Goal: Task Accomplishment & Management: Use online tool/utility

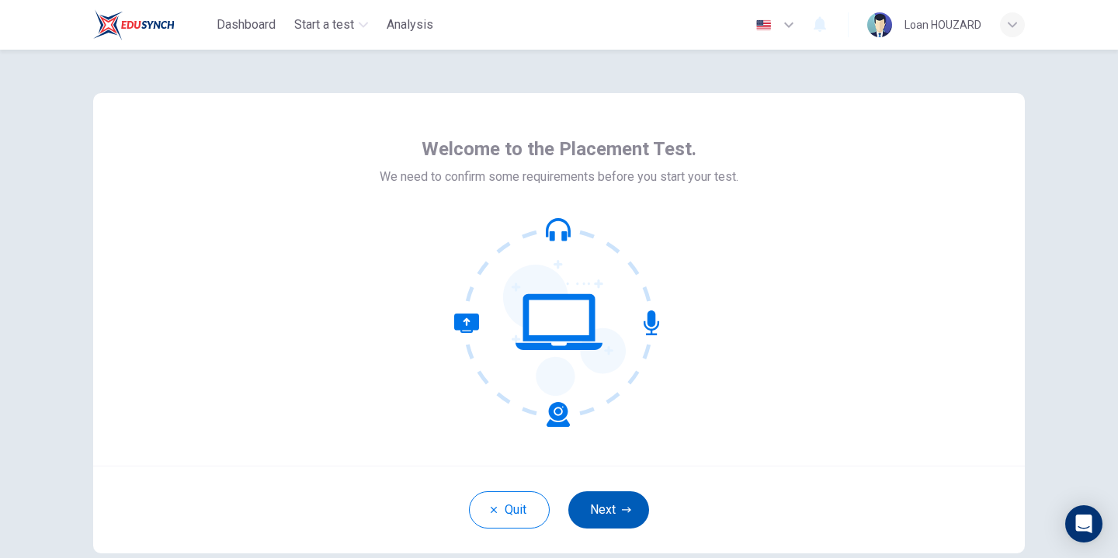
click at [622, 505] on icon "button" at bounding box center [626, 509] width 9 height 9
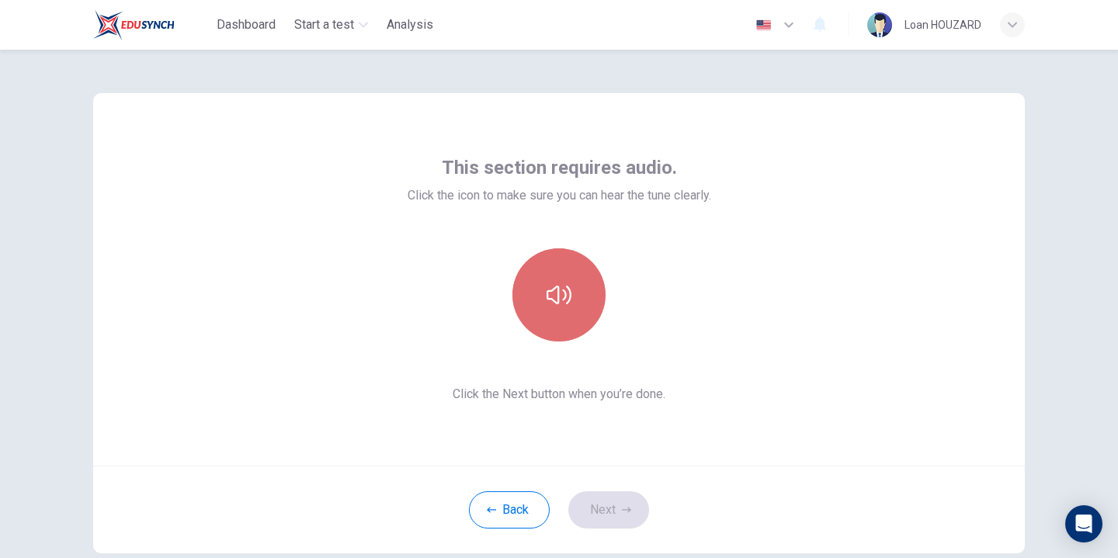
click at [549, 314] on button "button" at bounding box center [558, 294] width 93 height 93
click at [566, 287] on icon "button" at bounding box center [558, 295] width 25 height 25
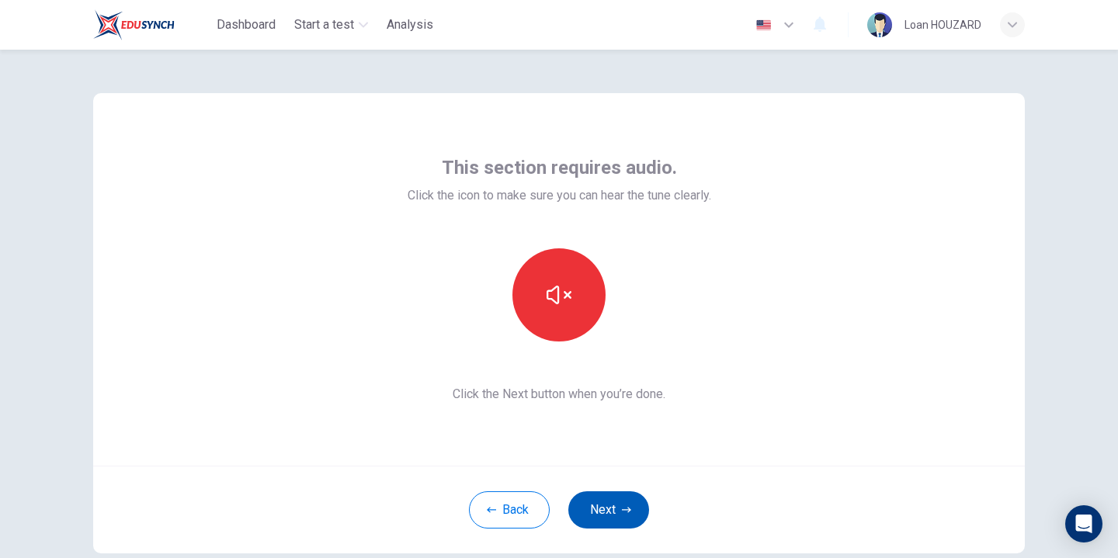
click at [623, 508] on icon "button" at bounding box center [626, 509] width 9 height 9
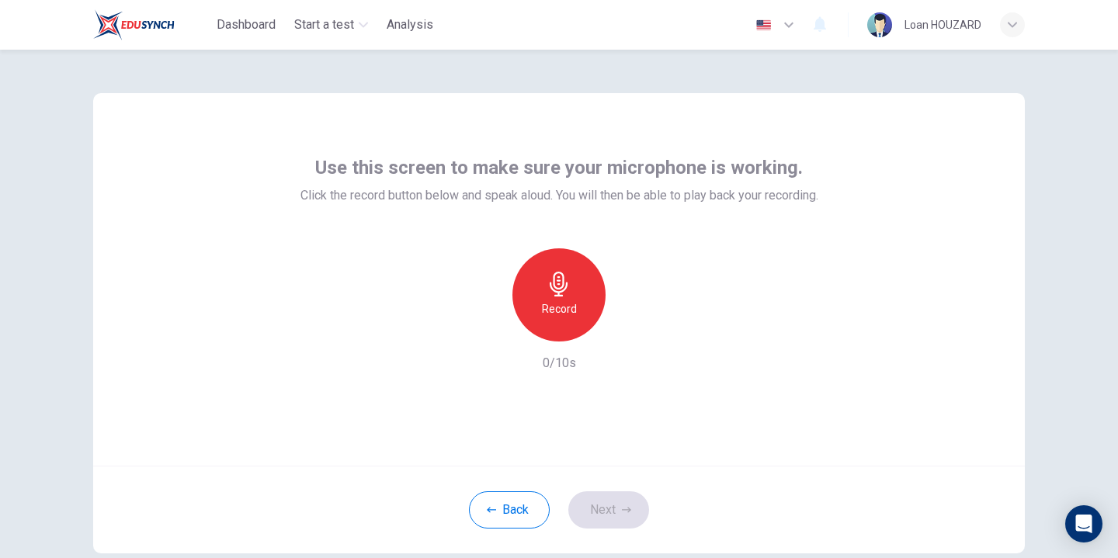
click at [557, 293] on icon "button" at bounding box center [558, 284] width 25 height 25
click at [636, 328] on icon "button" at bounding box center [631, 329] width 16 height 16
click at [612, 510] on button "Next" at bounding box center [608, 509] width 81 height 37
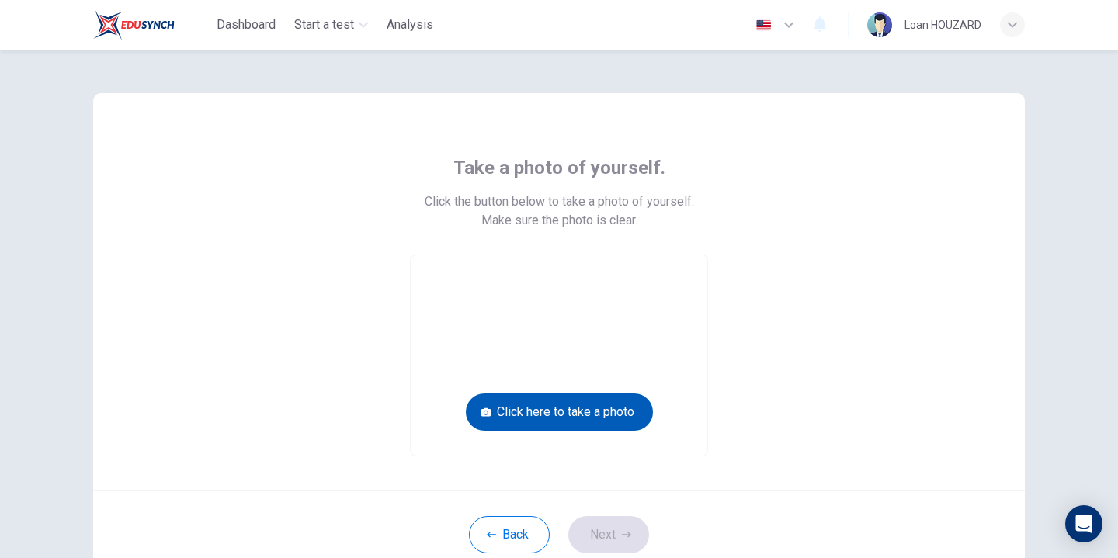
click at [580, 412] on button "Click here to take a photo" at bounding box center [559, 412] width 187 height 37
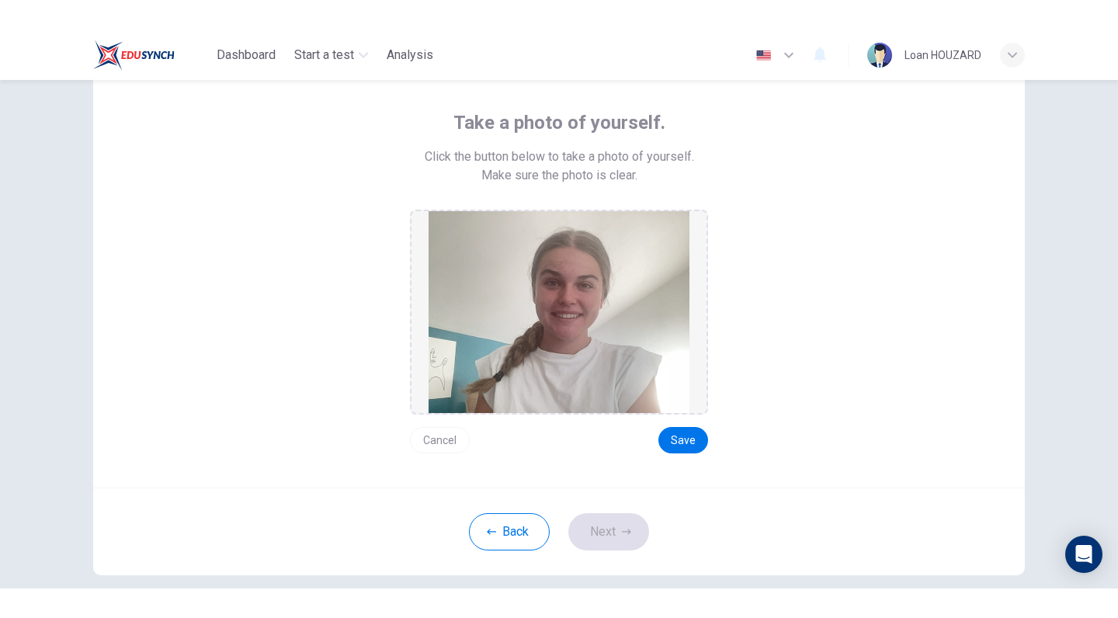
scroll to position [76, 0]
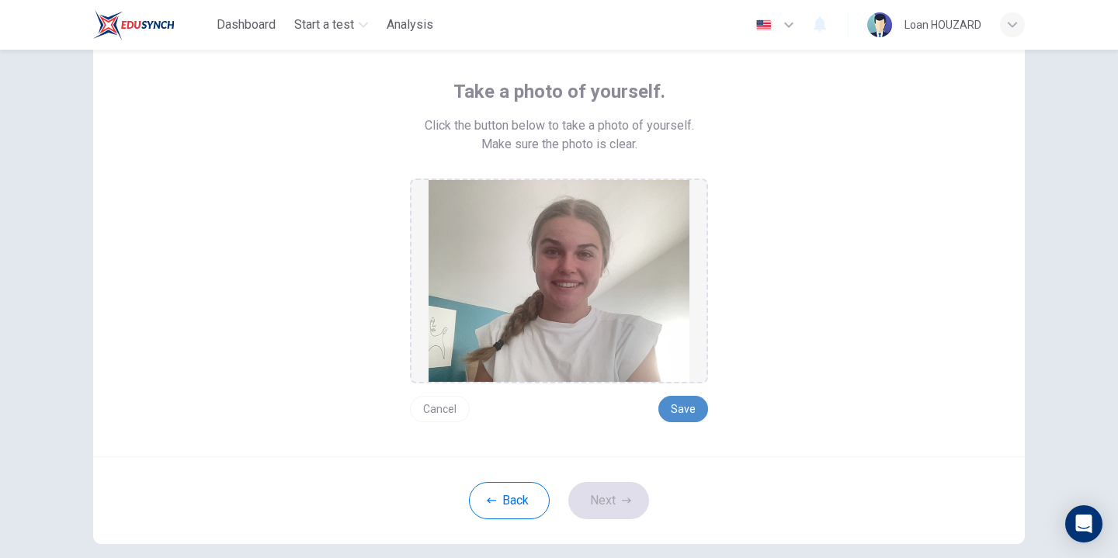
click at [696, 413] on button "Save" at bounding box center [683, 409] width 50 height 26
click at [610, 502] on button "Next" at bounding box center [608, 500] width 81 height 37
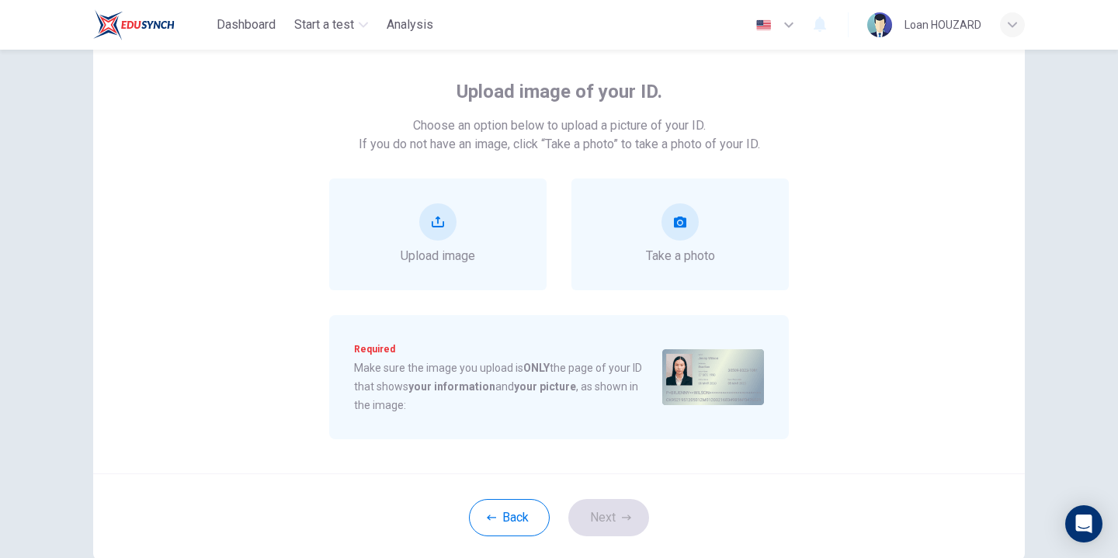
click at [1046, 205] on div "Upload image of your ID. Choose an option below to upload a picture of your ID.…" at bounding box center [558, 289] width 981 height 631
click at [428, 232] on button "upload" at bounding box center [437, 221] width 37 height 37
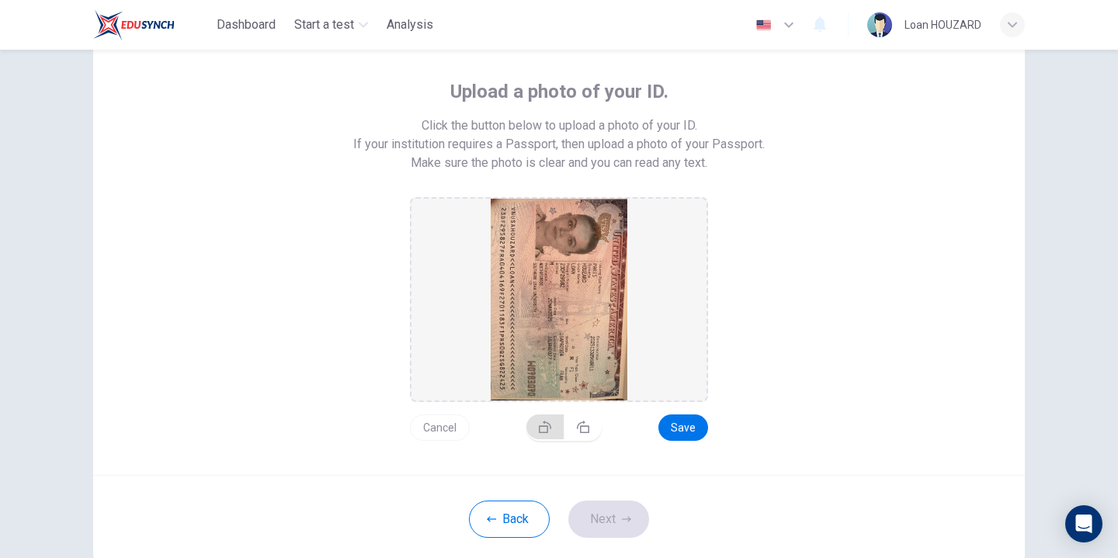
click at [555, 427] on button "button" at bounding box center [545, 427] width 38 height 25
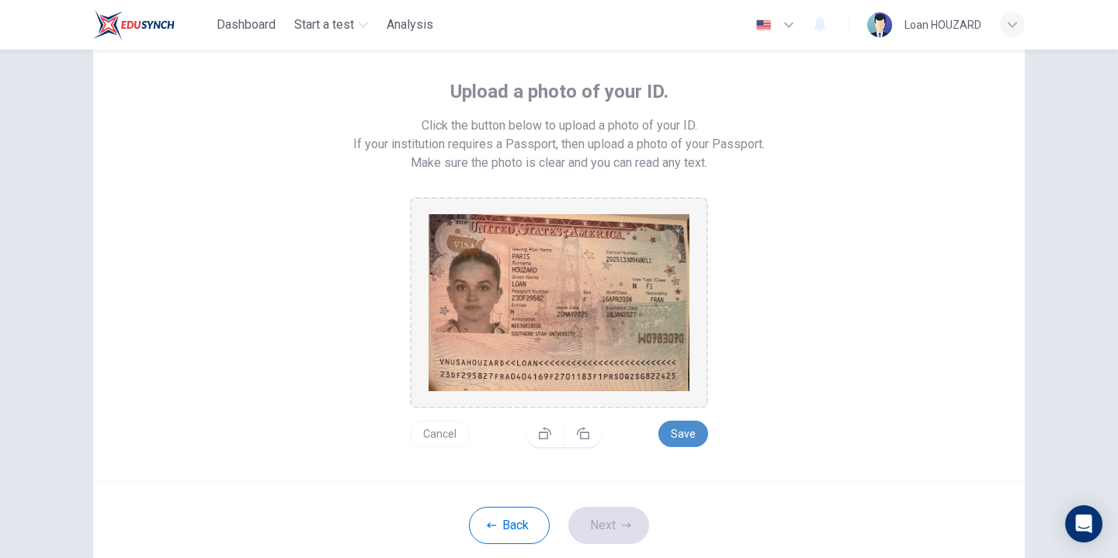
click at [702, 432] on button "Save" at bounding box center [683, 434] width 50 height 26
click at [609, 524] on button "Next" at bounding box center [608, 525] width 81 height 37
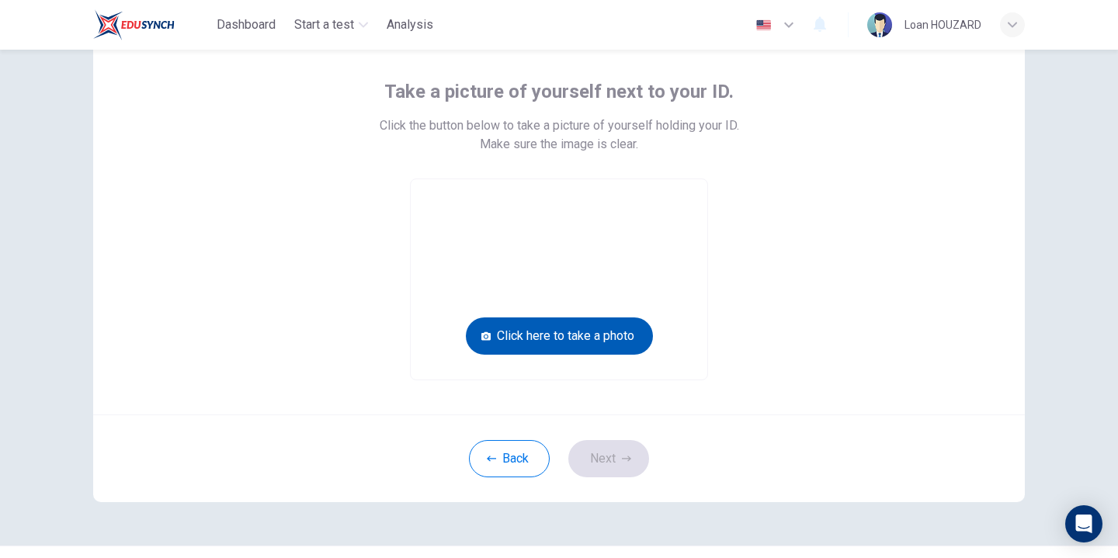
click at [574, 327] on button "Click here to take a photo" at bounding box center [559, 335] width 187 height 37
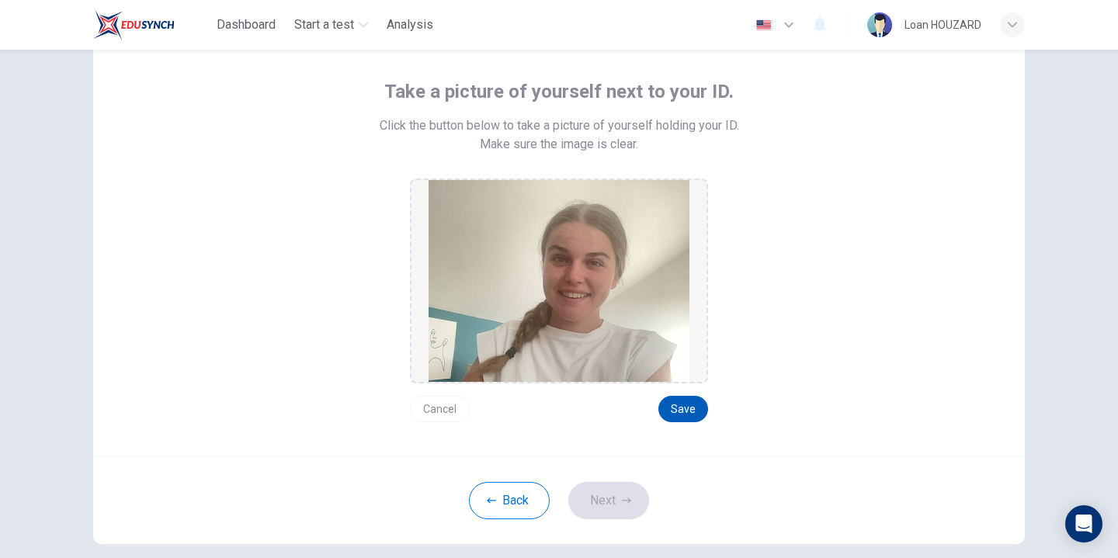
click at [691, 411] on button "Save" at bounding box center [683, 409] width 50 height 26
click at [626, 497] on icon "button" at bounding box center [626, 500] width 9 height 9
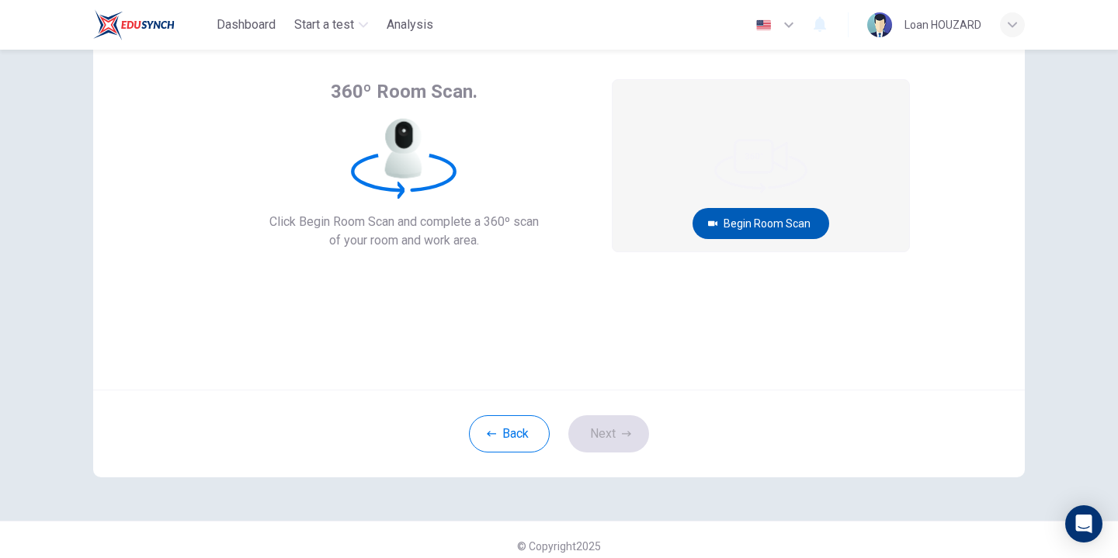
click at [818, 224] on button "Begin Room Scan" at bounding box center [760, 223] width 137 height 31
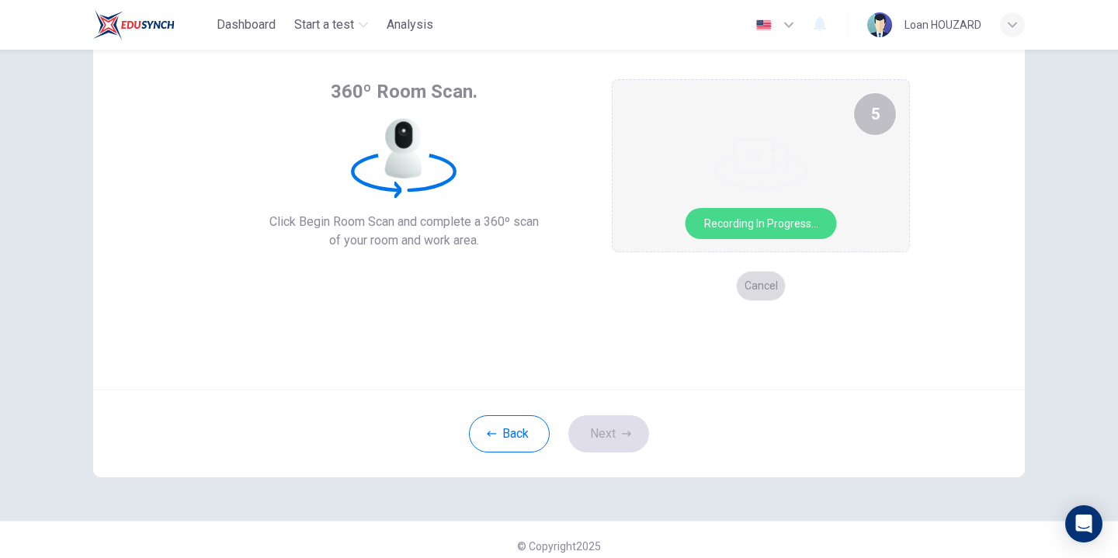
click at [758, 295] on button "Cancel" at bounding box center [761, 286] width 50 height 30
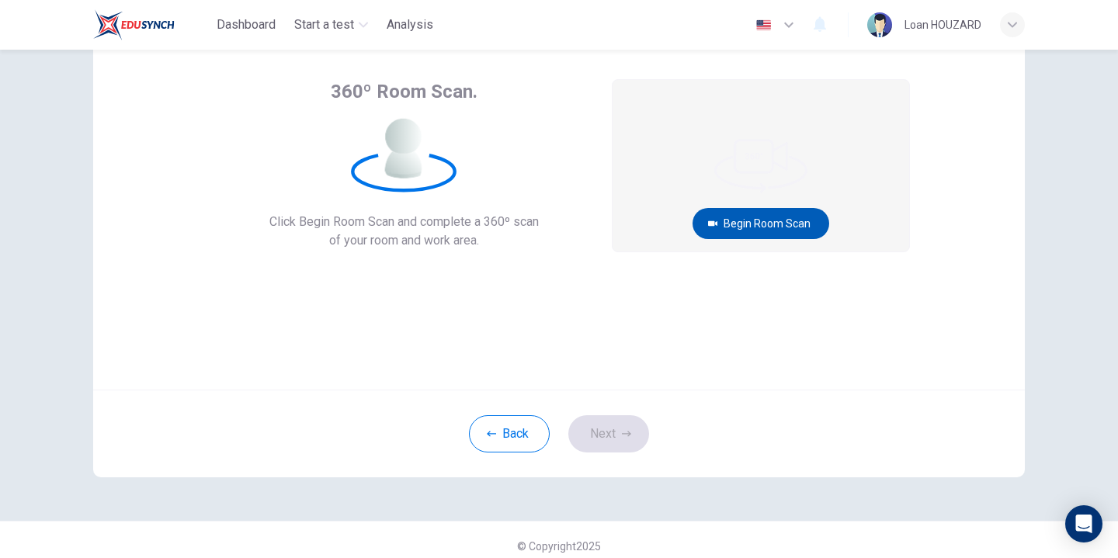
click at [796, 220] on button "Begin Room Scan" at bounding box center [760, 223] width 137 height 31
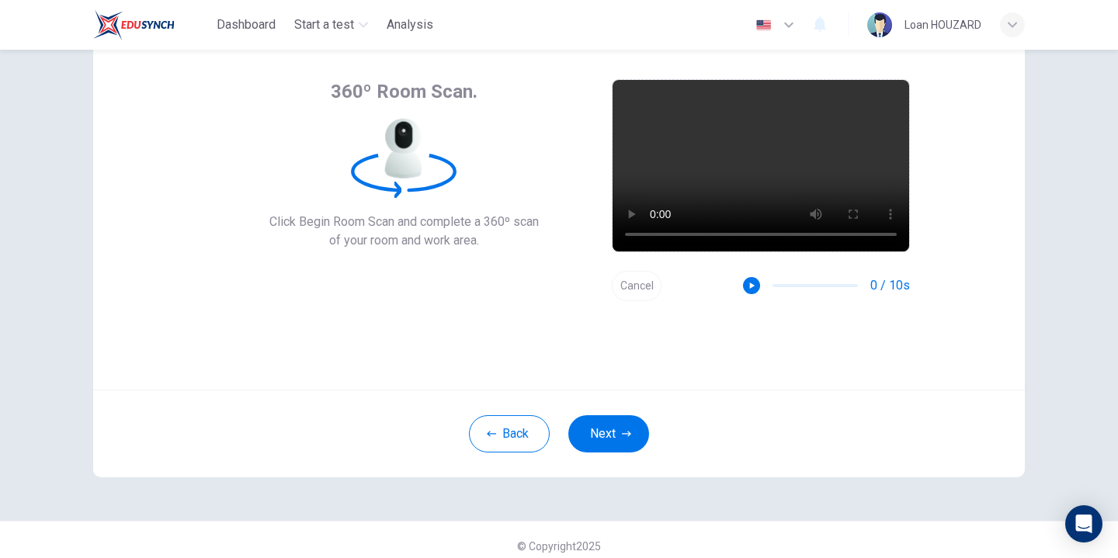
click at [765, 163] on video at bounding box center [760, 166] width 297 height 172
click at [637, 283] on button "Cancel" at bounding box center [637, 286] width 50 height 30
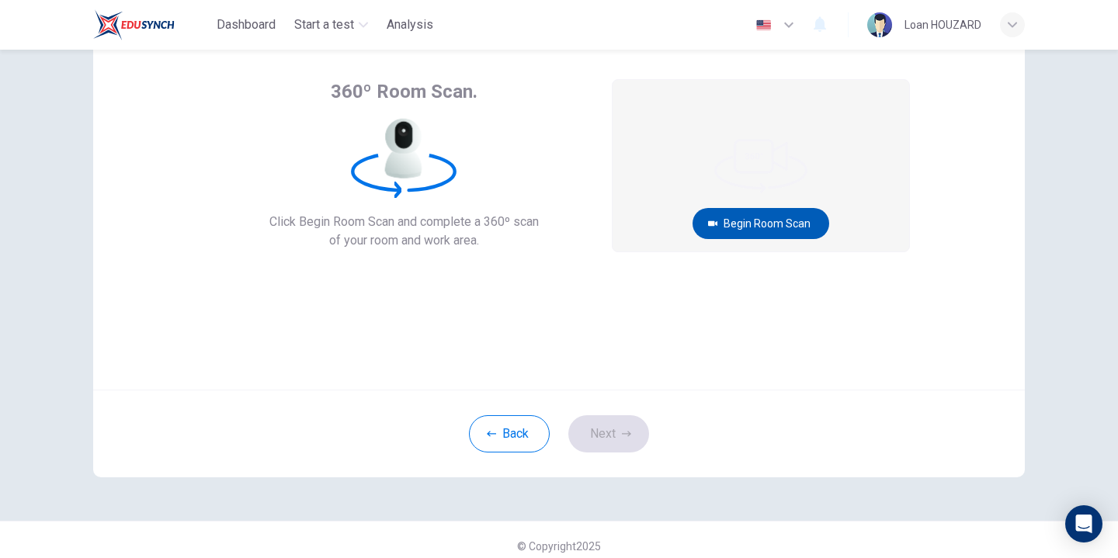
click at [707, 210] on button "Begin Room Scan" at bounding box center [760, 223] width 137 height 31
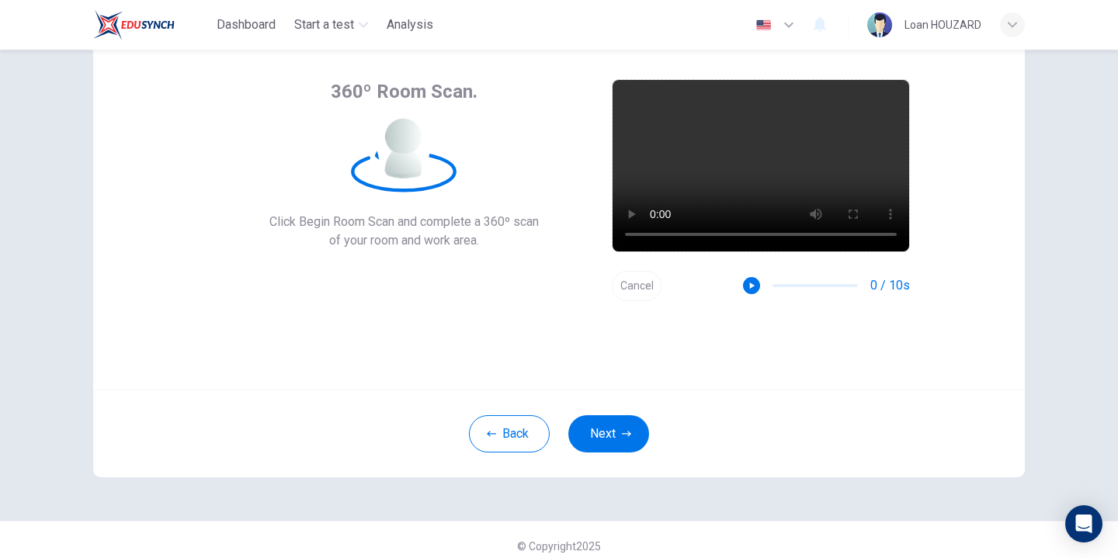
click at [654, 230] on video at bounding box center [760, 166] width 297 height 172
click at [772, 384] on div "360º Room Scan. Click Begin Room Scan and complete a 360º scan of your room and…" at bounding box center [558, 203] width 931 height 373
click at [865, 332] on div "360º Room Scan. Click Begin Room Scan and complete a 360º scan of your room and…" at bounding box center [558, 203] width 931 height 373
click at [714, 338] on div "360º Room Scan. Click Begin Room Scan and complete a 360º scan of your room and…" at bounding box center [558, 203] width 931 height 373
click at [614, 425] on button "Next" at bounding box center [608, 433] width 81 height 37
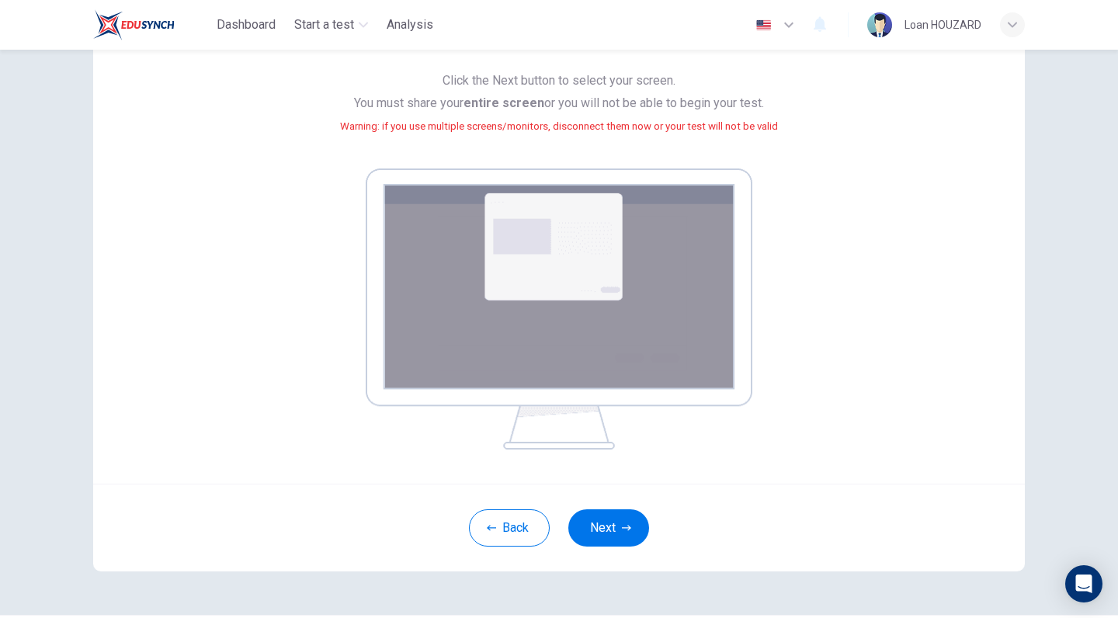
scroll to position [142, 0]
click at [626, 518] on button "Next" at bounding box center [608, 526] width 81 height 37
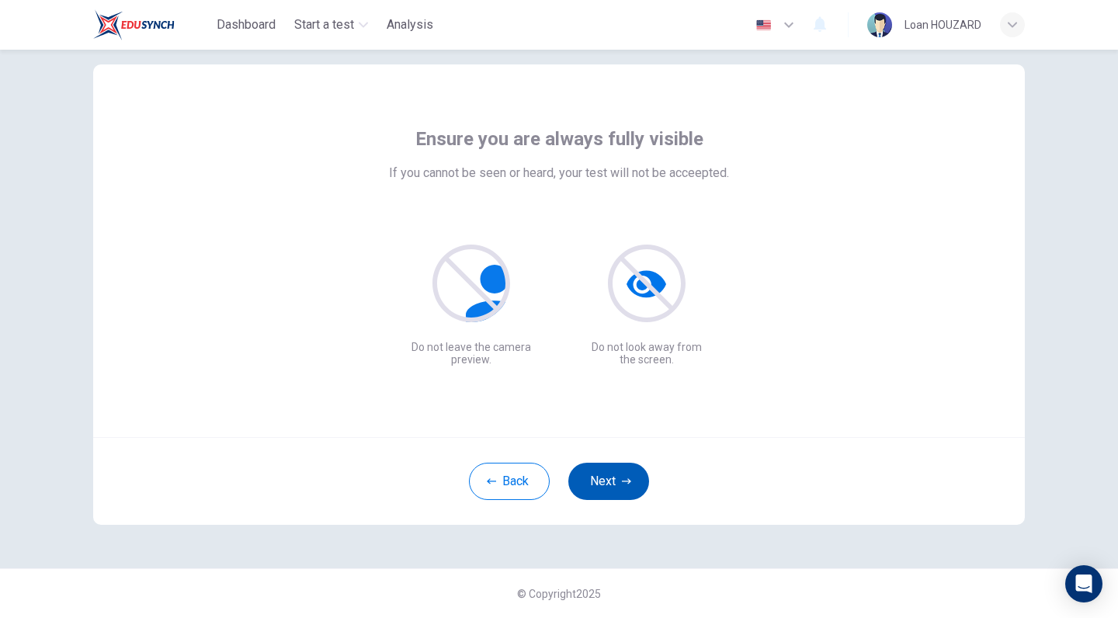
click at [601, 487] on button "Next" at bounding box center [608, 481] width 81 height 37
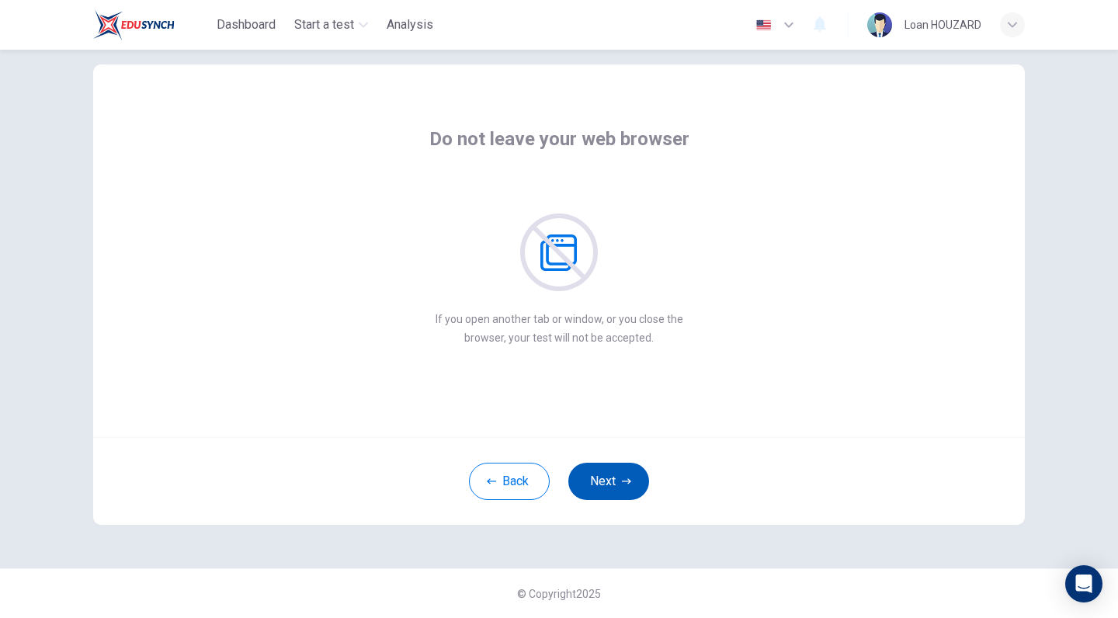
click at [601, 487] on button "Next" at bounding box center [608, 481] width 81 height 37
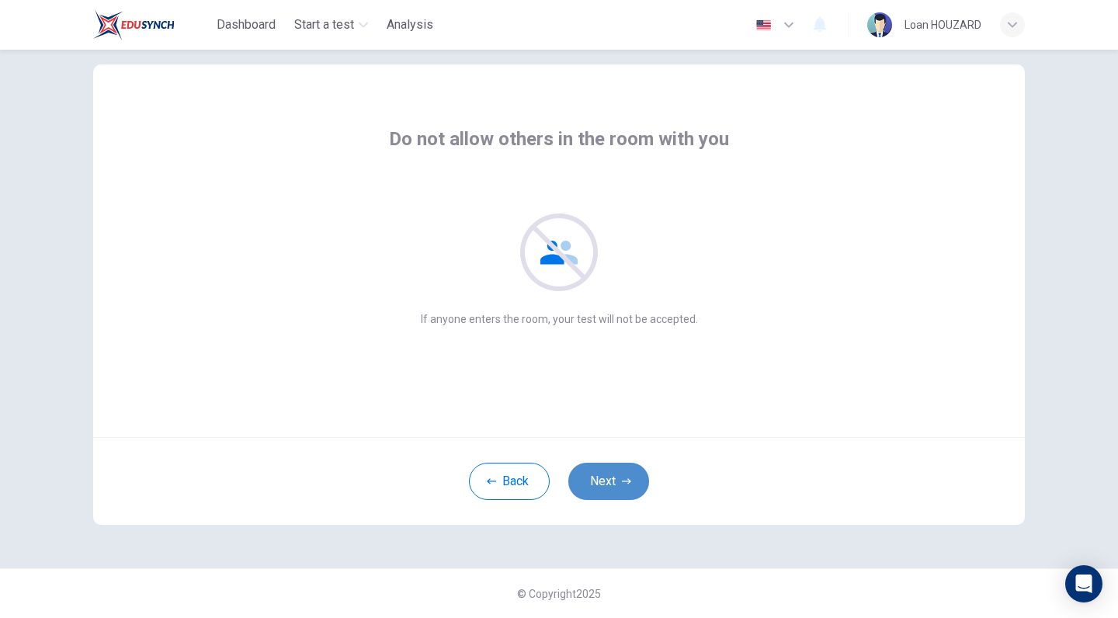
click at [601, 487] on button "Next" at bounding box center [608, 481] width 81 height 37
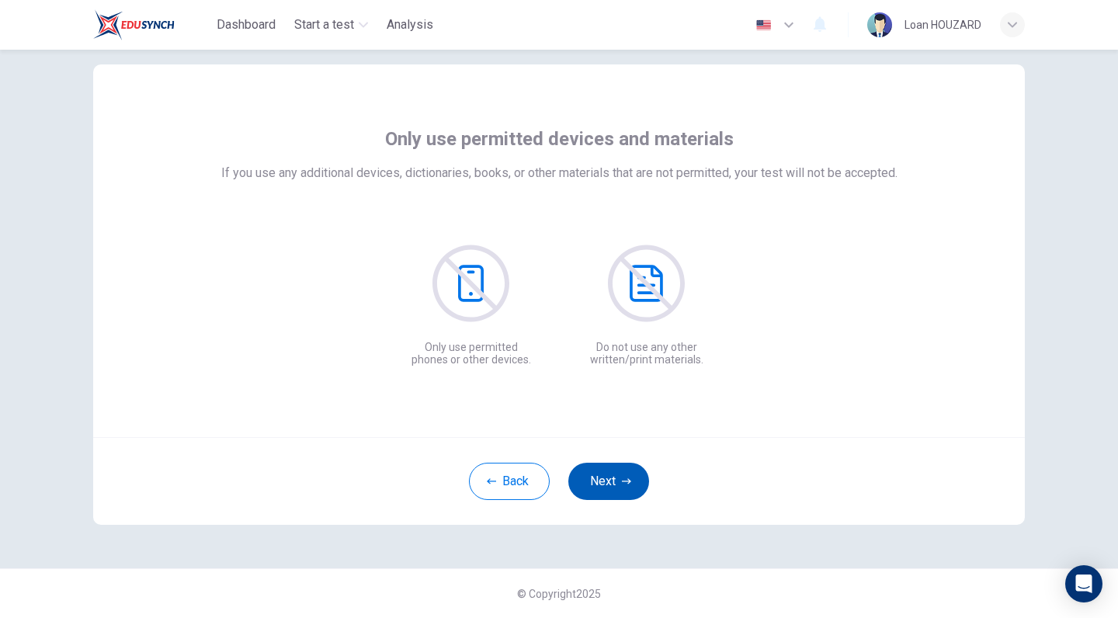
click at [601, 487] on button "Next" at bounding box center [608, 481] width 81 height 37
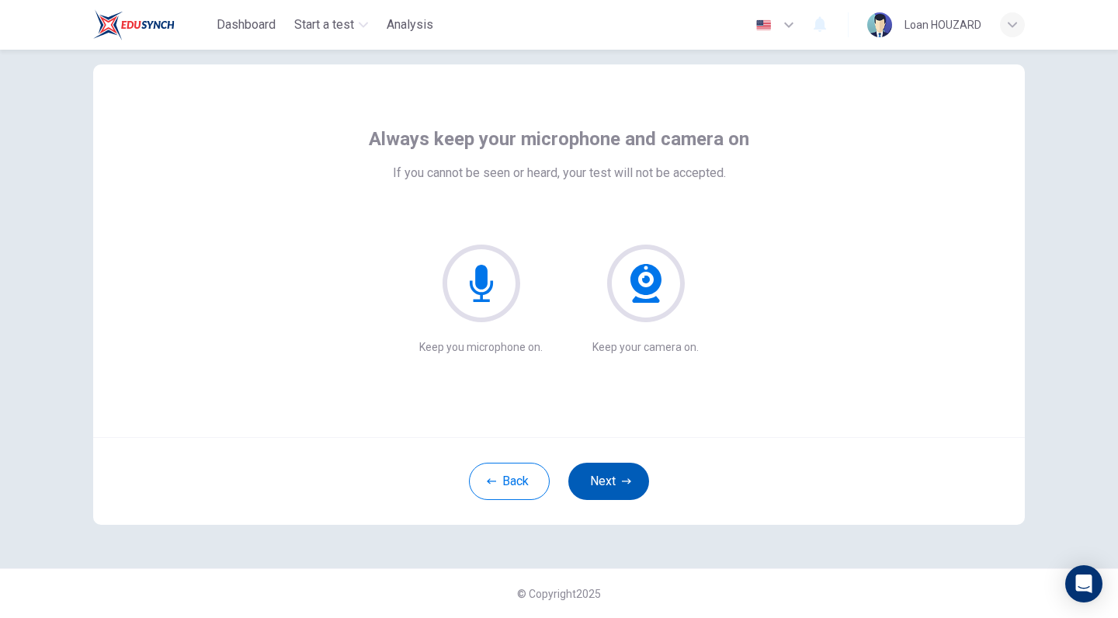
click at [601, 487] on button "Next" at bounding box center [608, 481] width 81 height 37
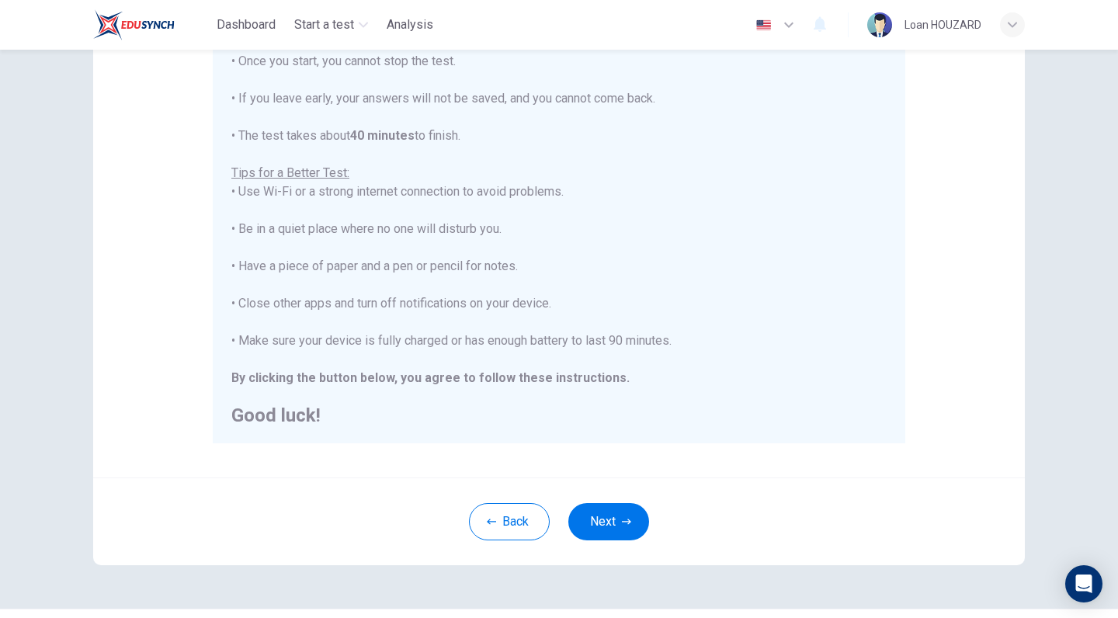
scroll to position [208, 0]
click at [614, 510] on button "Next" at bounding box center [608, 518] width 81 height 37
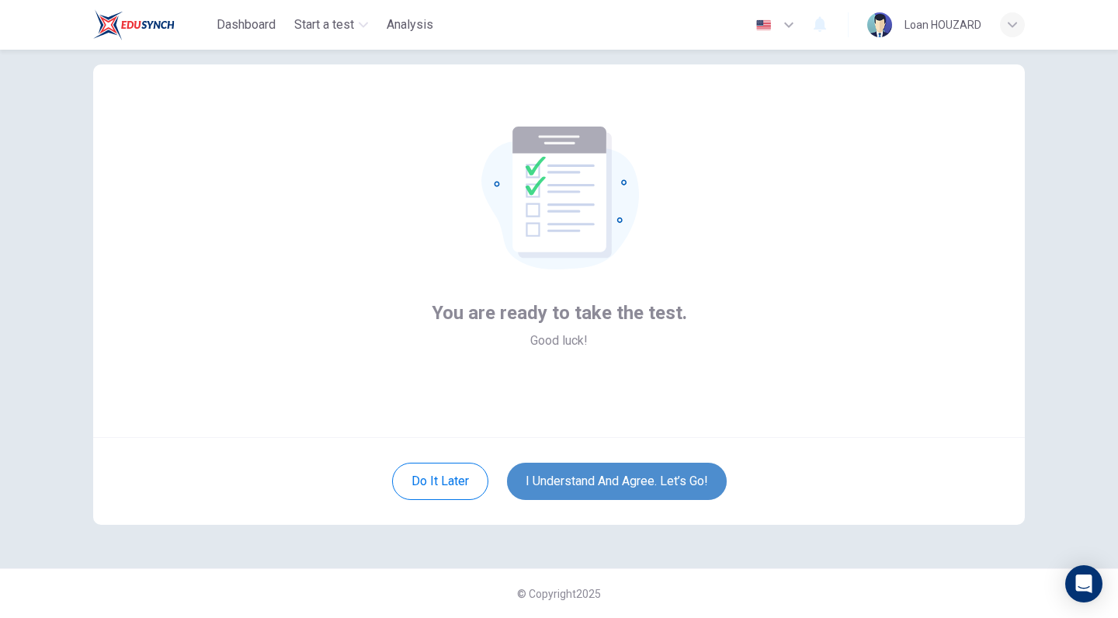
click at [631, 467] on button "I understand and agree. Let’s go!" at bounding box center [617, 481] width 220 height 37
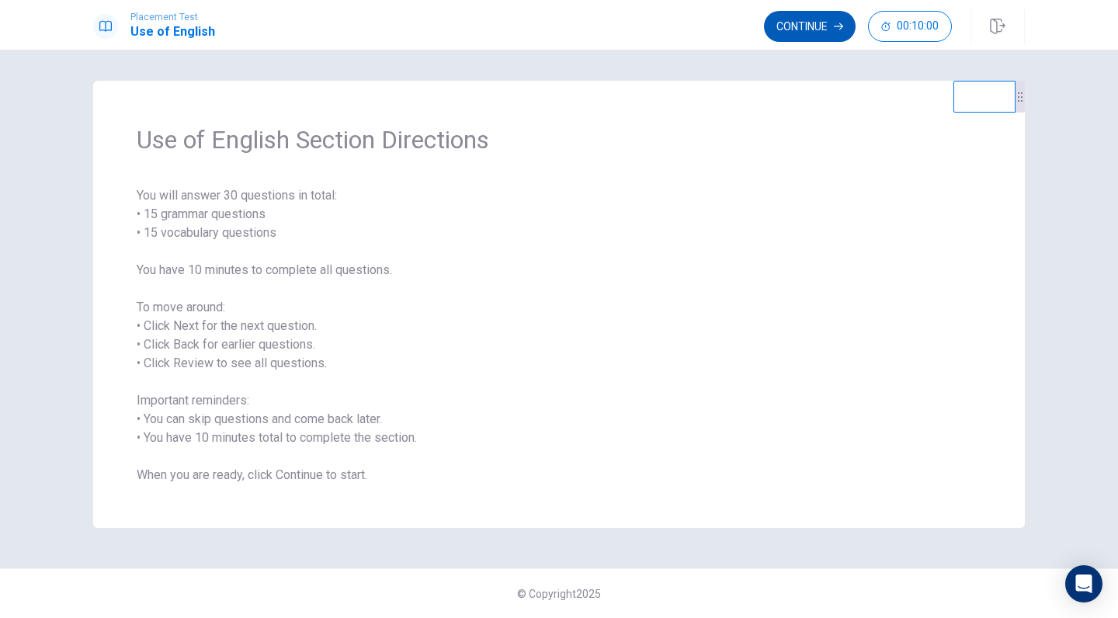
click at [805, 23] on button "Continue" at bounding box center [810, 26] width 92 height 31
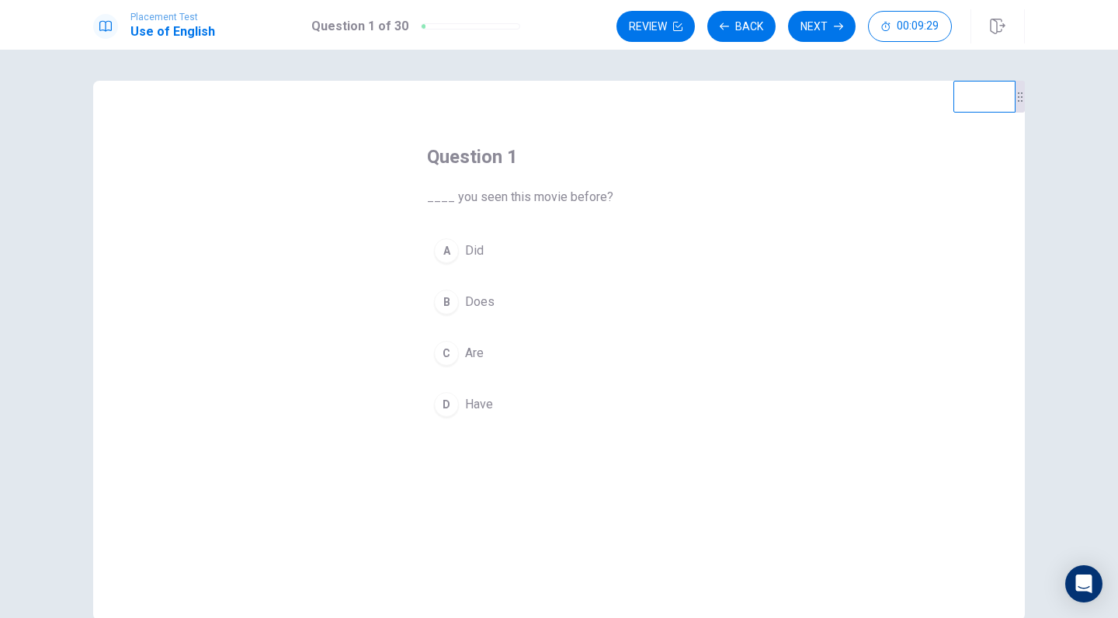
click at [453, 402] on div "D" at bounding box center [446, 404] width 25 height 25
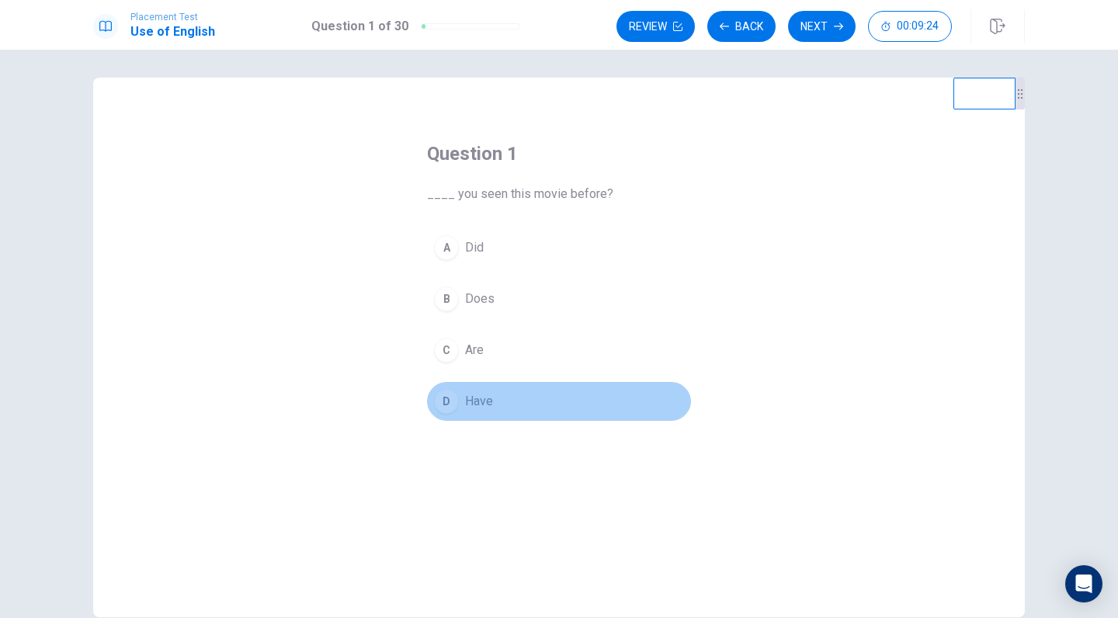
click at [532, 399] on button "D Have" at bounding box center [559, 401] width 264 height 39
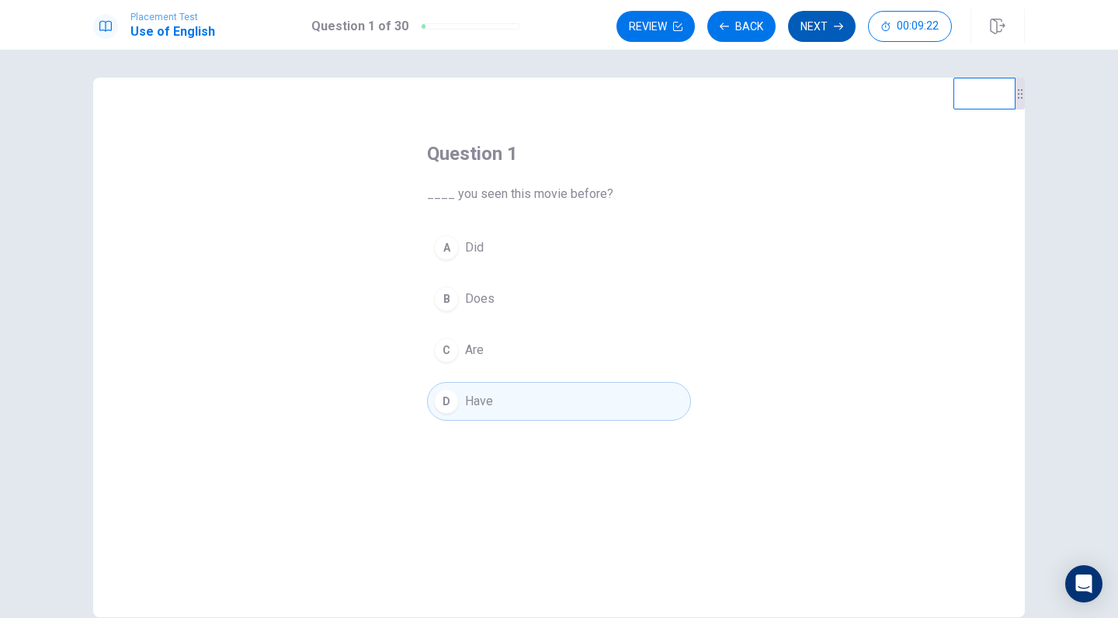
click at [829, 26] on button "Next" at bounding box center [822, 26] width 68 height 31
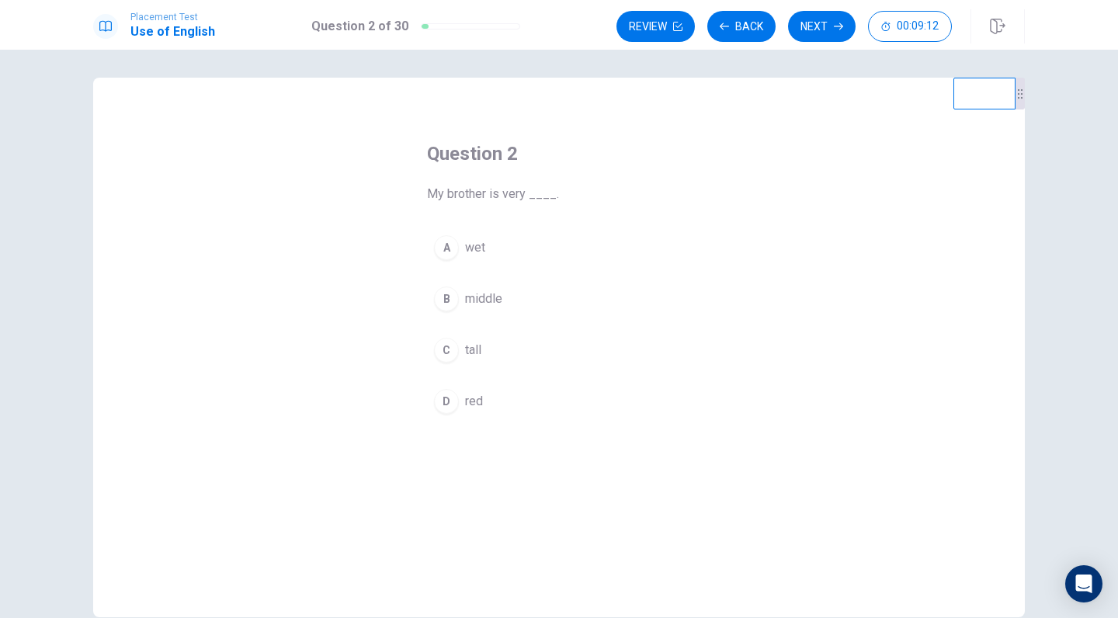
click at [449, 354] on div "C" at bounding box center [446, 350] width 25 height 25
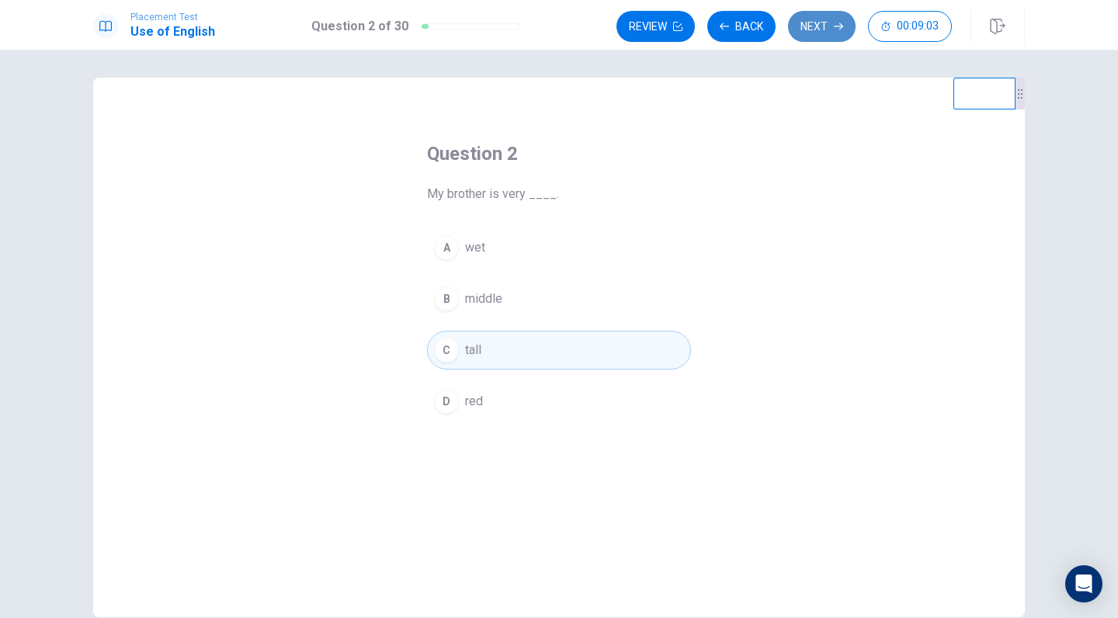
click at [831, 28] on button "Next" at bounding box center [822, 26] width 68 height 31
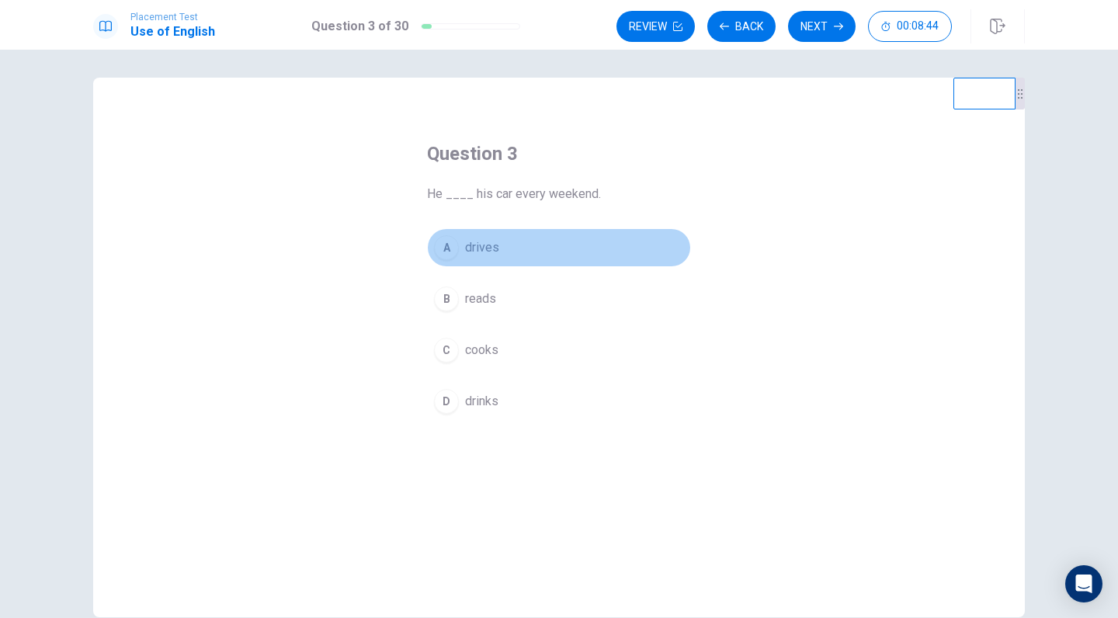
click at [454, 251] on div "A" at bounding box center [446, 247] width 25 height 25
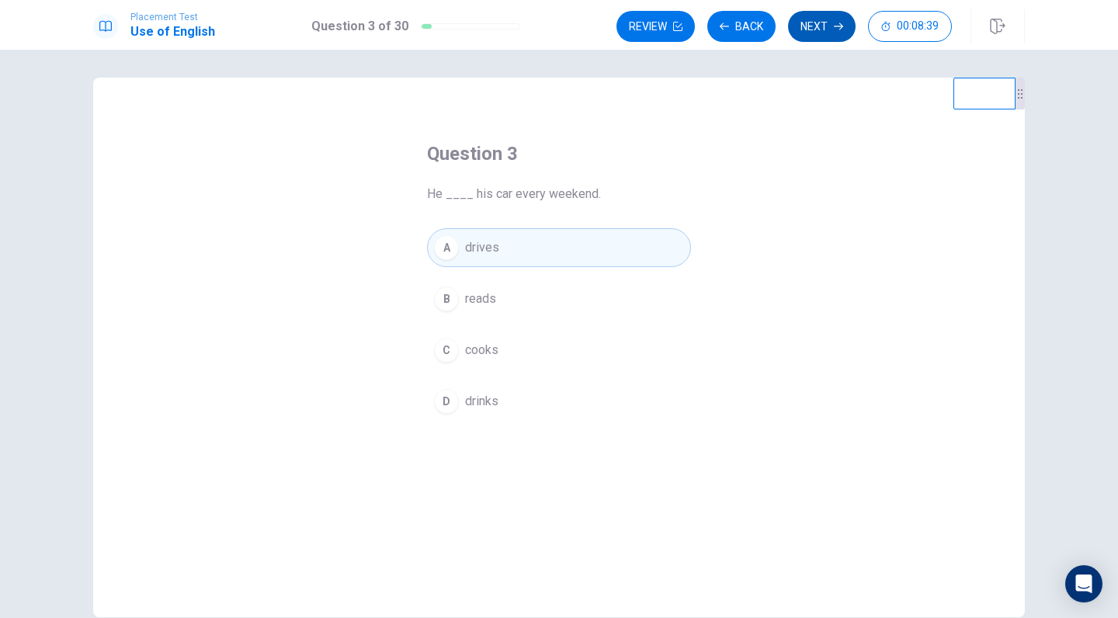
click at [830, 23] on button "Next" at bounding box center [822, 26] width 68 height 31
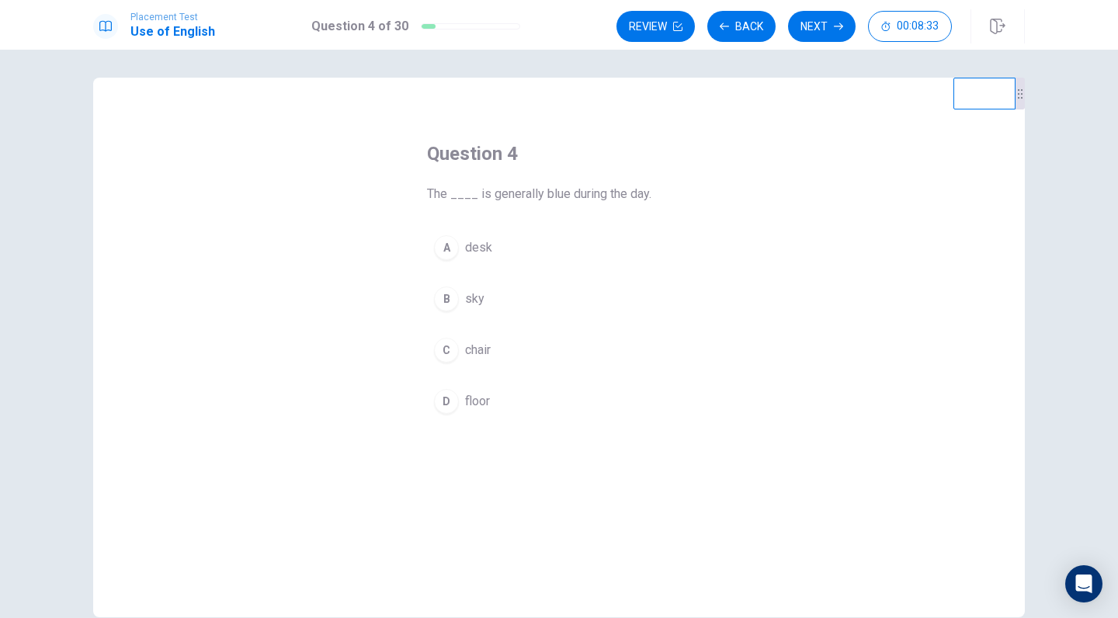
click at [449, 299] on div "B" at bounding box center [446, 298] width 25 height 25
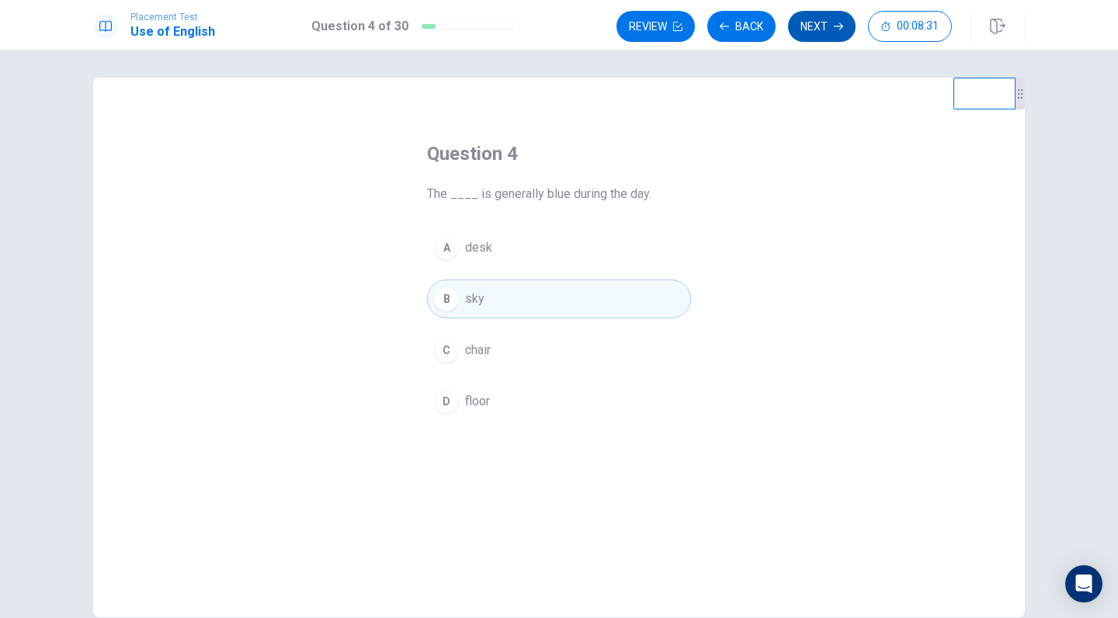
click at [833, 21] on button "Next" at bounding box center [822, 26] width 68 height 31
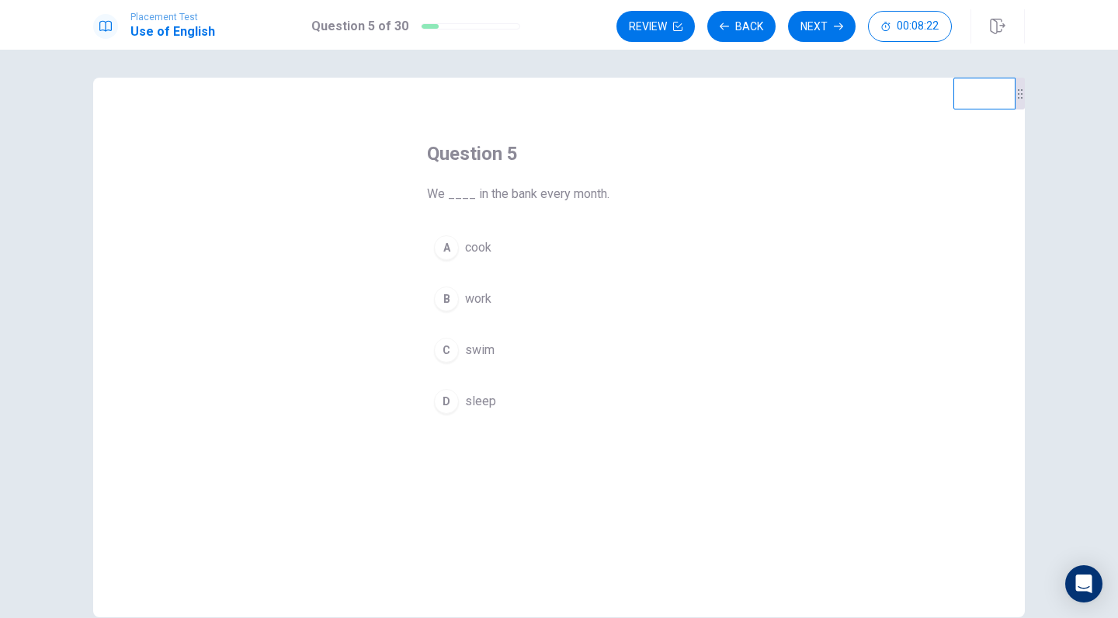
click at [449, 306] on div "B" at bounding box center [446, 298] width 25 height 25
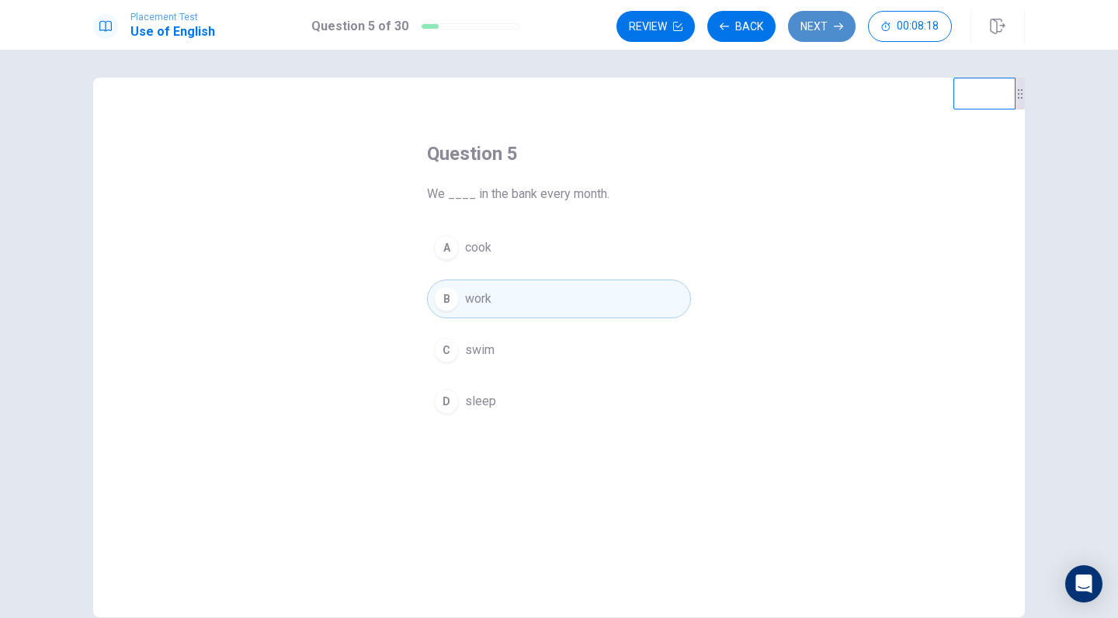
click at [838, 33] on button "Next" at bounding box center [822, 26] width 68 height 31
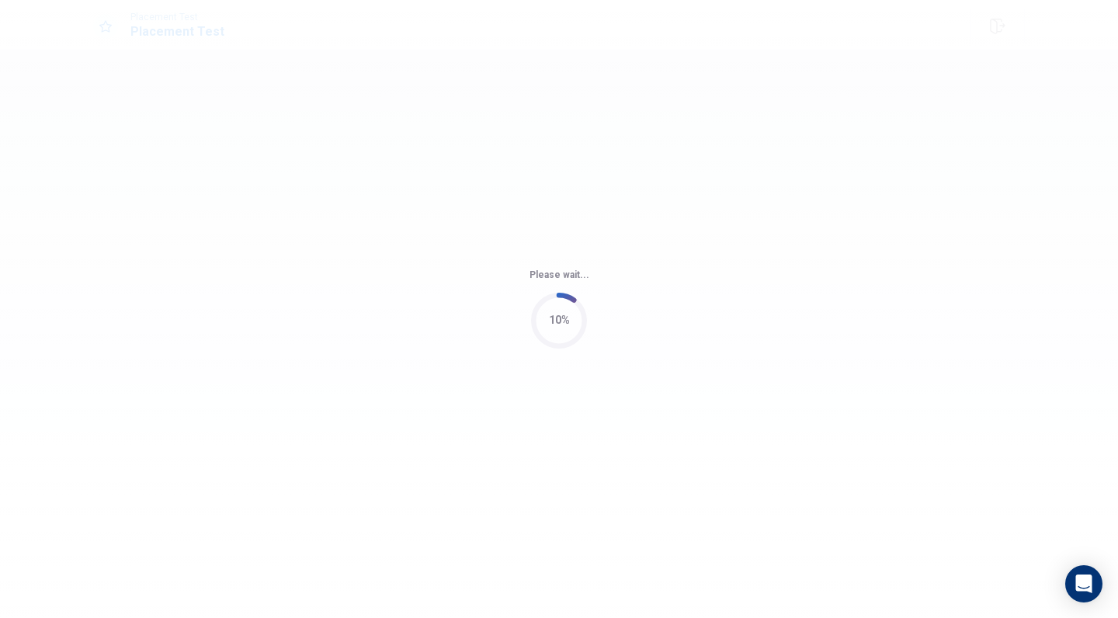
scroll to position [0, 0]
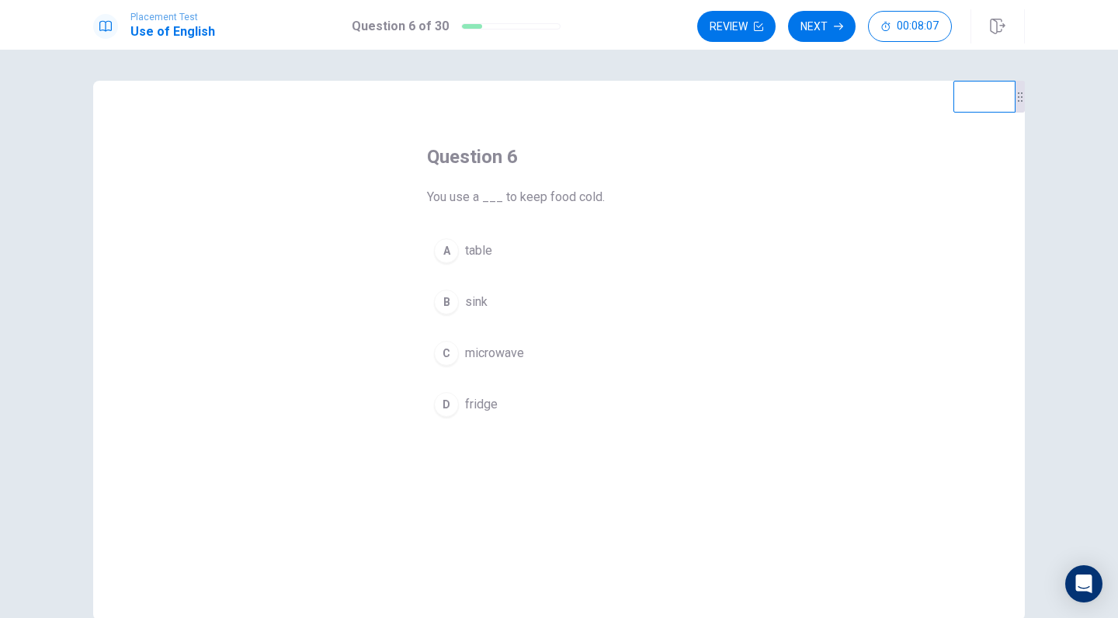
click at [451, 411] on div "D" at bounding box center [446, 404] width 25 height 25
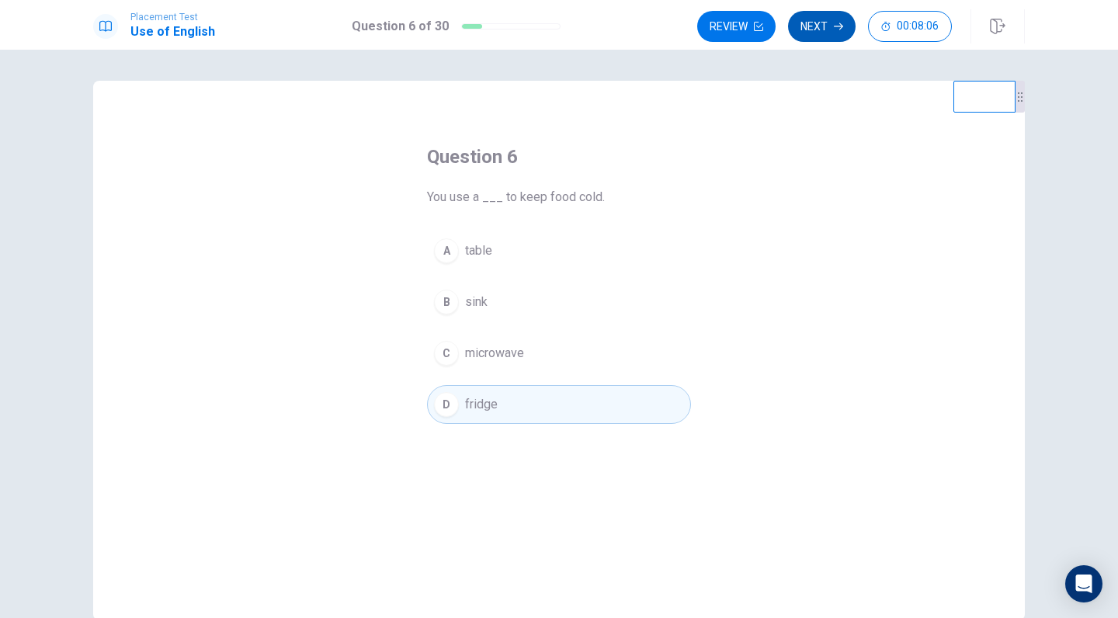
click at [827, 32] on button "Next" at bounding box center [822, 26] width 68 height 31
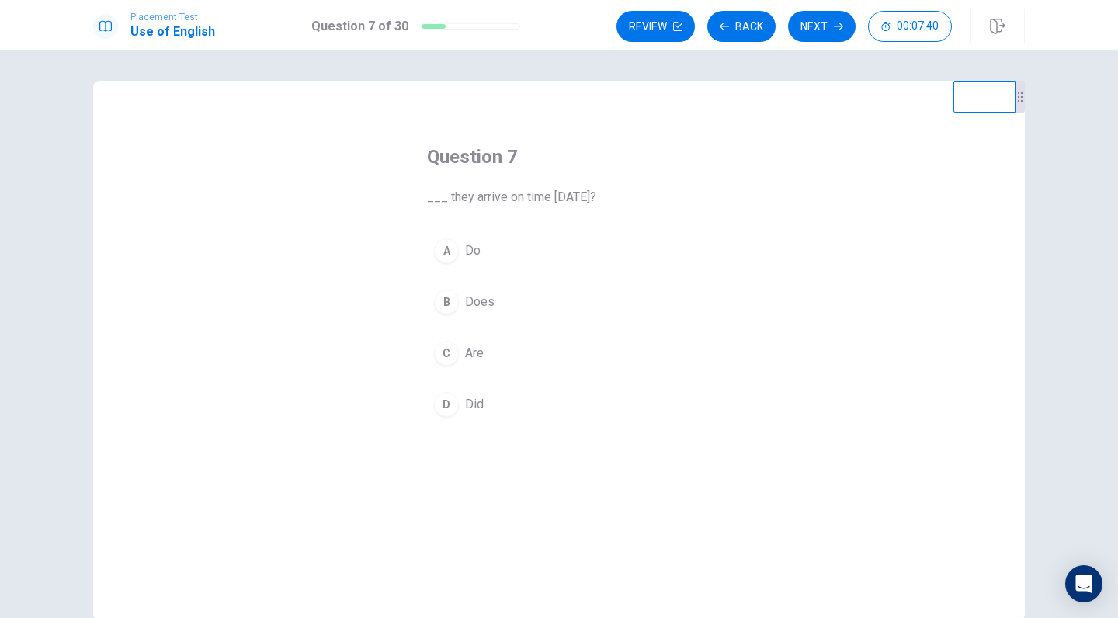
click at [446, 352] on div "C" at bounding box center [446, 353] width 25 height 25
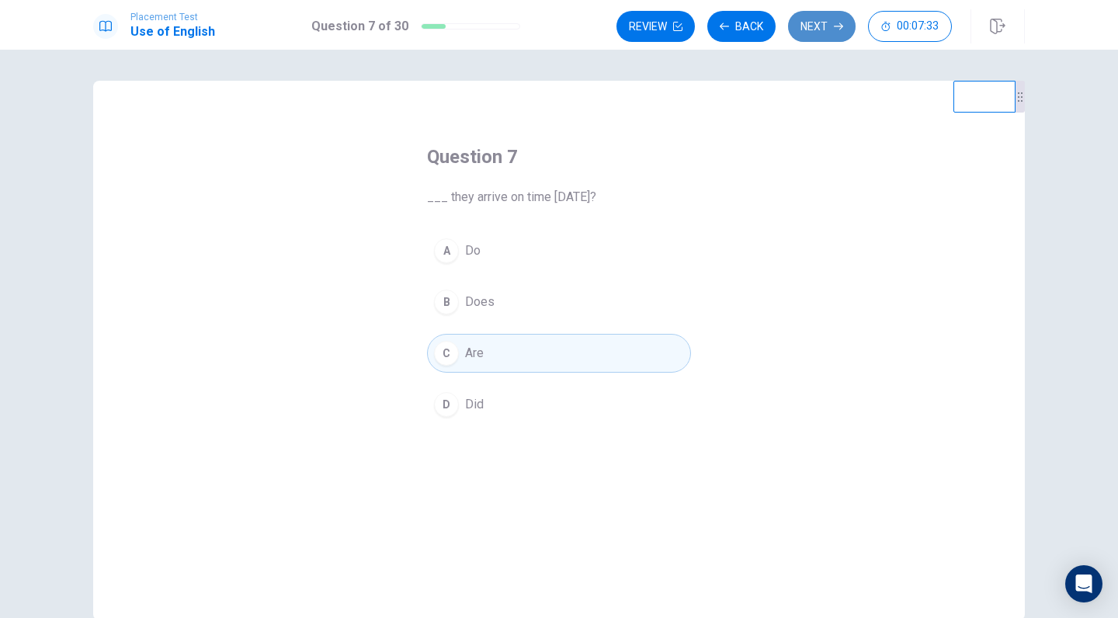
click at [818, 31] on button "Next" at bounding box center [822, 26] width 68 height 31
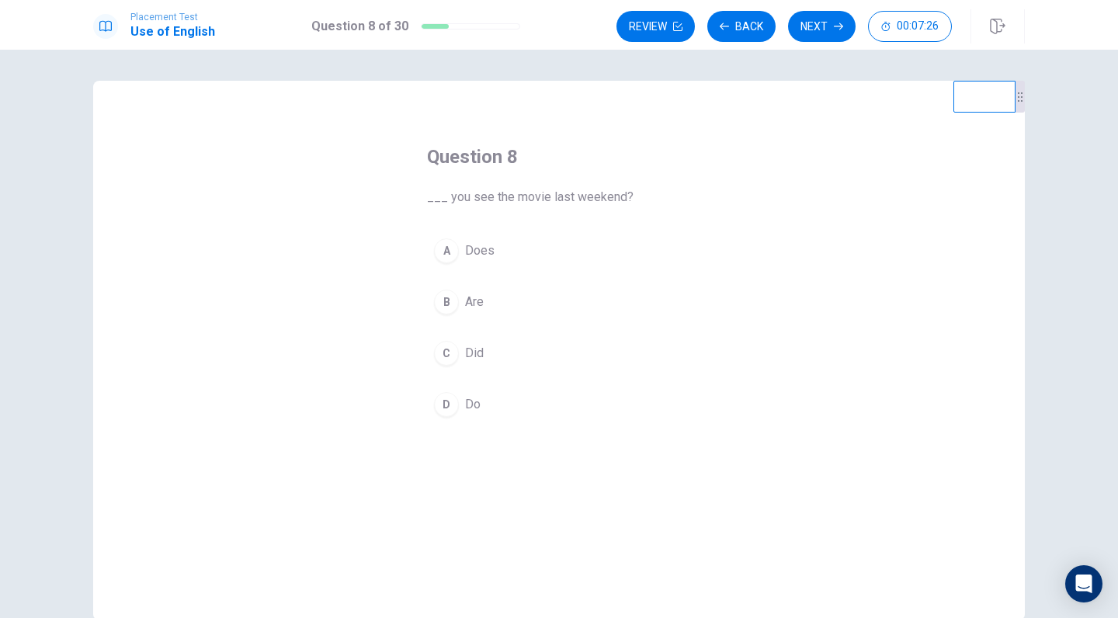
click at [446, 353] on div "C" at bounding box center [446, 353] width 25 height 25
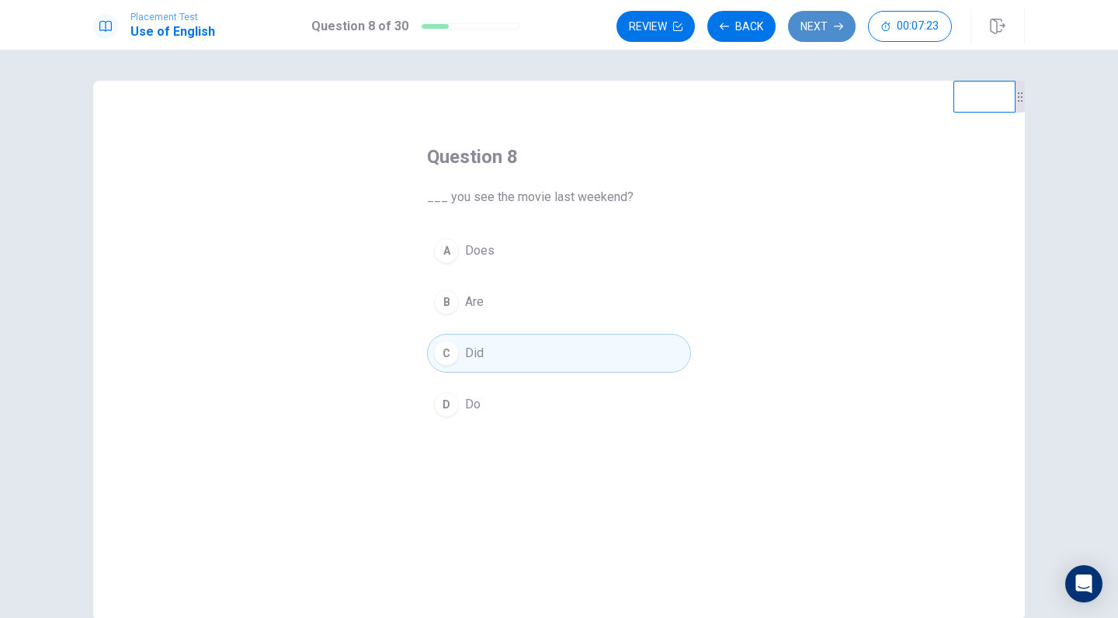
click at [816, 33] on button "Next" at bounding box center [822, 26] width 68 height 31
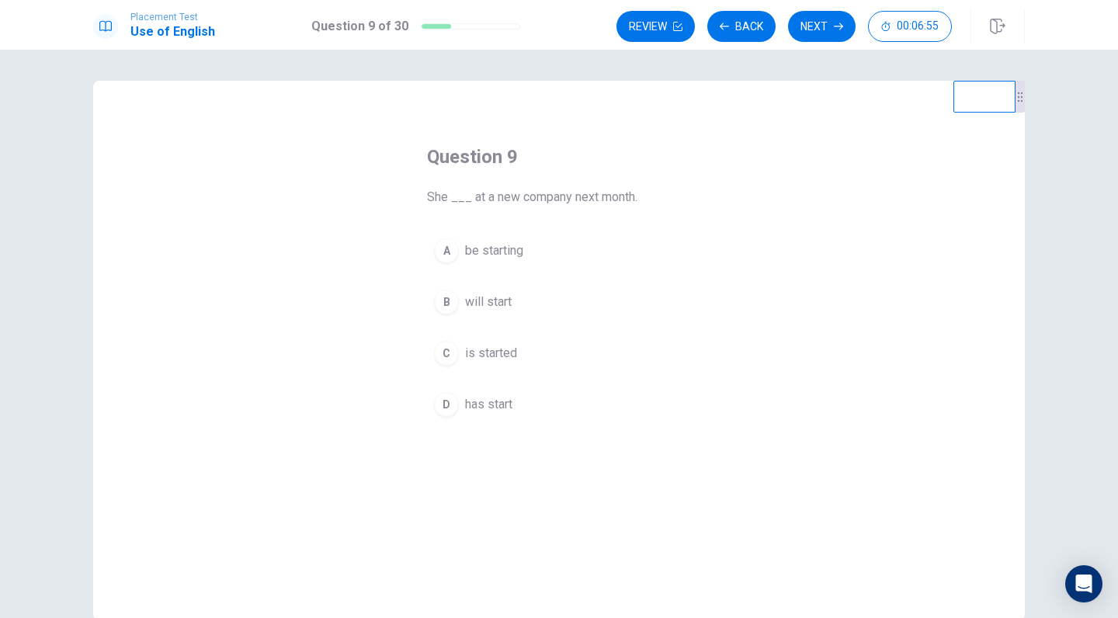
click at [441, 307] on div "B" at bounding box center [446, 302] width 25 height 25
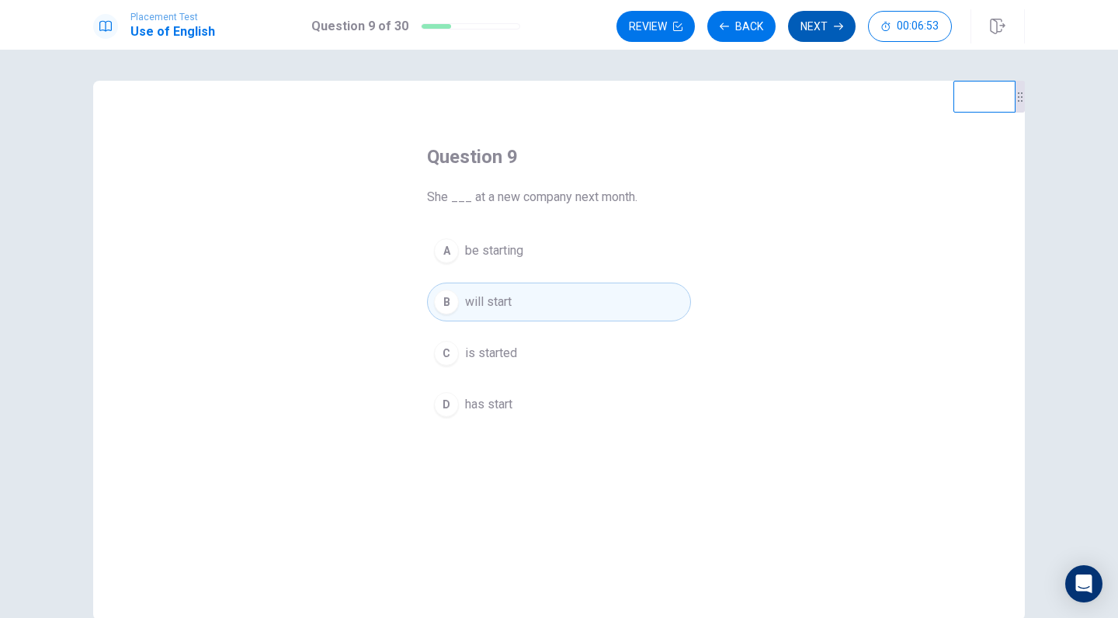
click at [831, 29] on button "Next" at bounding box center [822, 26] width 68 height 31
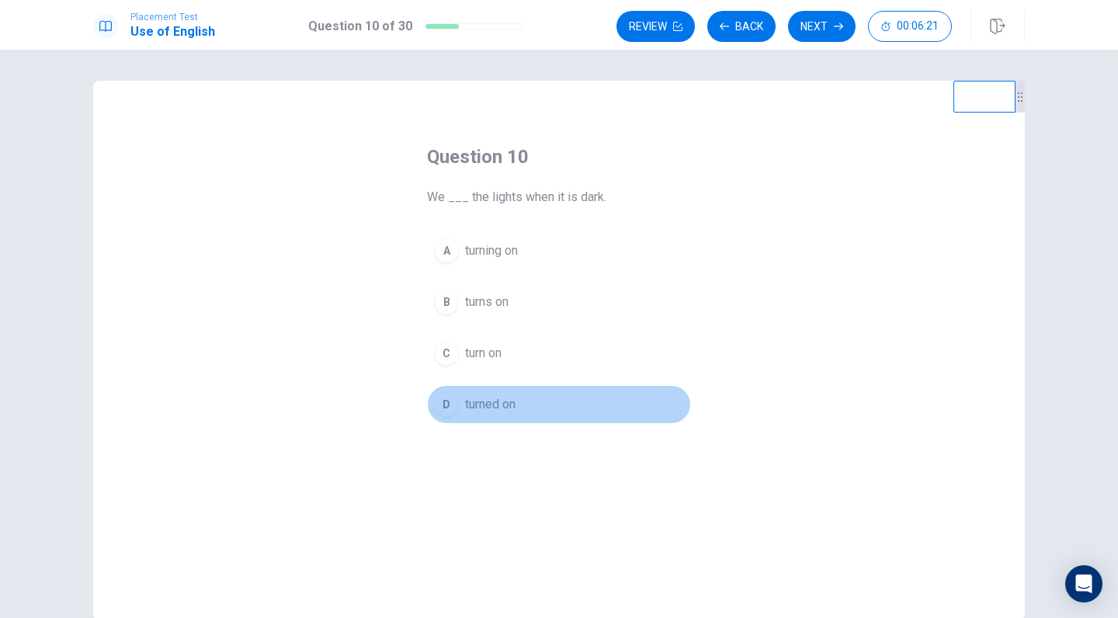
click at [446, 408] on div "D" at bounding box center [446, 404] width 25 height 25
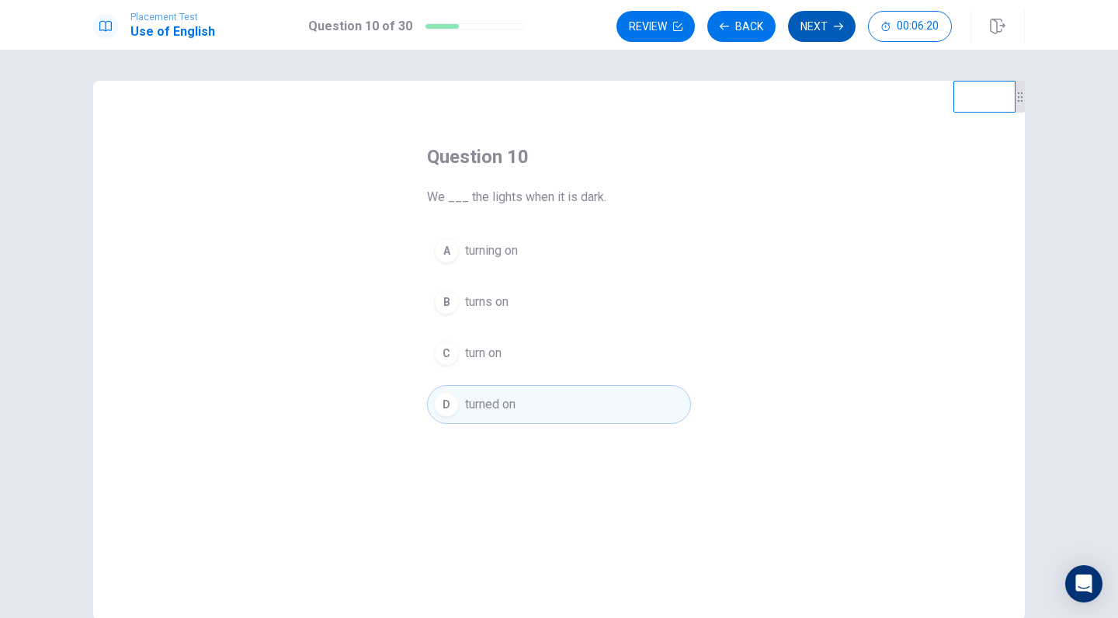
click at [836, 23] on icon "button" at bounding box center [838, 26] width 9 height 9
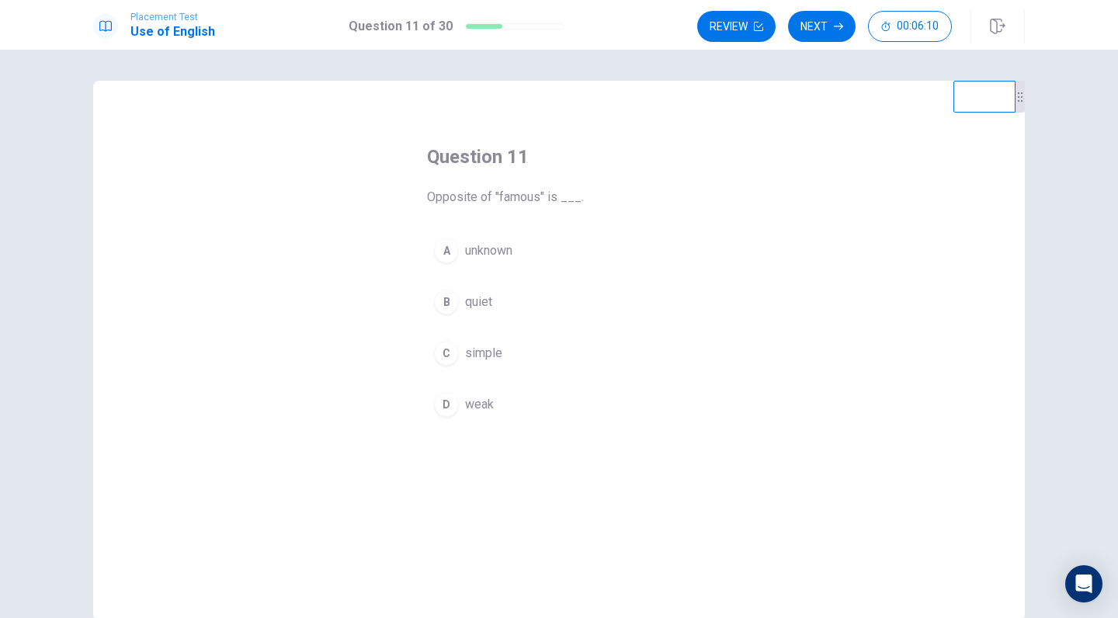
click at [447, 256] on div "A" at bounding box center [446, 250] width 25 height 25
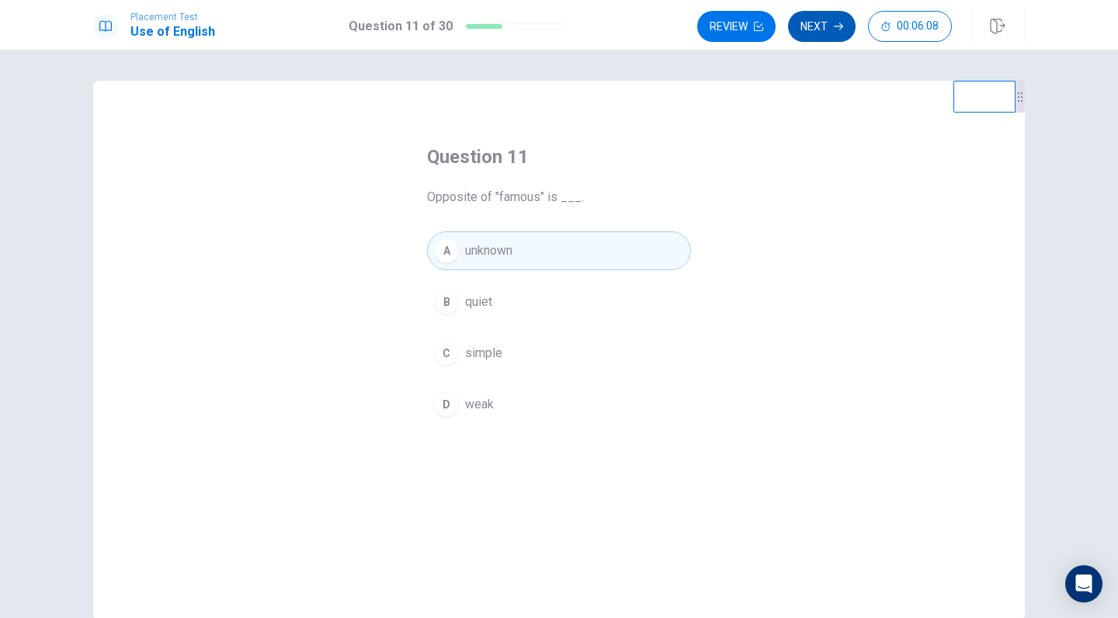
click at [820, 19] on button "Next" at bounding box center [822, 26] width 68 height 31
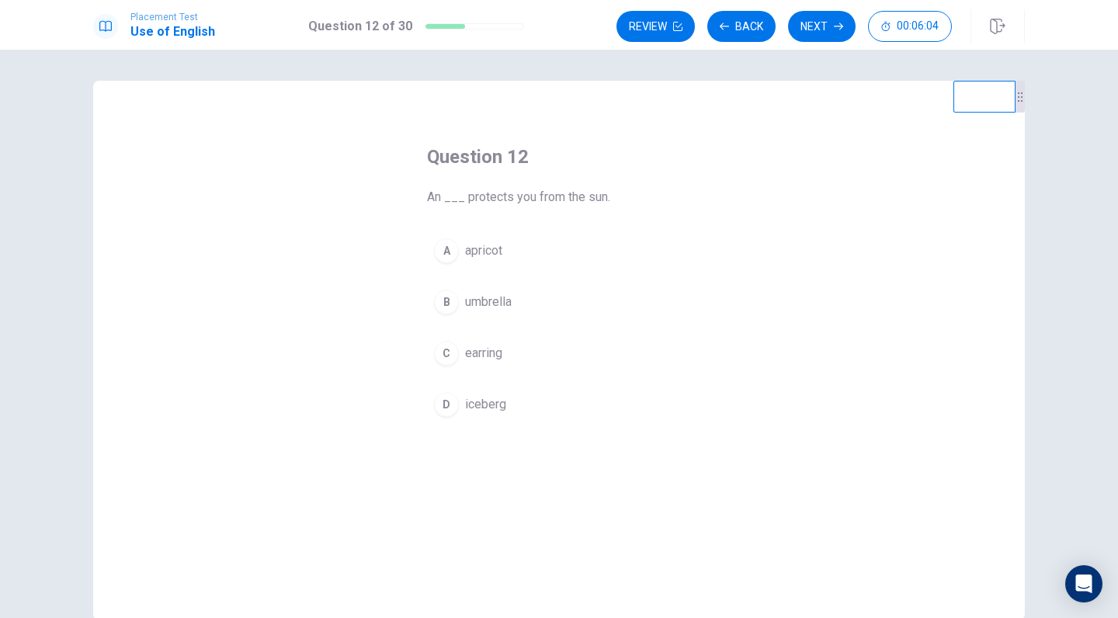
click at [453, 300] on div "B" at bounding box center [446, 302] width 25 height 25
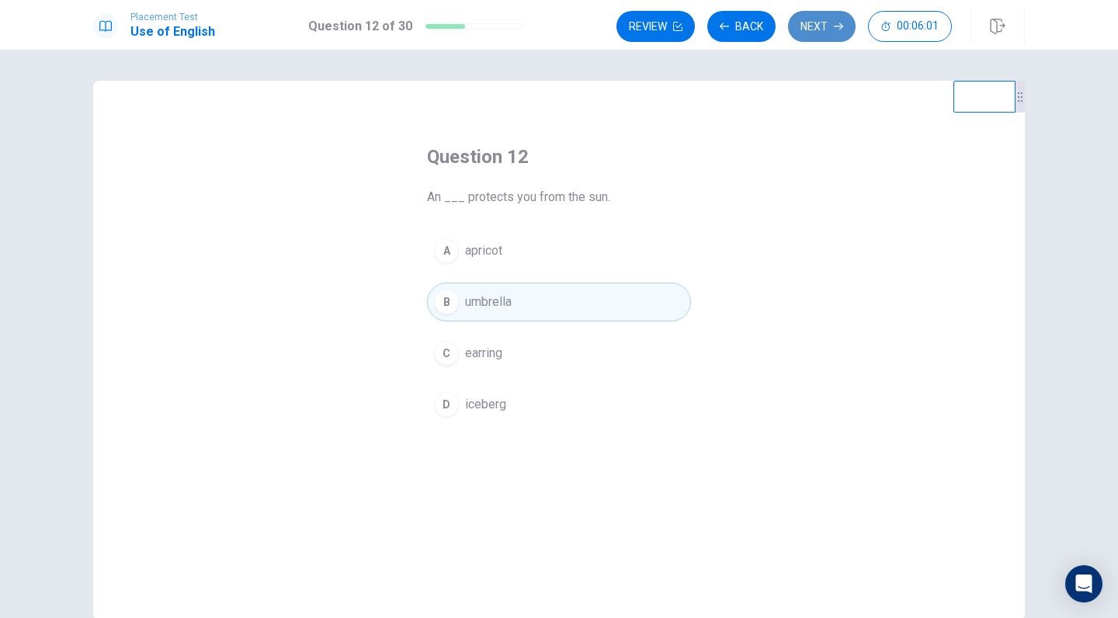
click at [833, 16] on button "Next" at bounding box center [822, 26] width 68 height 31
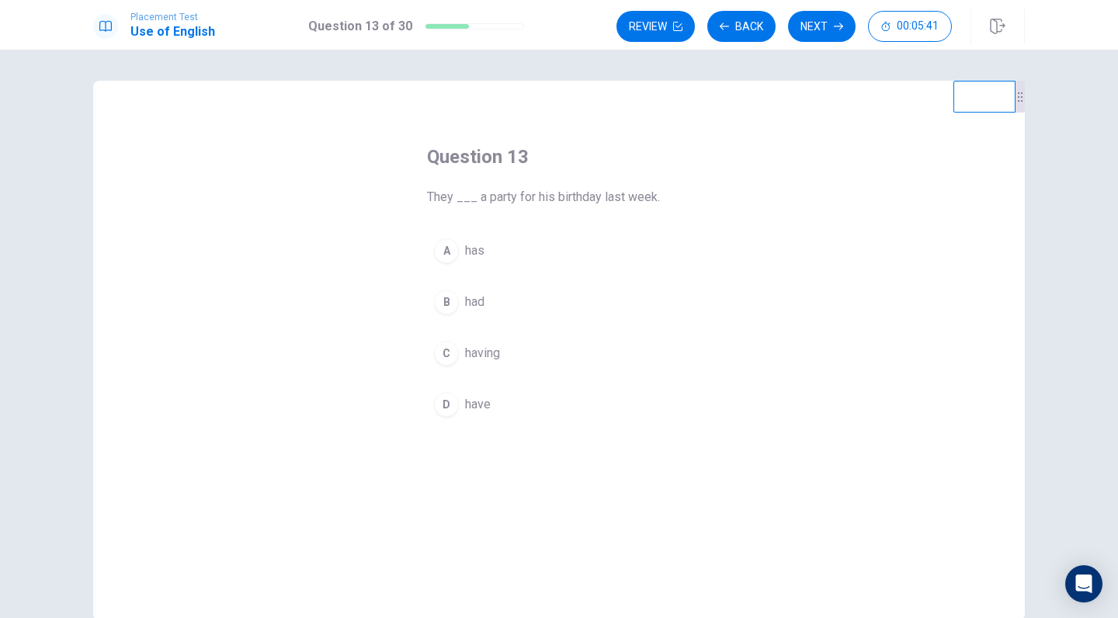
click at [448, 408] on div "D" at bounding box center [446, 404] width 25 height 25
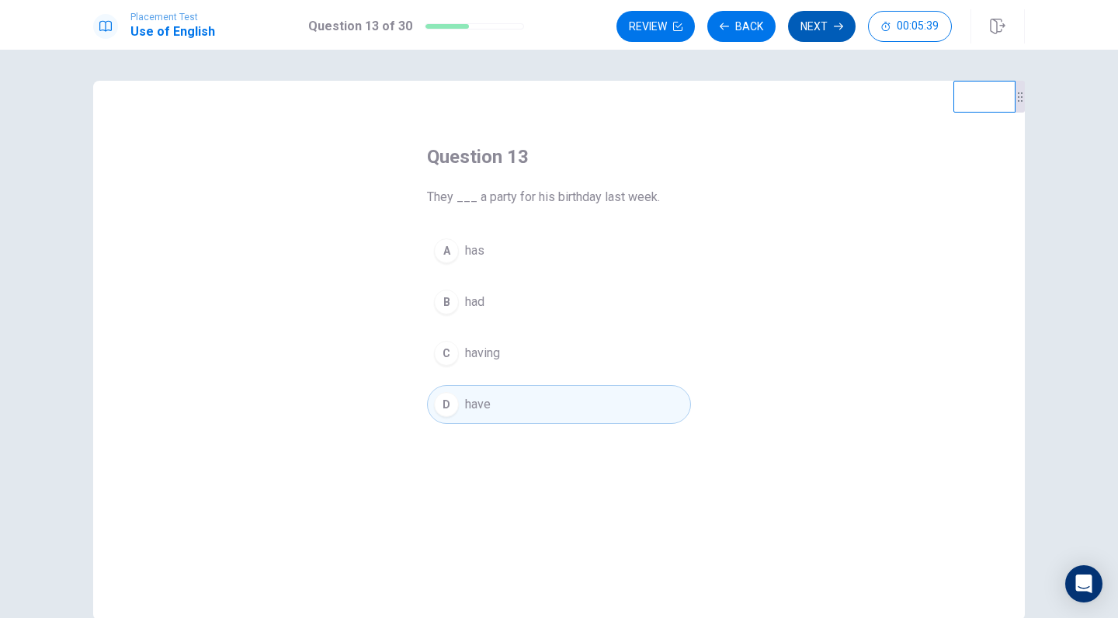
click at [845, 30] on button "Next" at bounding box center [822, 26] width 68 height 31
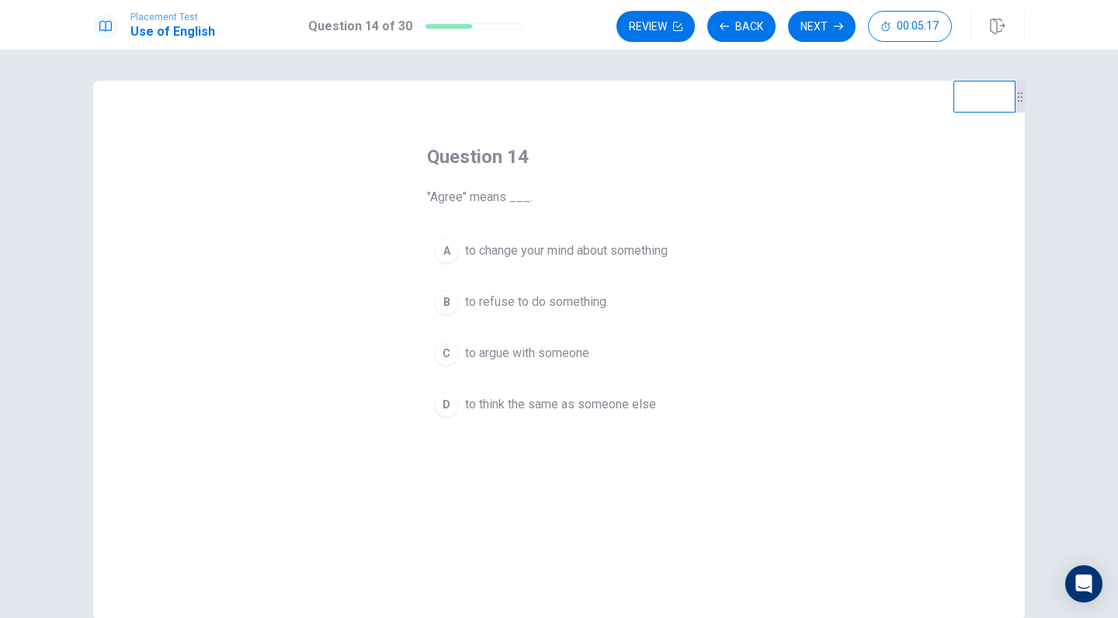
click at [443, 401] on div "D" at bounding box center [446, 404] width 25 height 25
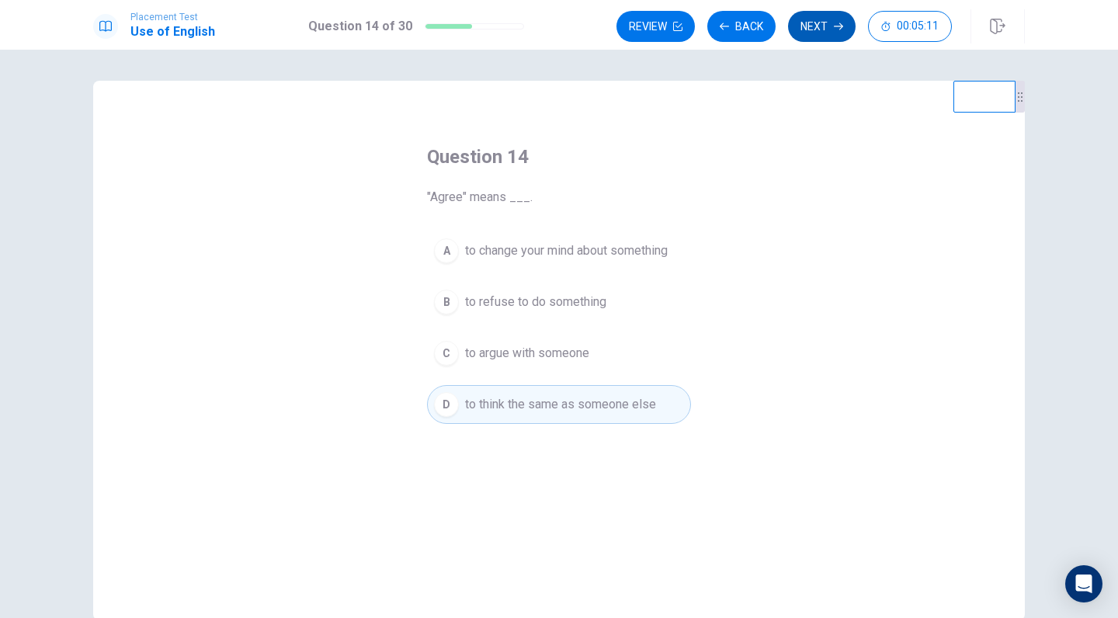
click at [819, 31] on button "Next" at bounding box center [822, 26] width 68 height 31
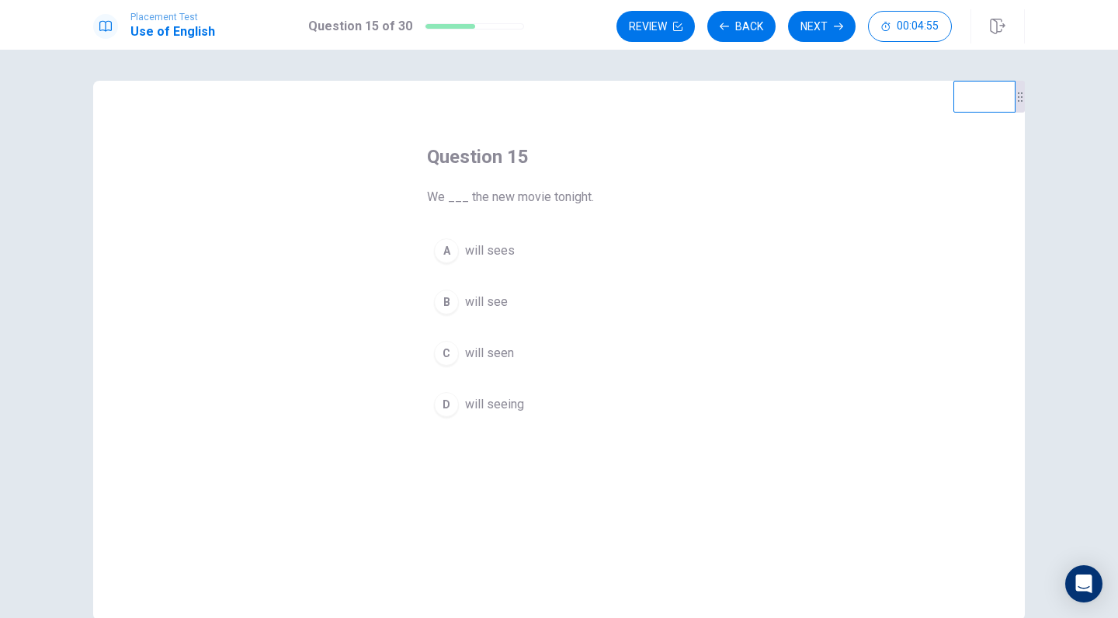
click at [448, 305] on div "B" at bounding box center [446, 302] width 25 height 25
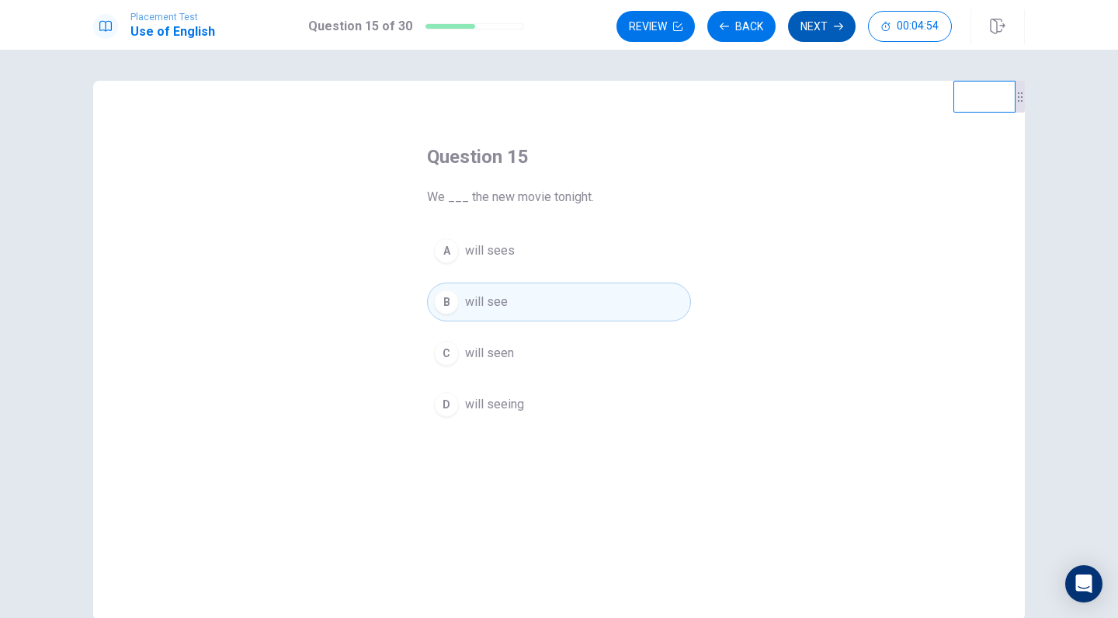
click at [837, 22] on icon "button" at bounding box center [838, 26] width 9 height 9
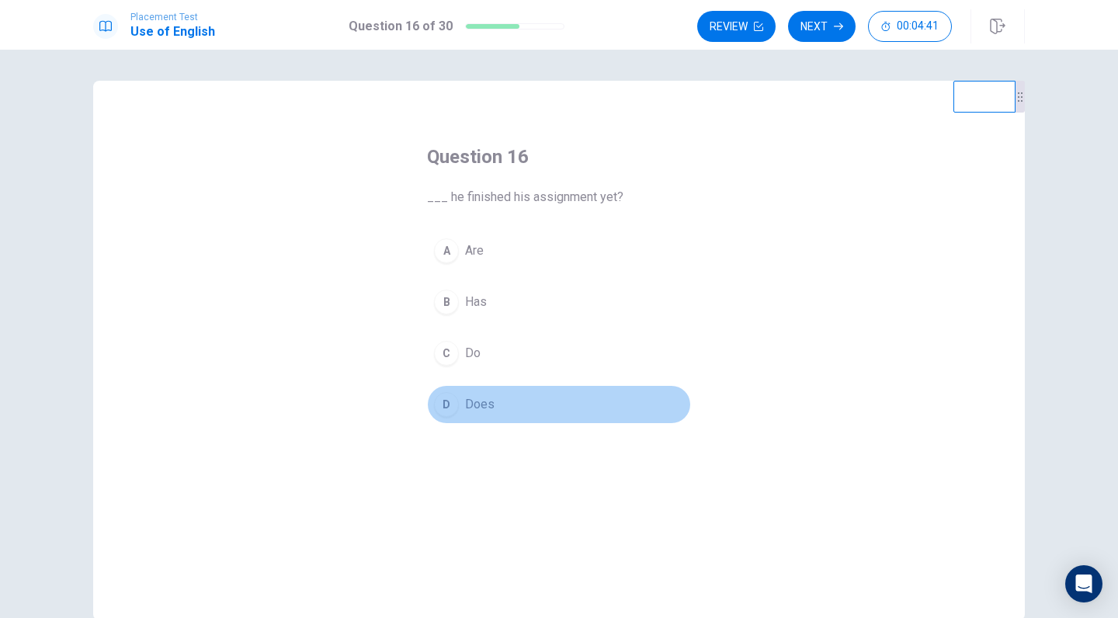
click at [451, 399] on div "D" at bounding box center [446, 404] width 25 height 25
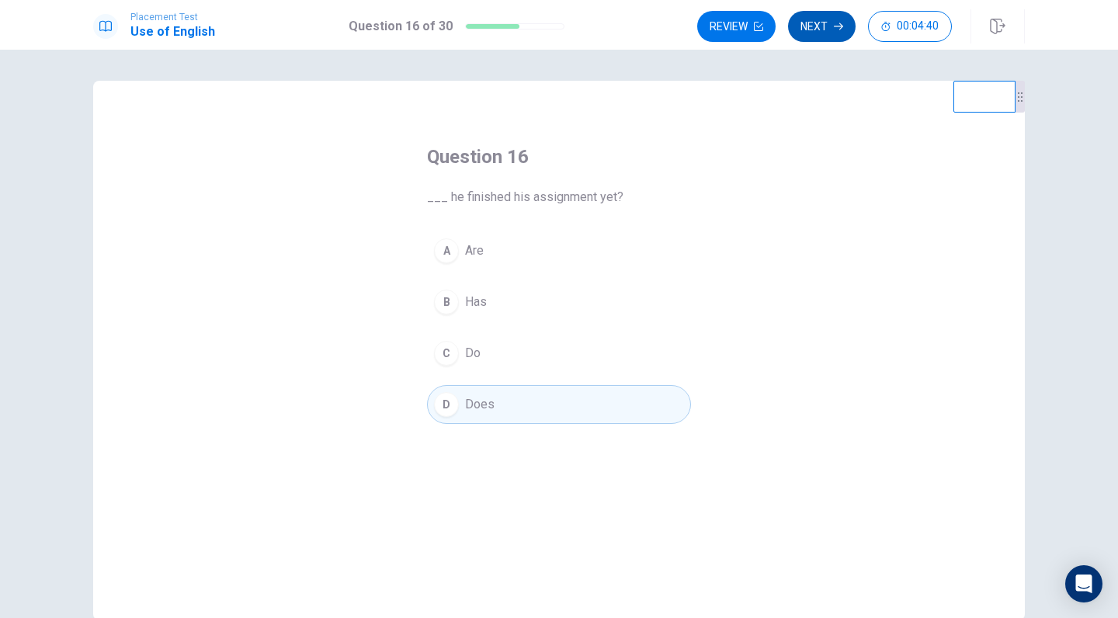
click at [820, 21] on button "Next" at bounding box center [822, 26] width 68 height 31
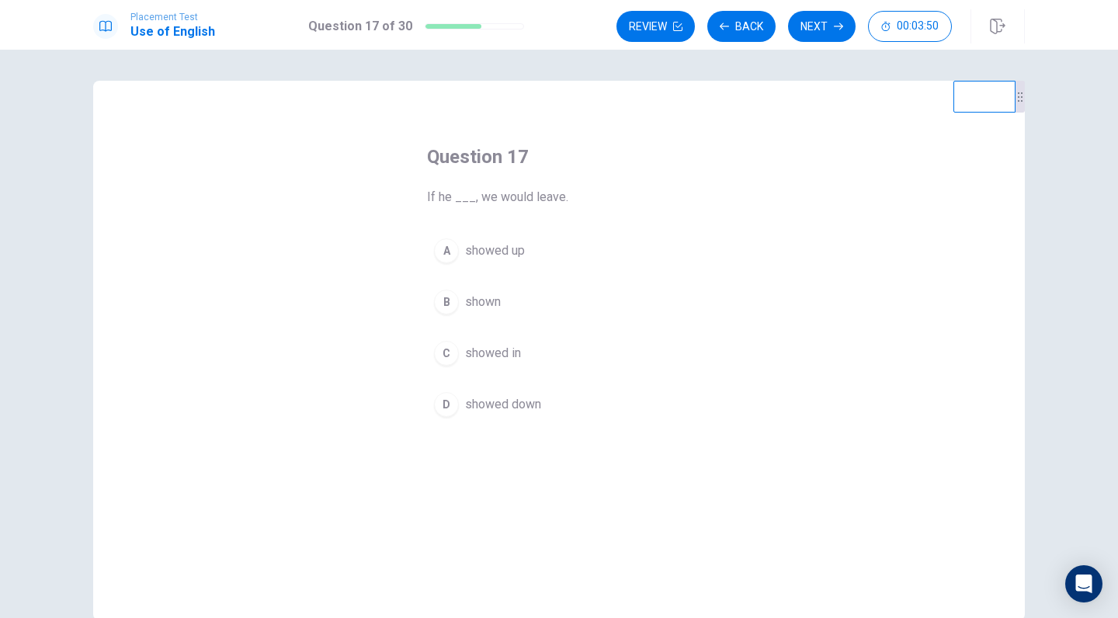
click at [452, 351] on div "C" at bounding box center [446, 353] width 25 height 25
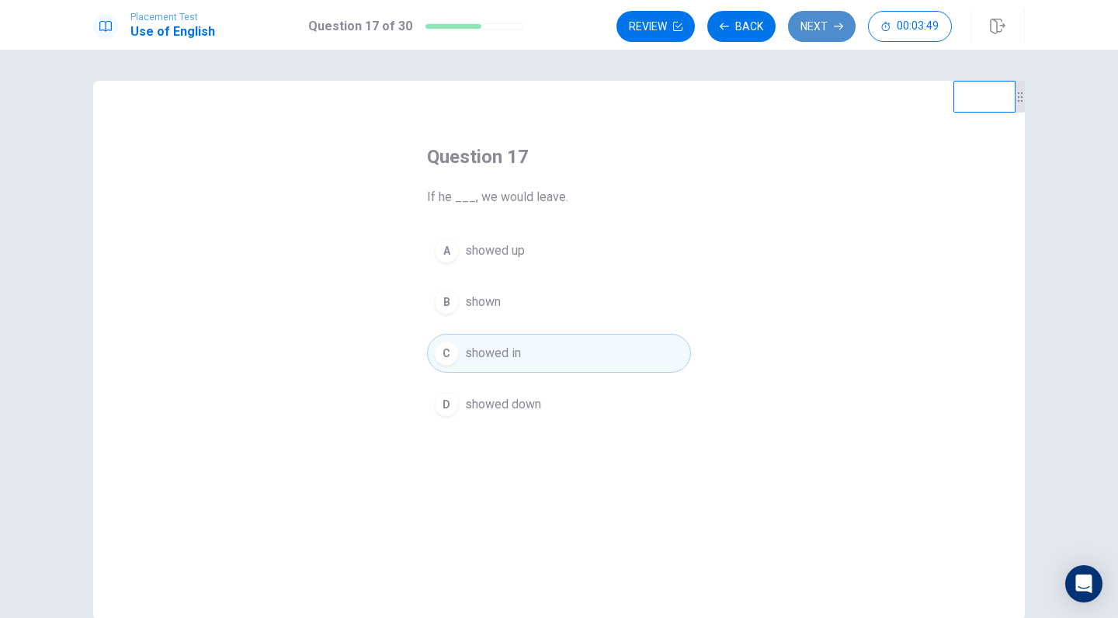
click at [826, 25] on button "Next" at bounding box center [822, 26] width 68 height 31
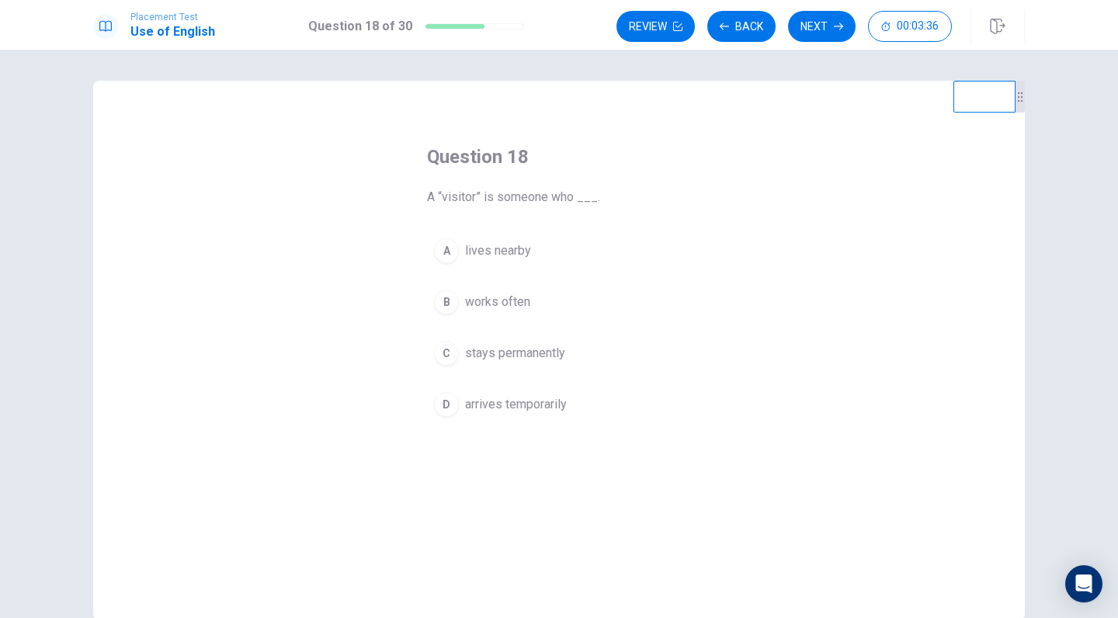
click at [444, 398] on div "D" at bounding box center [446, 404] width 25 height 25
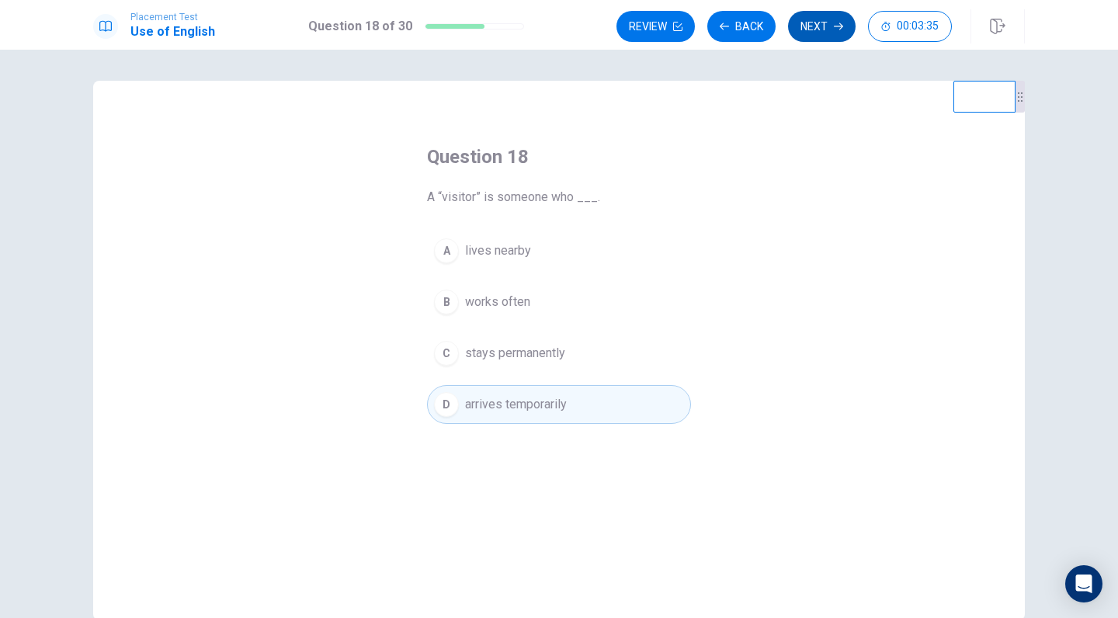
click at [823, 29] on button "Next" at bounding box center [822, 26] width 68 height 31
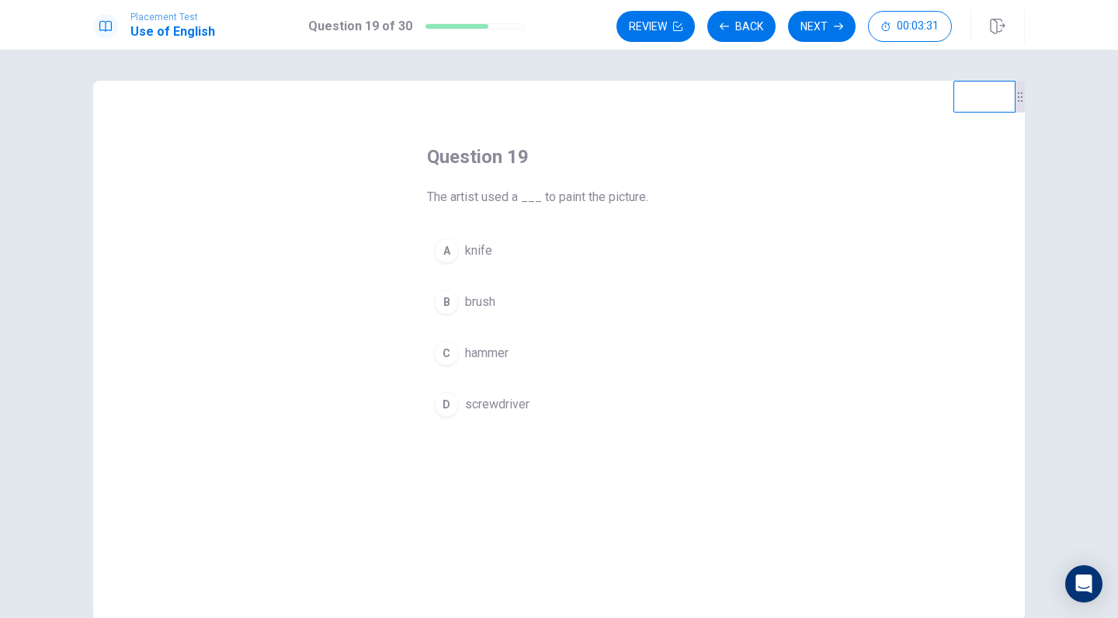
click at [449, 309] on div "B" at bounding box center [446, 302] width 25 height 25
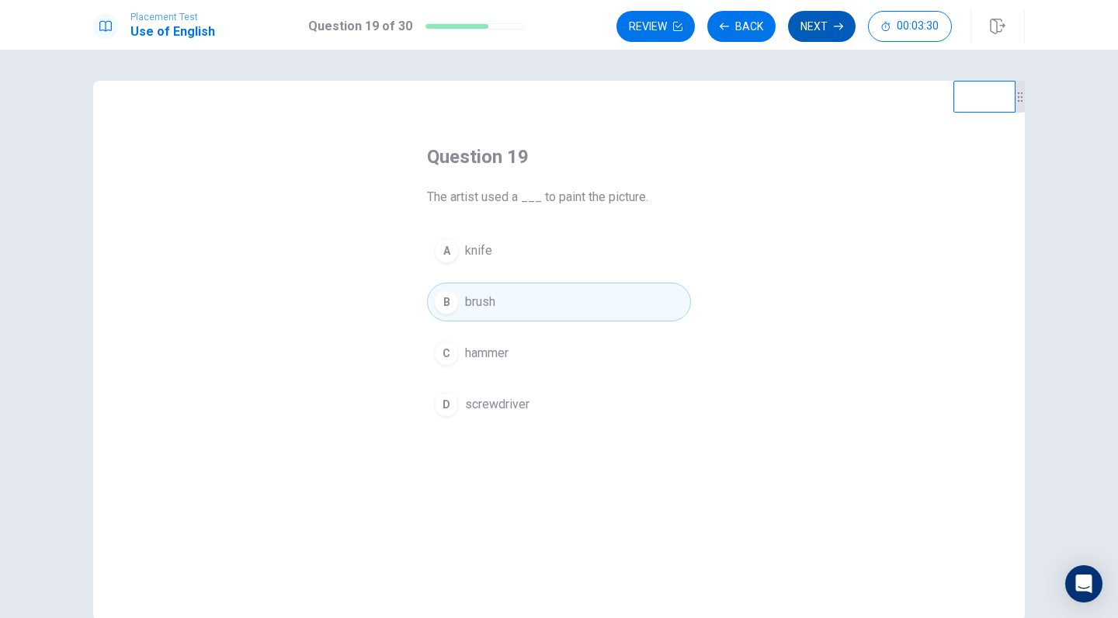
click at [817, 23] on button "Next" at bounding box center [822, 26] width 68 height 31
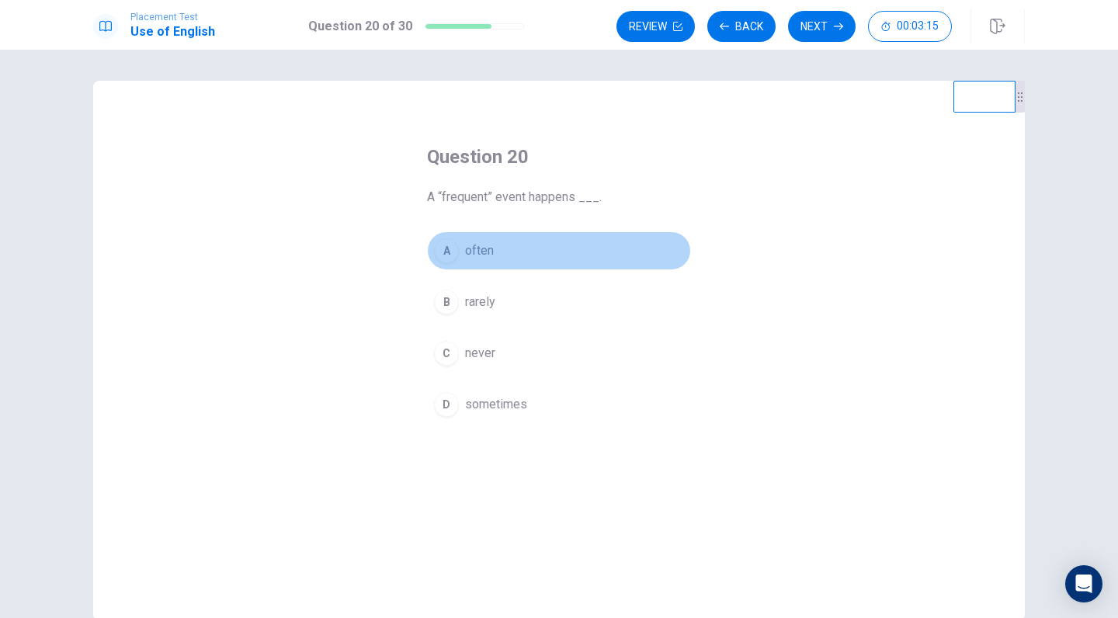
click at [455, 250] on div "A" at bounding box center [446, 250] width 25 height 25
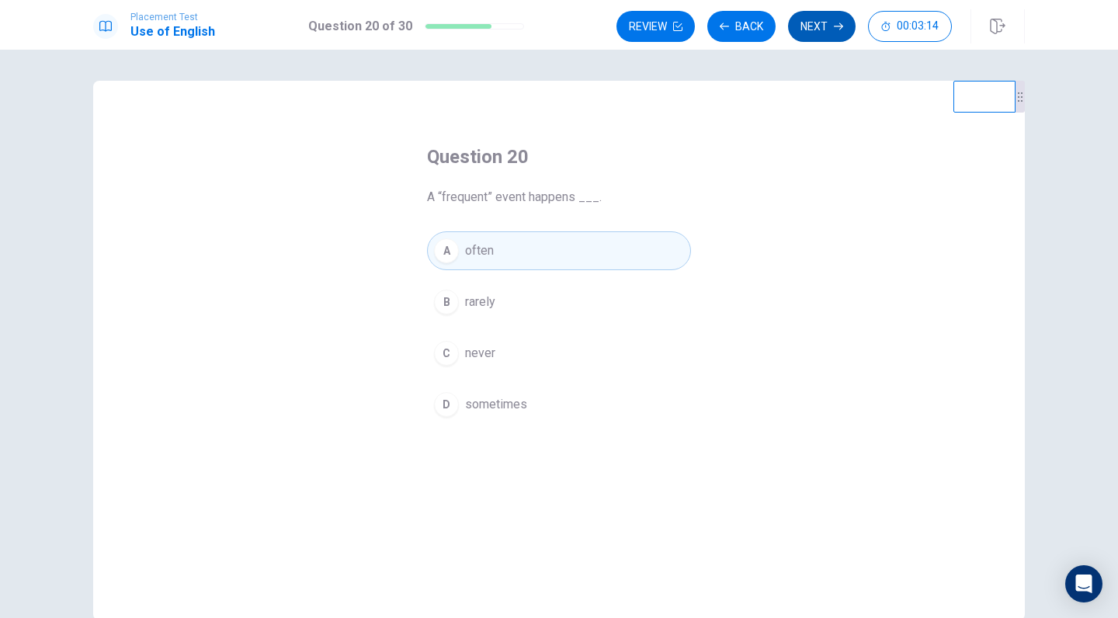
click at [834, 29] on icon "button" at bounding box center [838, 26] width 9 height 9
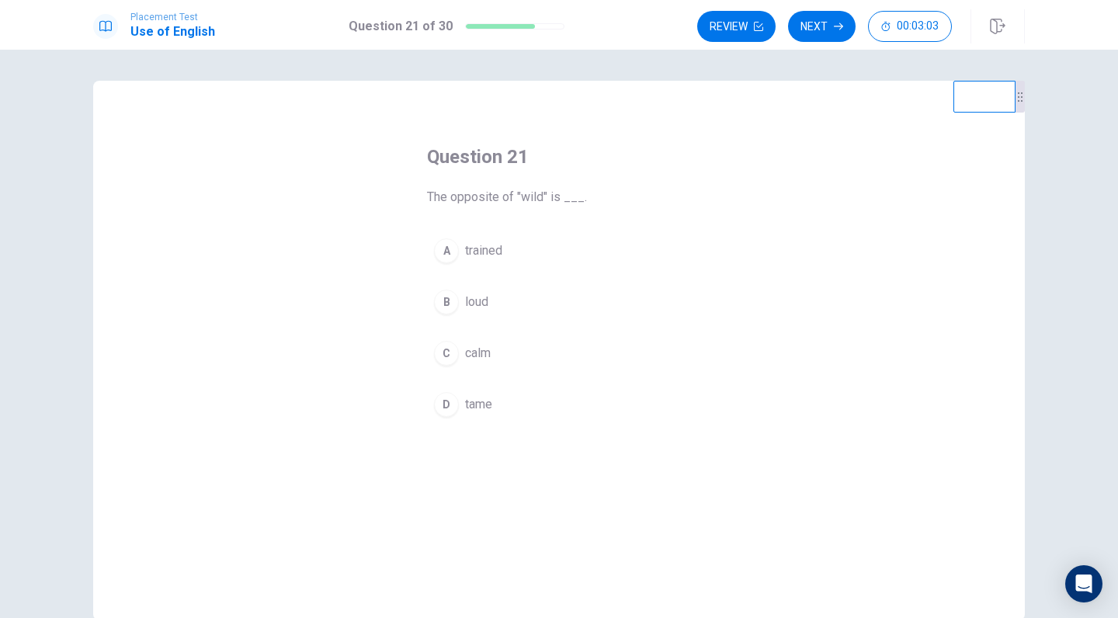
click at [436, 408] on div "D" at bounding box center [446, 404] width 25 height 25
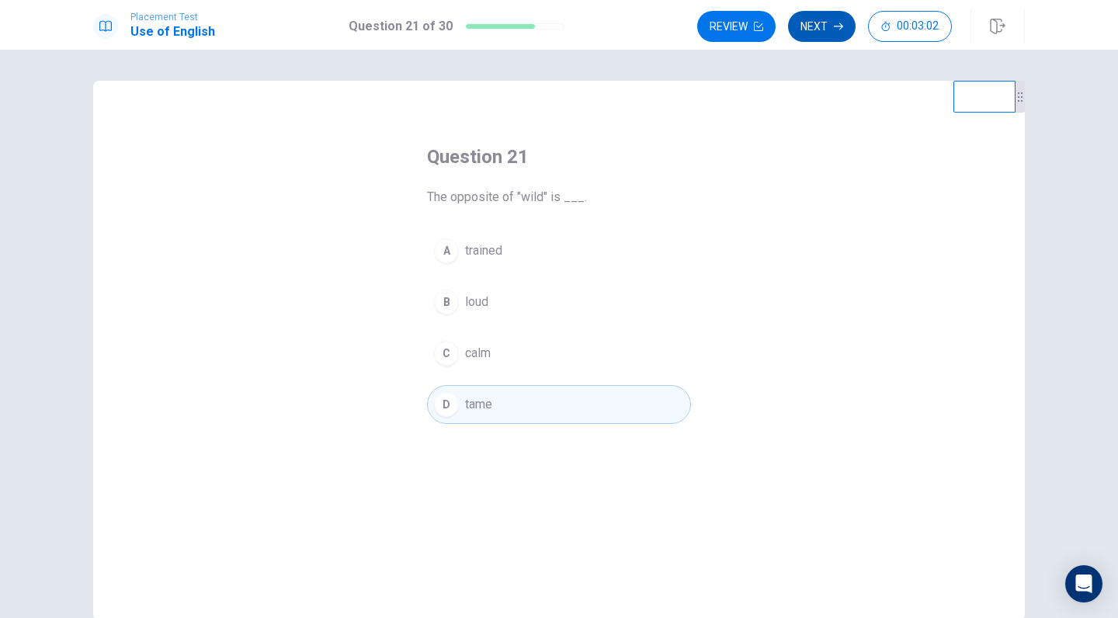
click at [837, 26] on icon "button" at bounding box center [838, 26] width 9 height 9
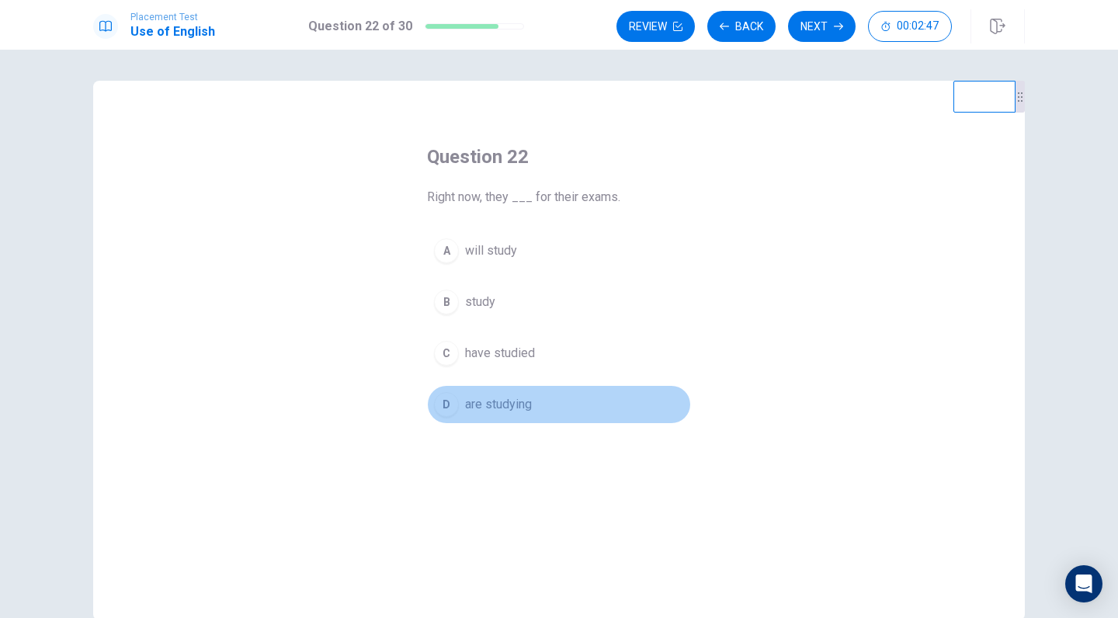
click at [445, 401] on div "D" at bounding box center [446, 404] width 25 height 25
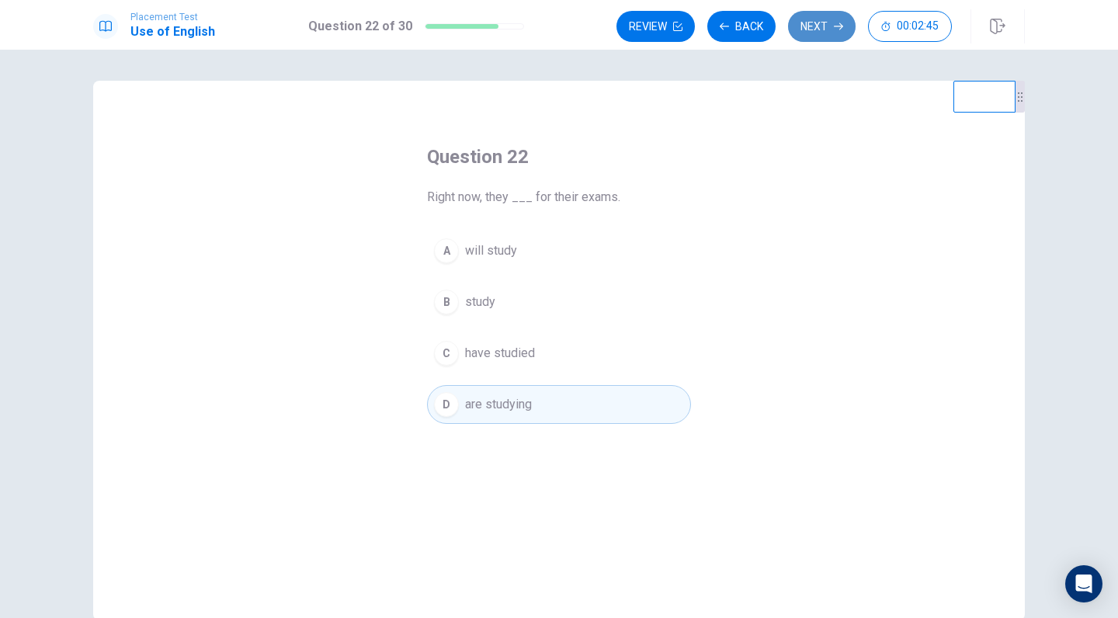
click at [845, 29] on button "Next" at bounding box center [822, 26] width 68 height 31
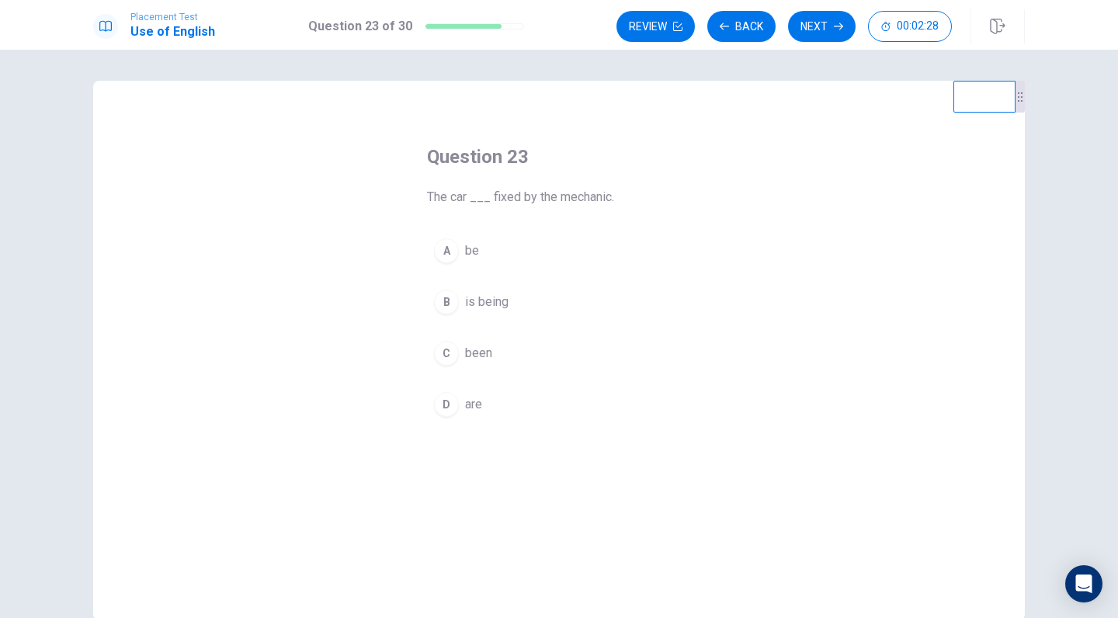
click at [444, 403] on div "D" at bounding box center [446, 404] width 25 height 25
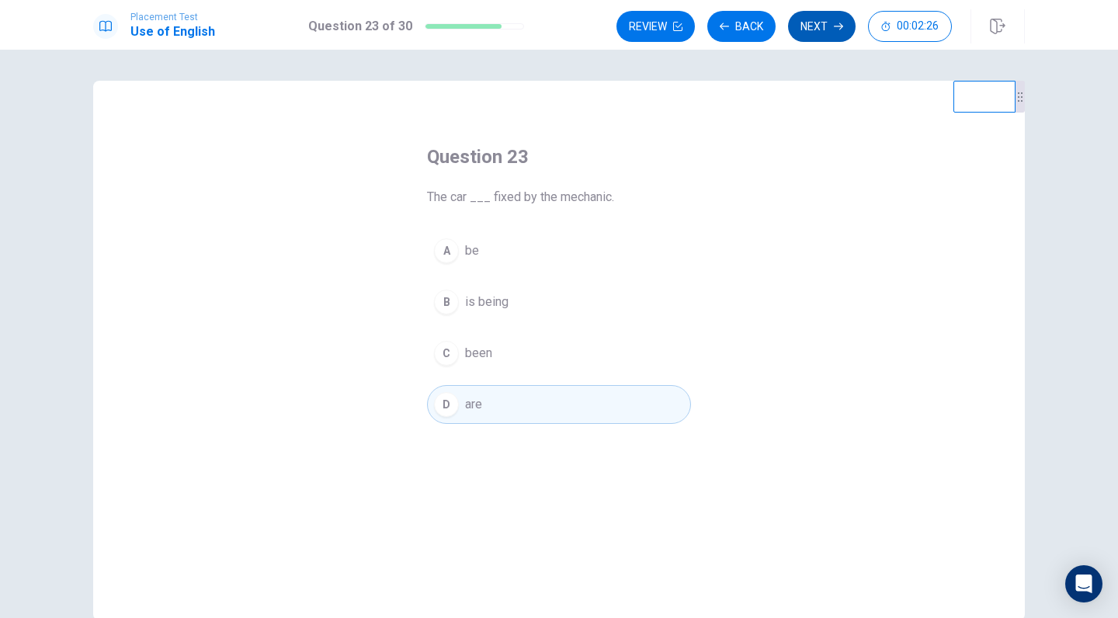
click at [819, 26] on button "Next" at bounding box center [822, 26] width 68 height 31
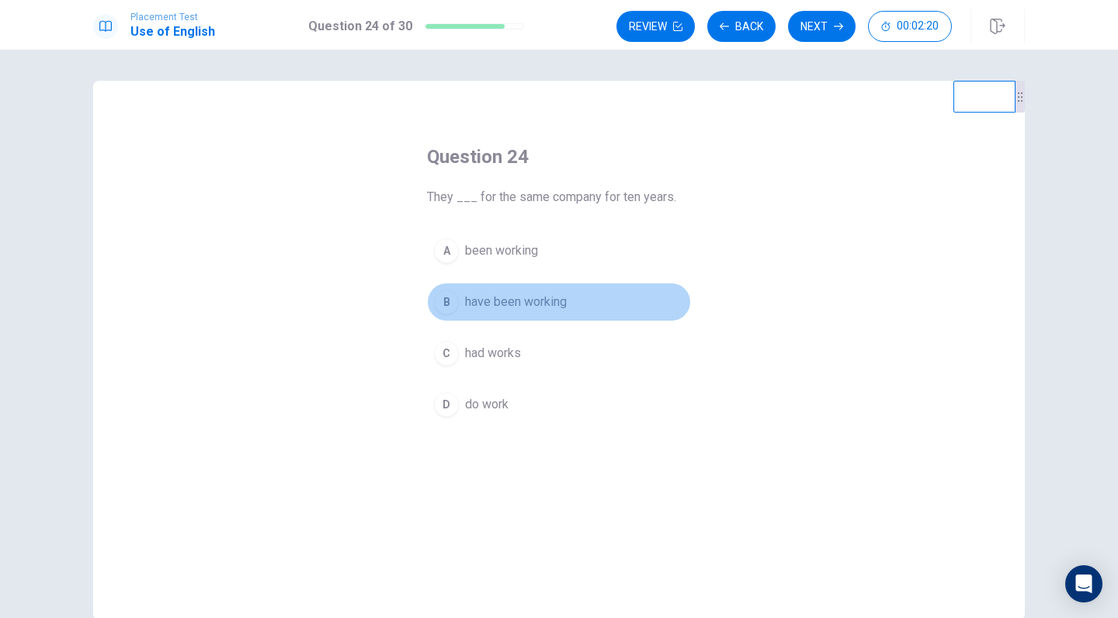
click at [446, 294] on div "B" at bounding box center [446, 302] width 25 height 25
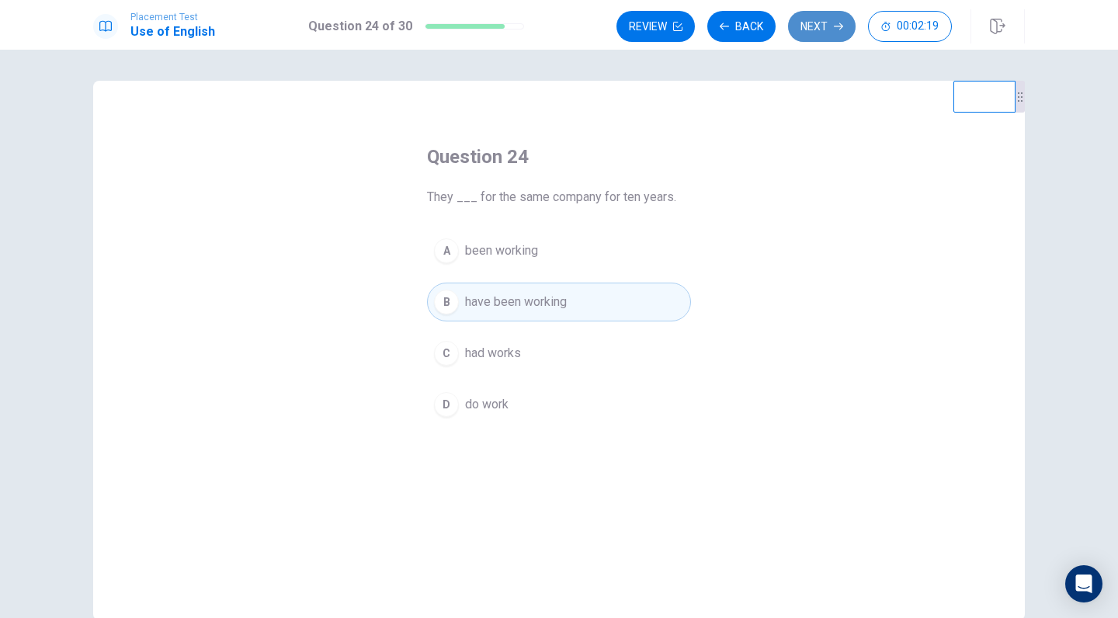
click at [827, 18] on button "Next" at bounding box center [822, 26] width 68 height 31
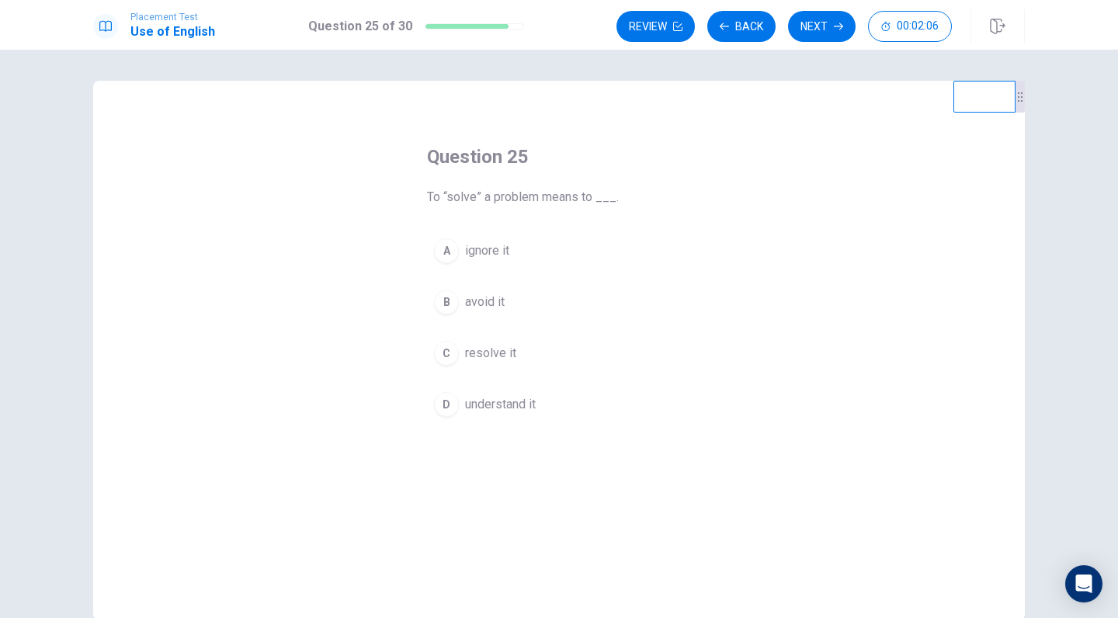
click at [497, 355] on span "resolve it" at bounding box center [490, 353] width 51 height 19
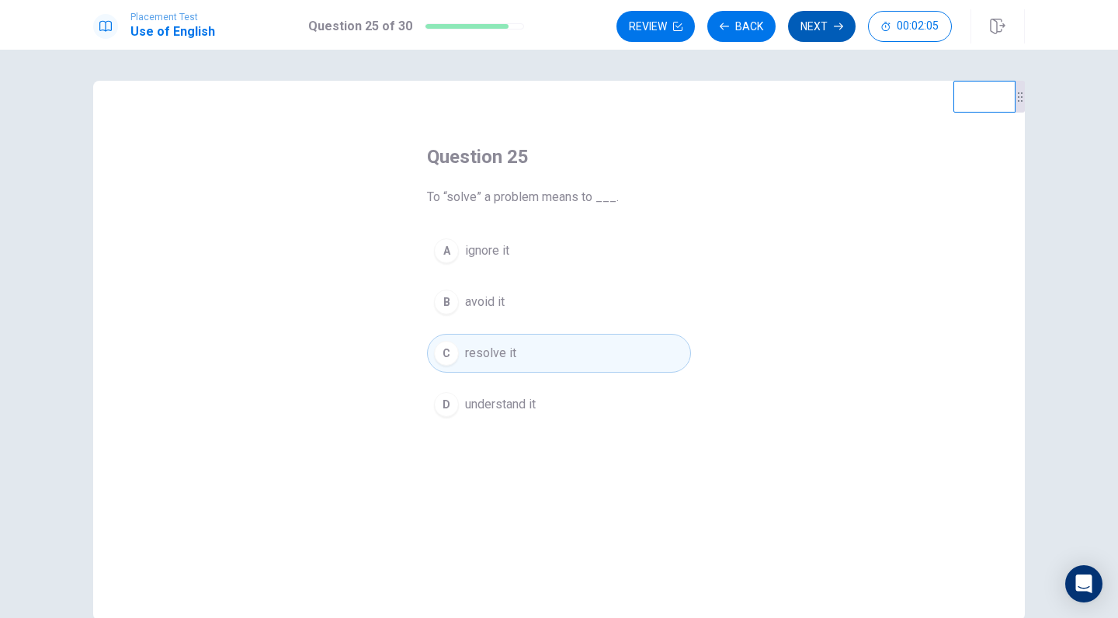
click at [831, 25] on button "Next" at bounding box center [822, 26] width 68 height 31
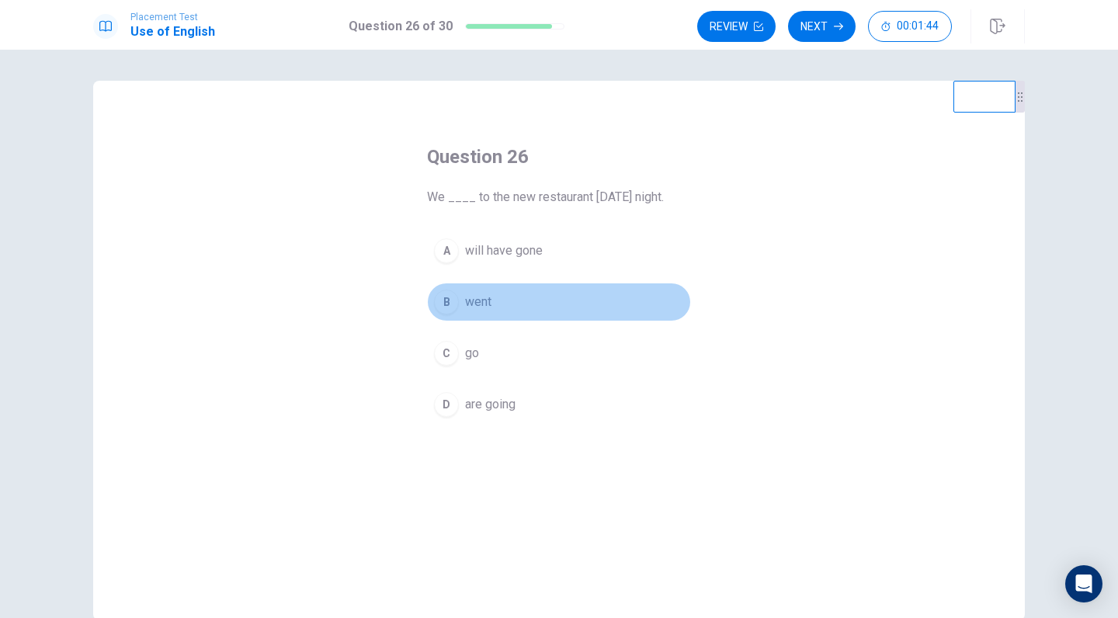
click at [448, 302] on div "B" at bounding box center [446, 302] width 25 height 25
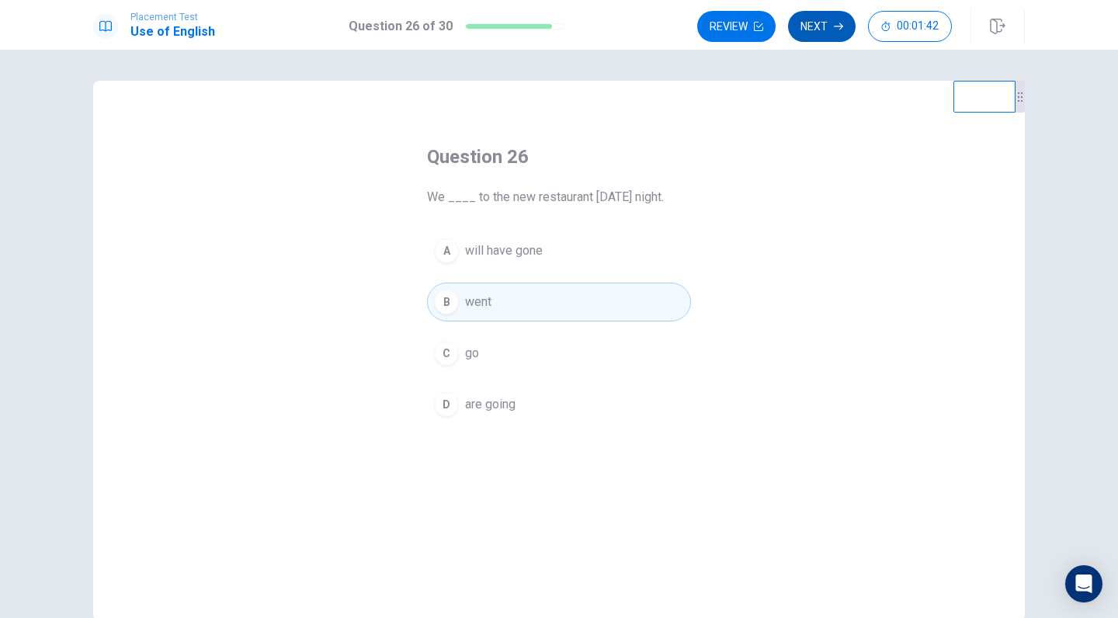
click at [814, 25] on button "Next" at bounding box center [822, 26] width 68 height 31
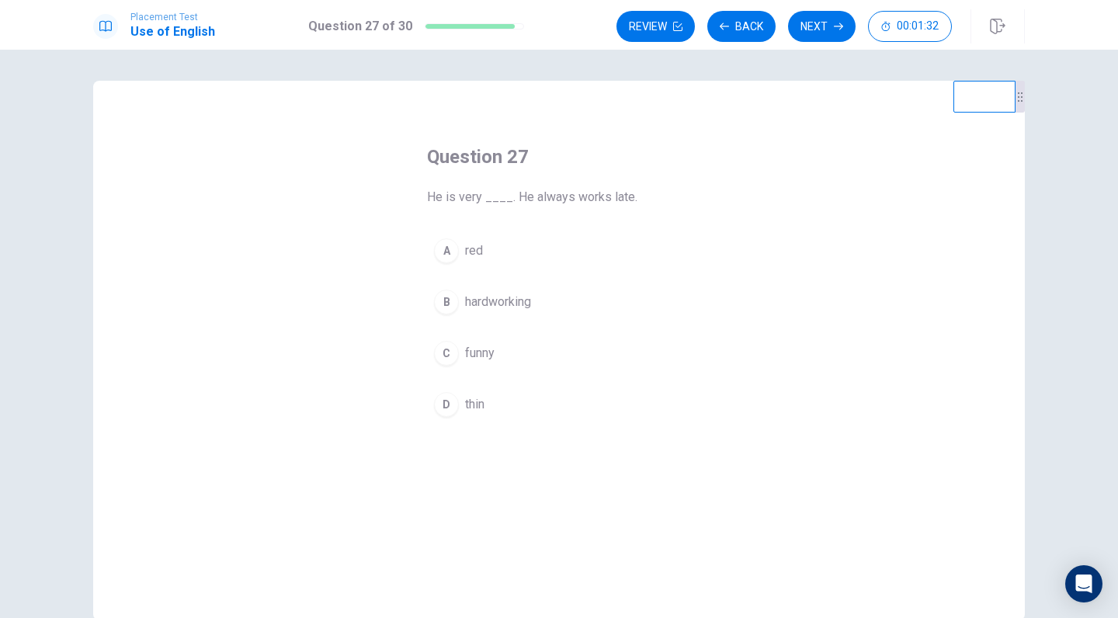
click at [456, 304] on div "B" at bounding box center [446, 302] width 25 height 25
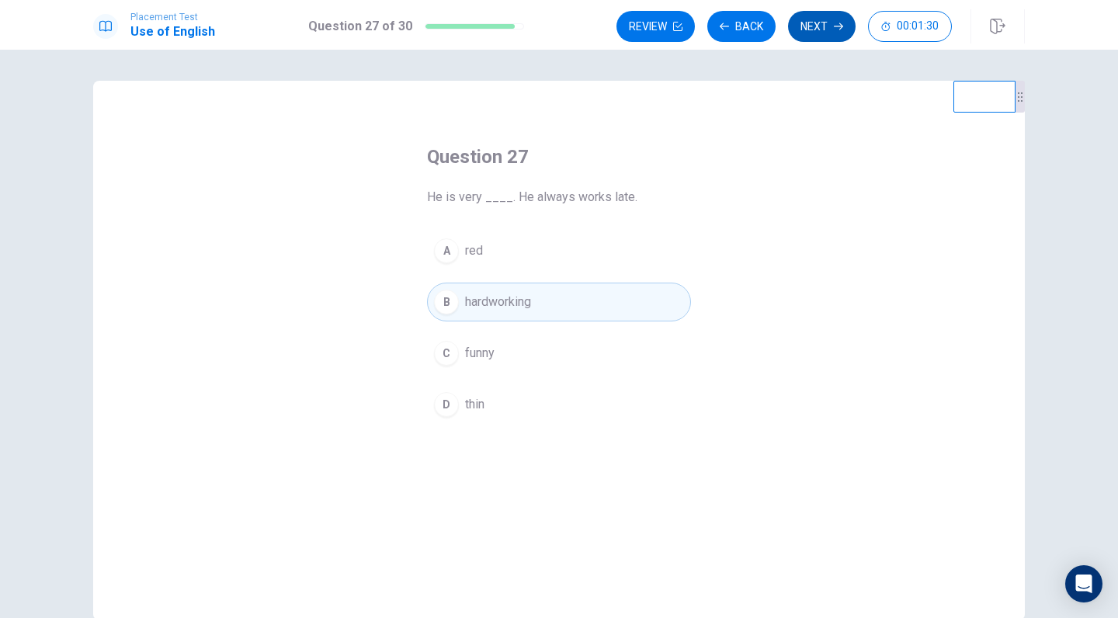
click at [815, 17] on button "Next" at bounding box center [822, 26] width 68 height 31
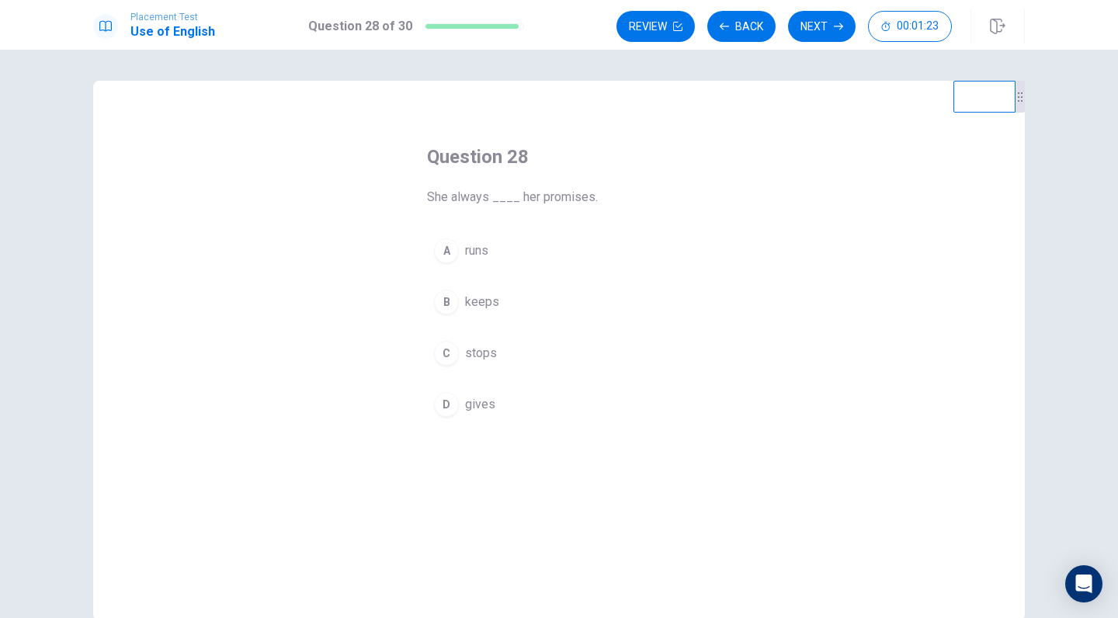
click at [449, 301] on div "B" at bounding box center [446, 302] width 25 height 25
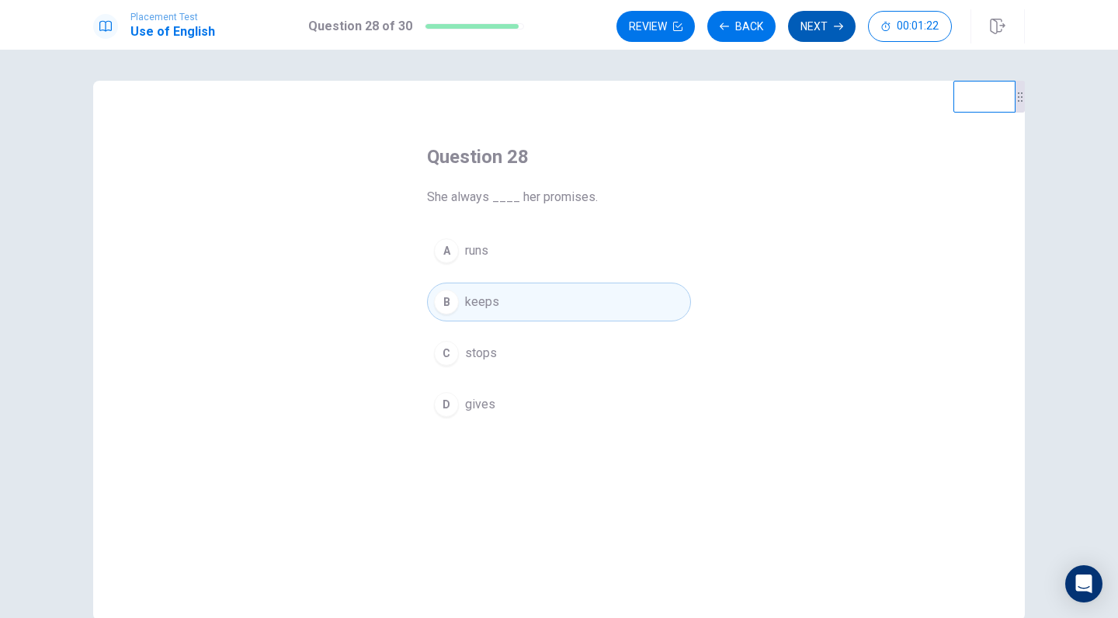
click at [820, 23] on button "Next" at bounding box center [822, 26] width 68 height 31
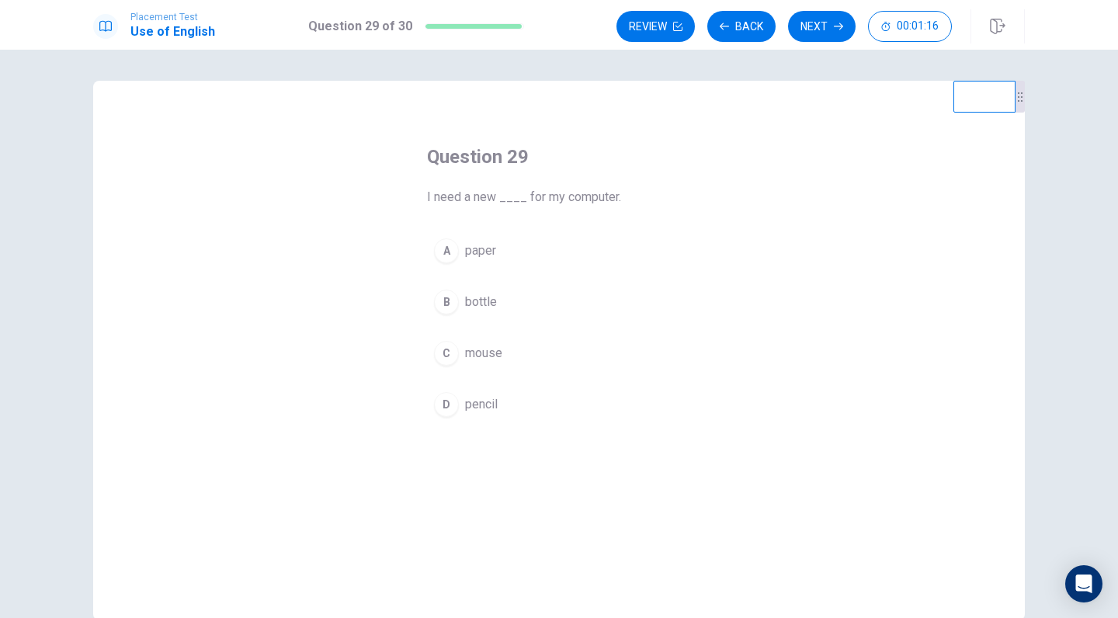
click at [445, 360] on div "C" at bounding box center [446, 353] width 25 height 25
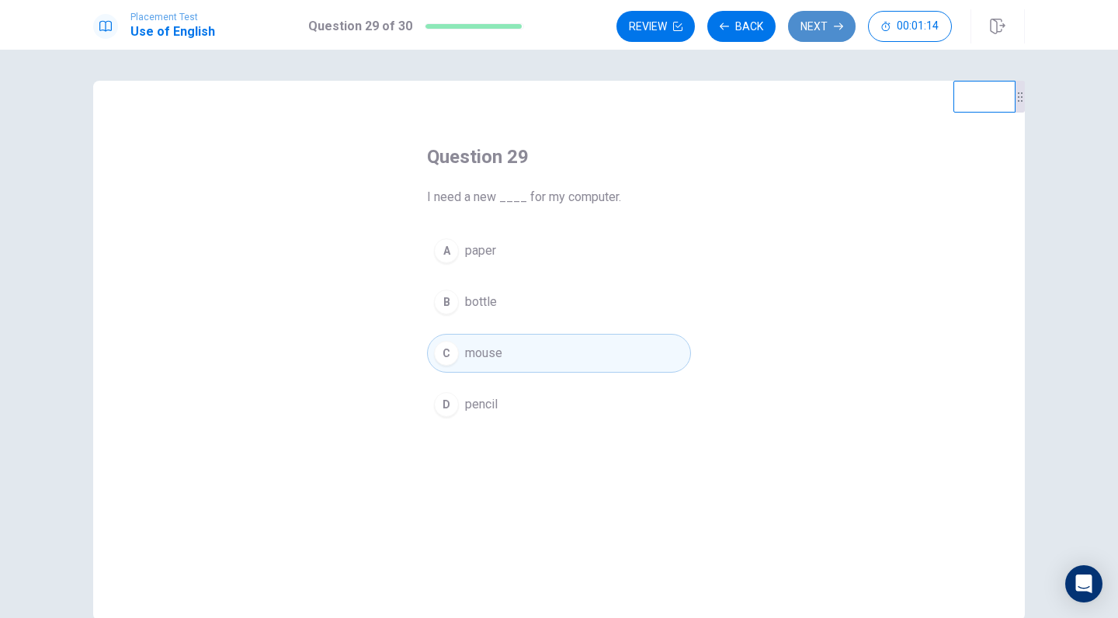
click at [827, 30] on button "Next" at bounding box center [822, 26] width 68 height 31
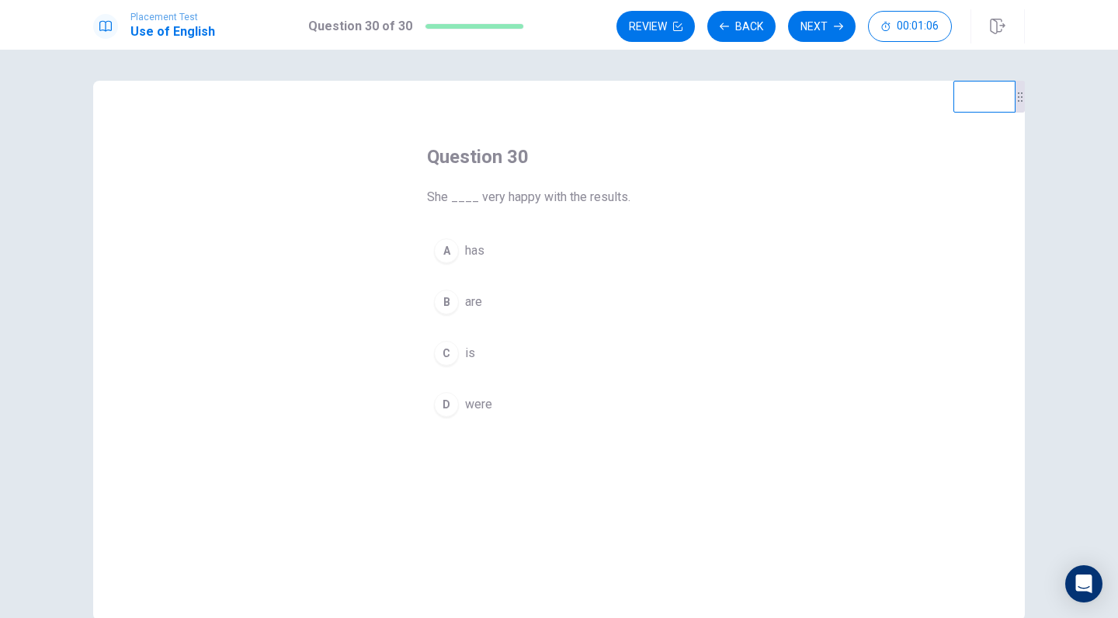
click at [455, 354] on div "C" at bounding box center [446, 353] width 25 height 25
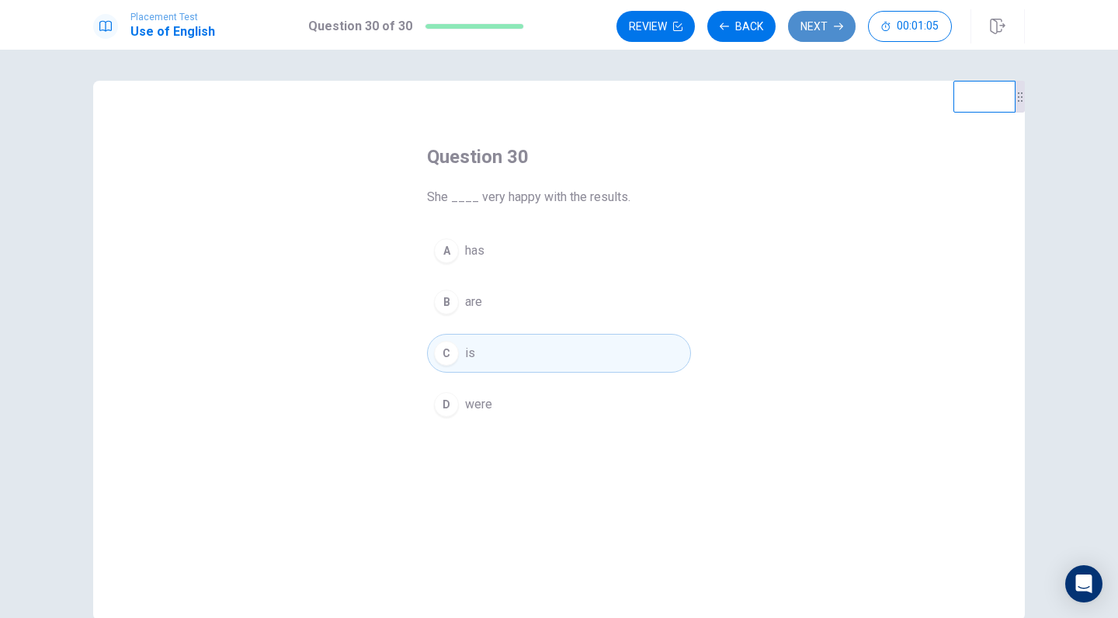
click at [827, 32] on button "Next" at bounding box center [822, 26] width 68 height 31
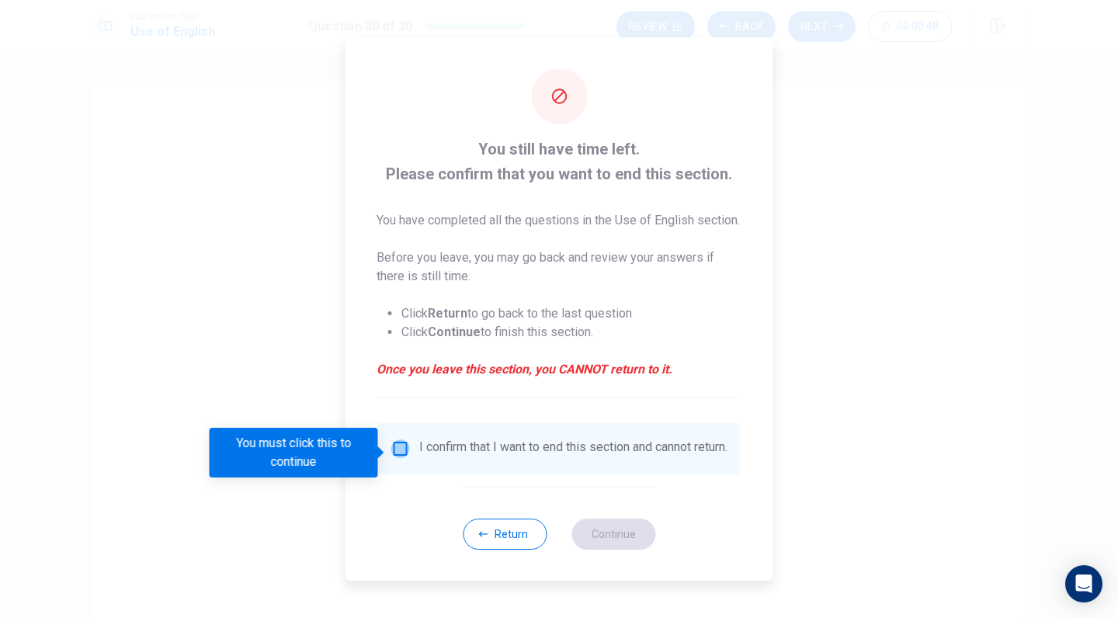
click at [397, 450] on input "You must click this to continue" at bounding box center [400, 448] width 19 height 19
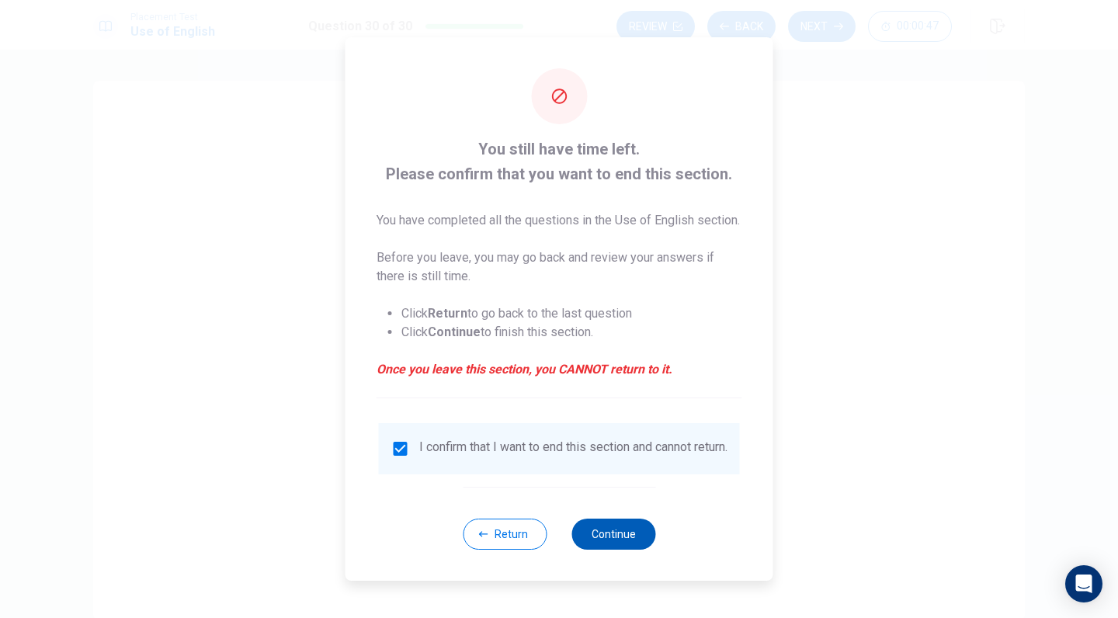
click at [618, 550] on button "Continue" at bounding box center [613, 534] width 84 height 31
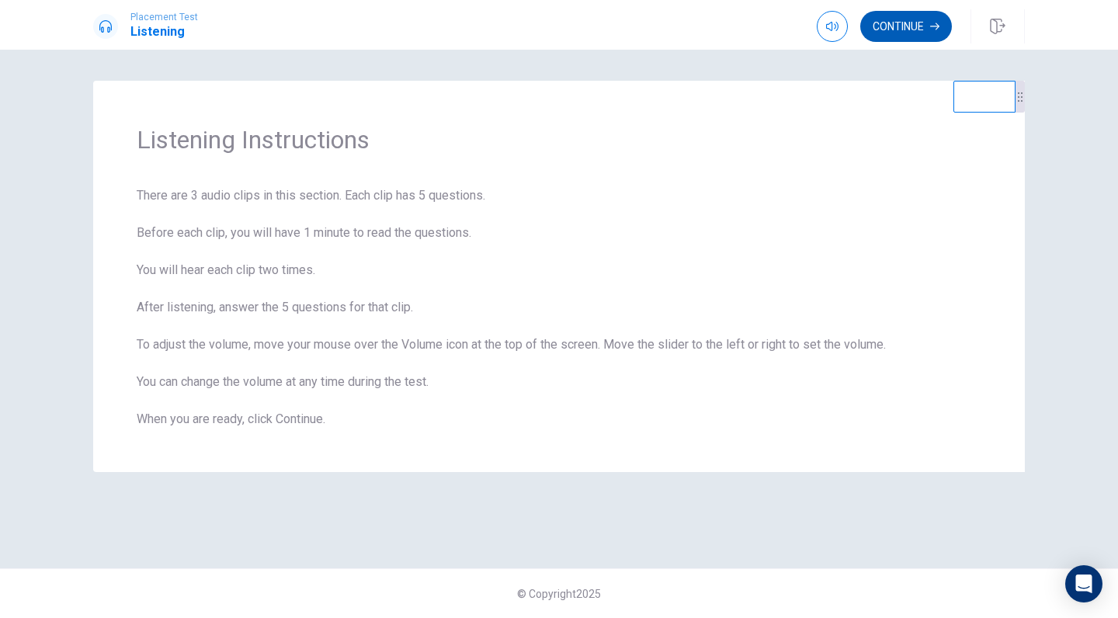
click at [895, 30] on button "Continue" at bounding box center [906, 26] width 92 height 31
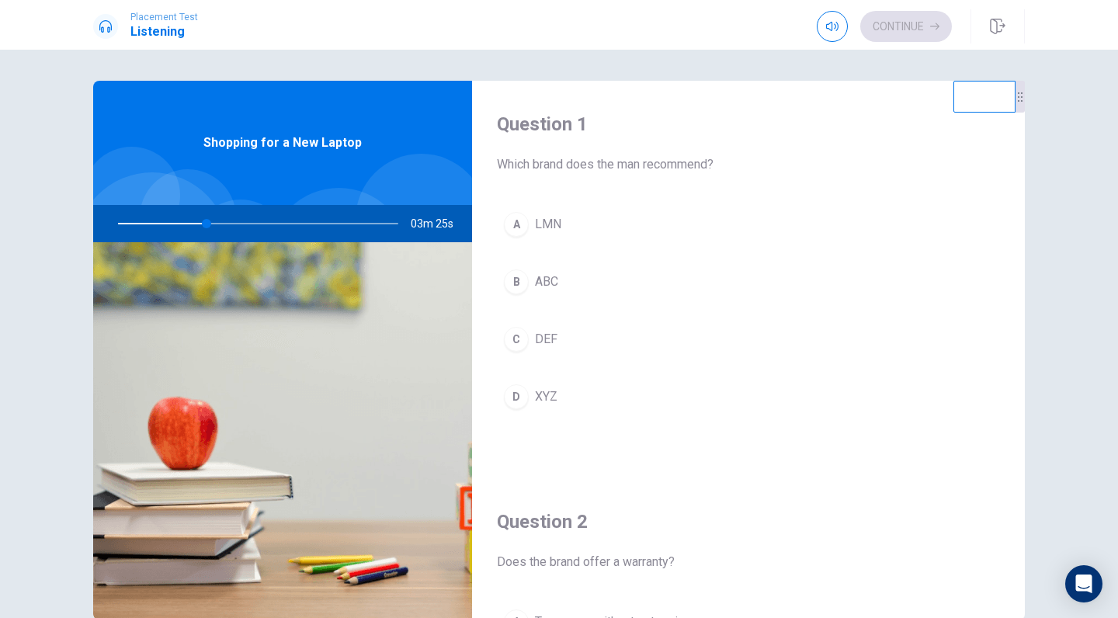
click at [521, 397] on div "D" at bounding box center [516, 396] width 25 height 25
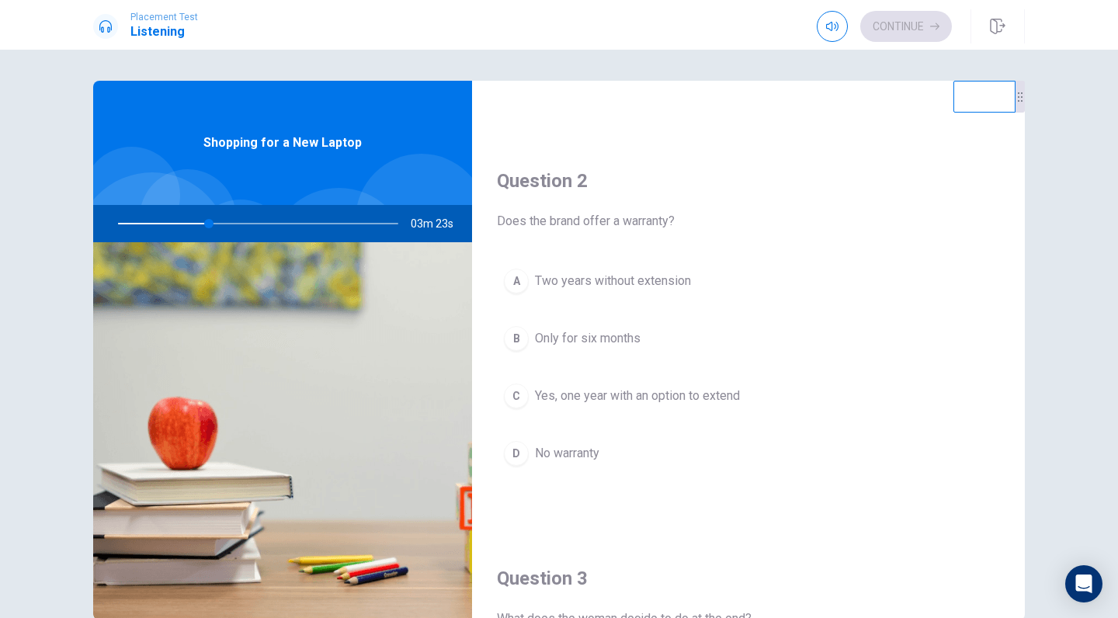
scroll to position [352, 0]
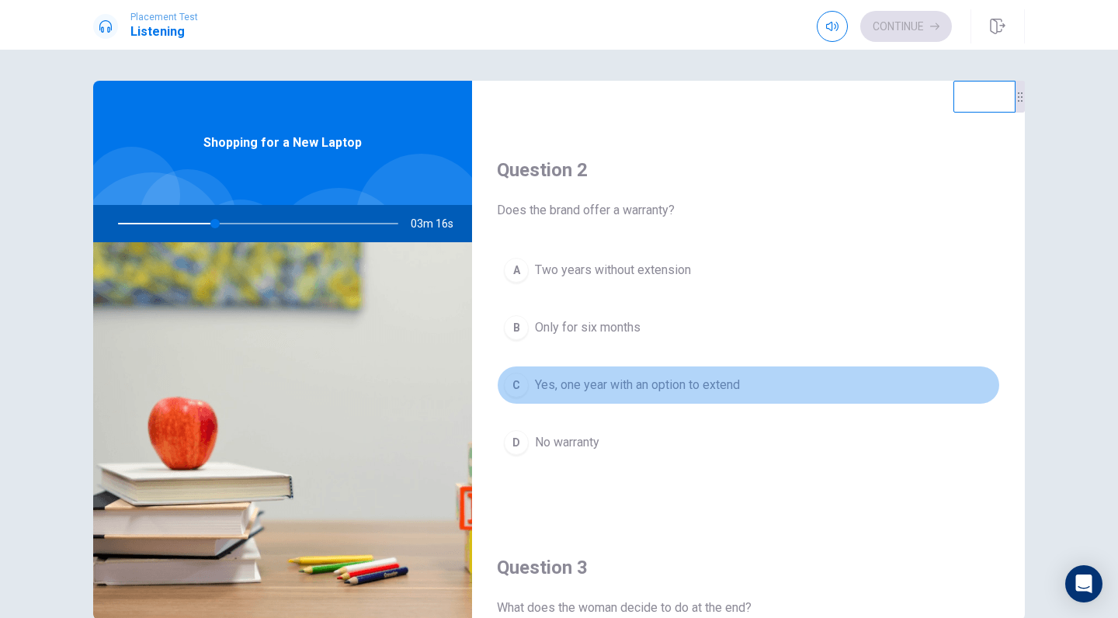
click at [521, 383] on div "C" at bounding box center [516, 385] width 25 height 25
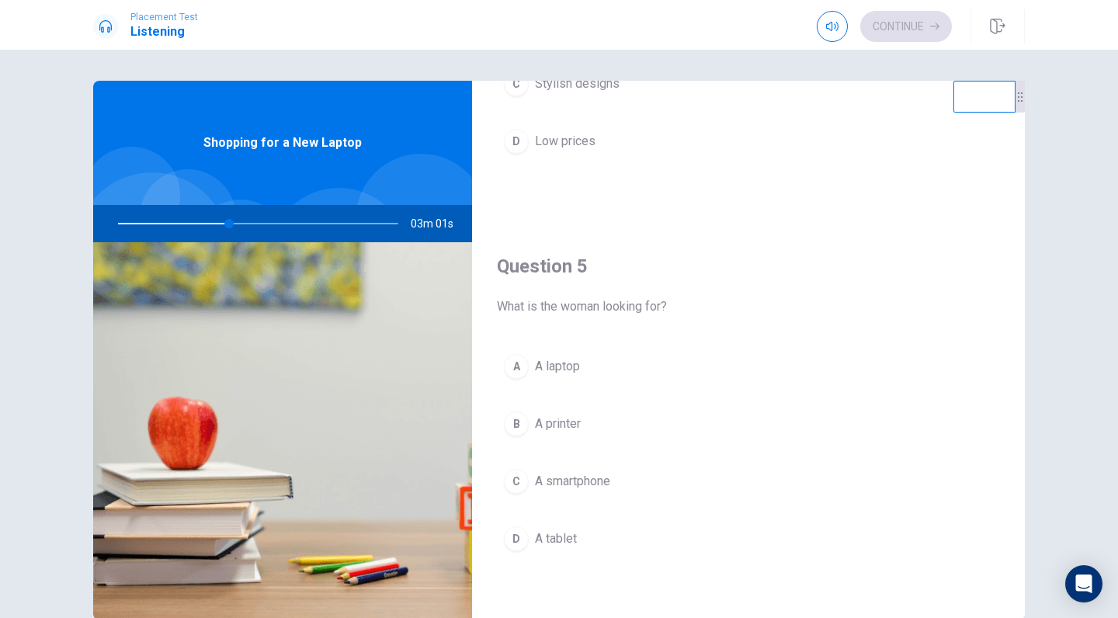
scroll to position [1448, 0]
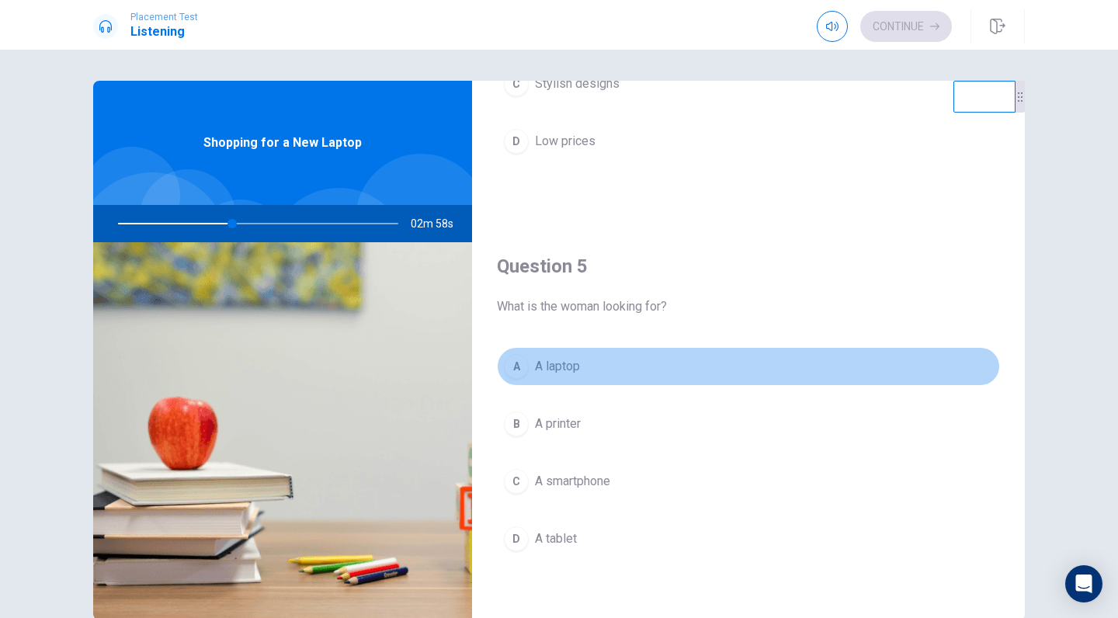
click at [515, 370] on div "A" at bounding box center [516, 366] width 25 height 25
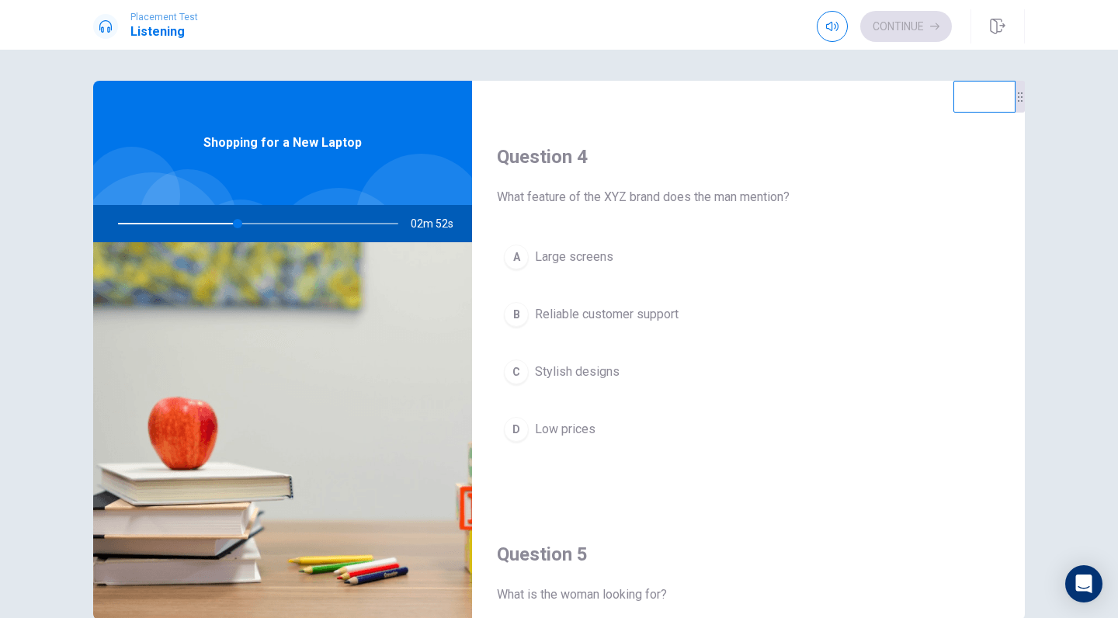
scroll to position [1164, 0]
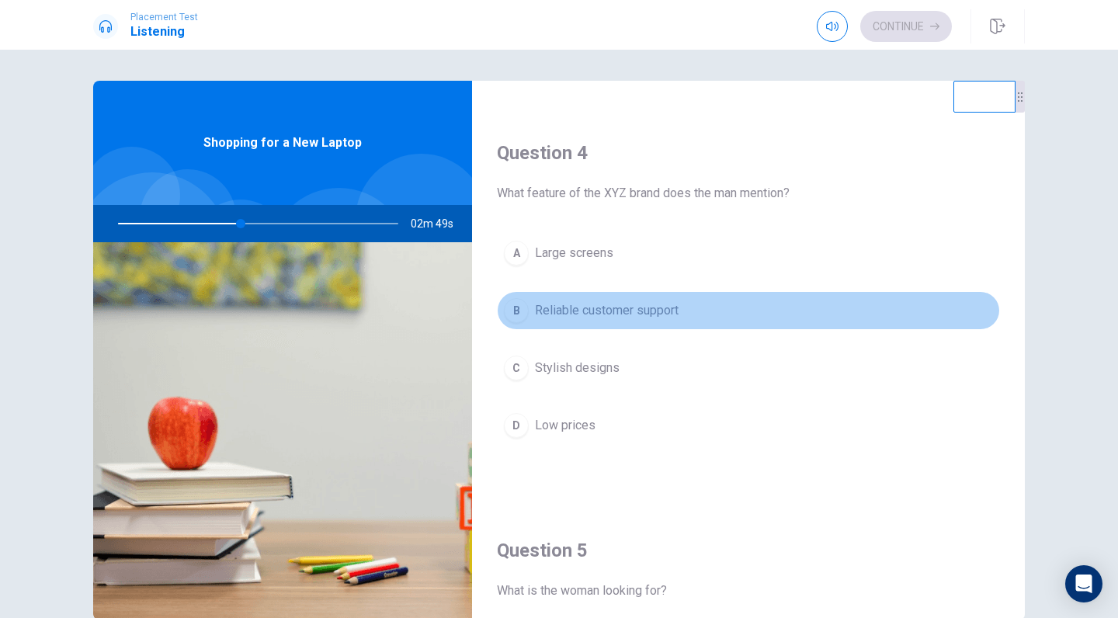
click at [518, 306] on div "B" at bounding box center [516, 310] width 25 height 25
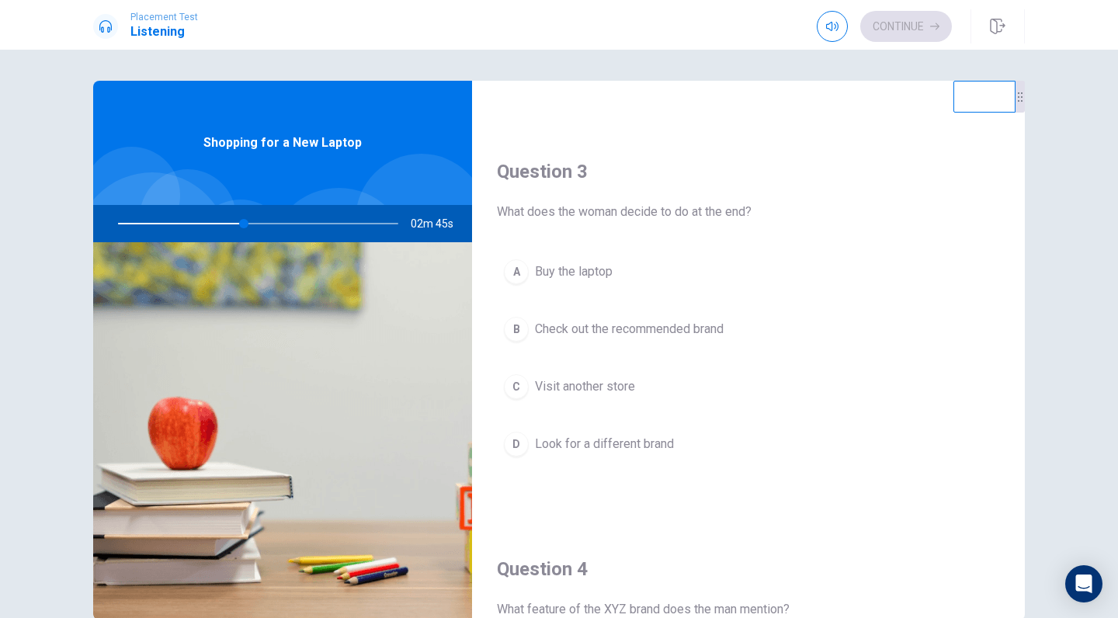
scroll to position [744, 0]
click at [515, 330] on div "B" at bounding box center [516, 333] width 25 height 25
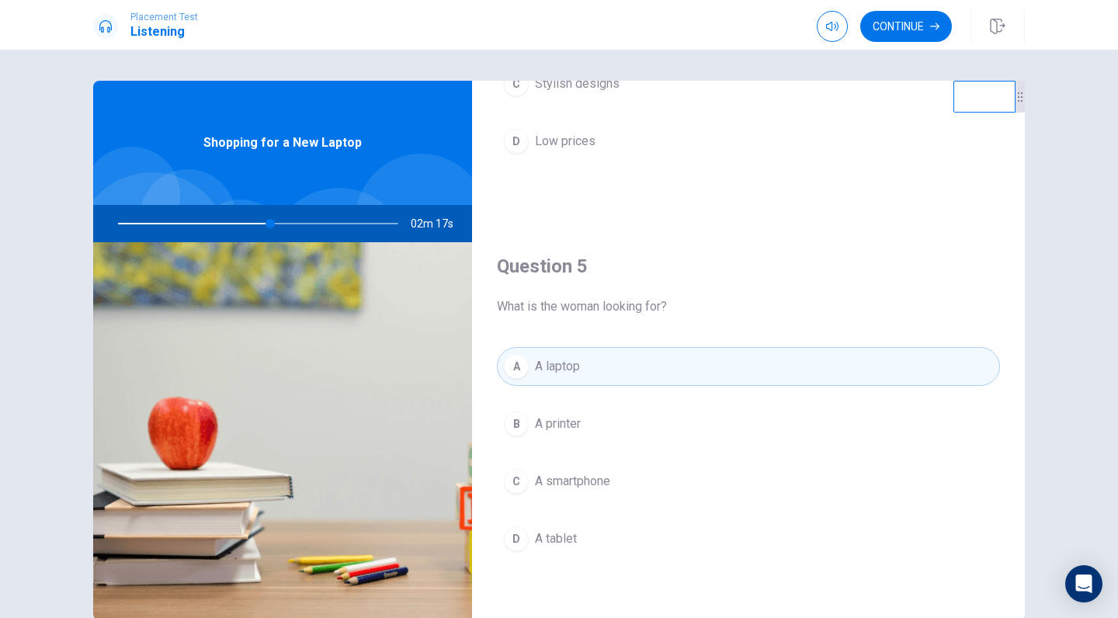
scroll to position [1448, 0]
click at [900, 25] on button "Continue" at bounding box center [906, 26] width 92 height 31
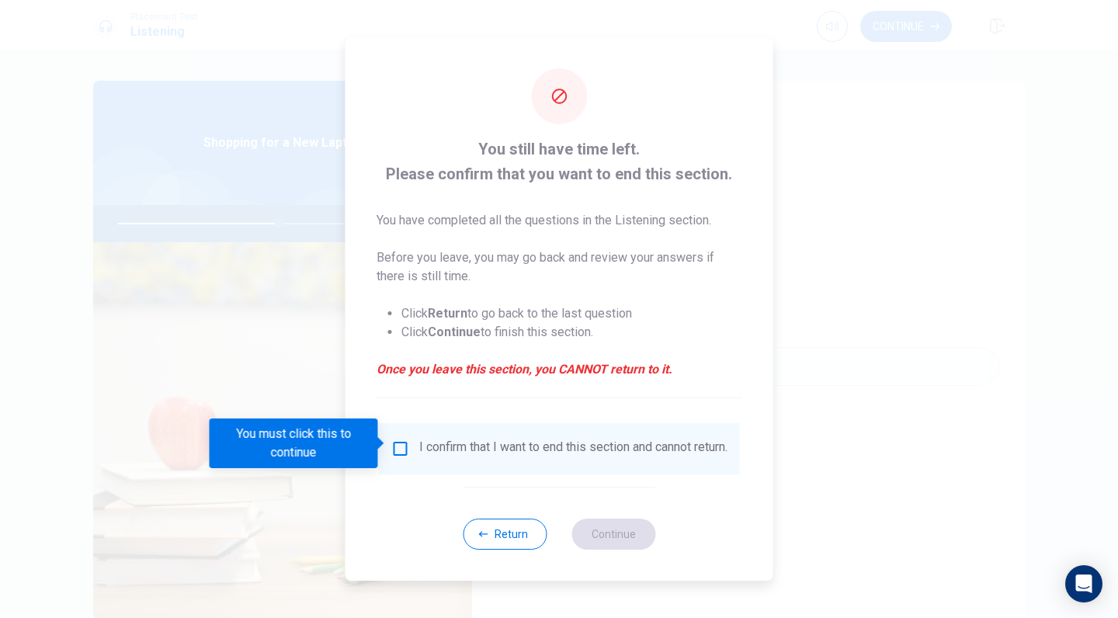
click at [398, 447] on input "You must click this to continue" at bounding box center [400, 448] width 19 height 19
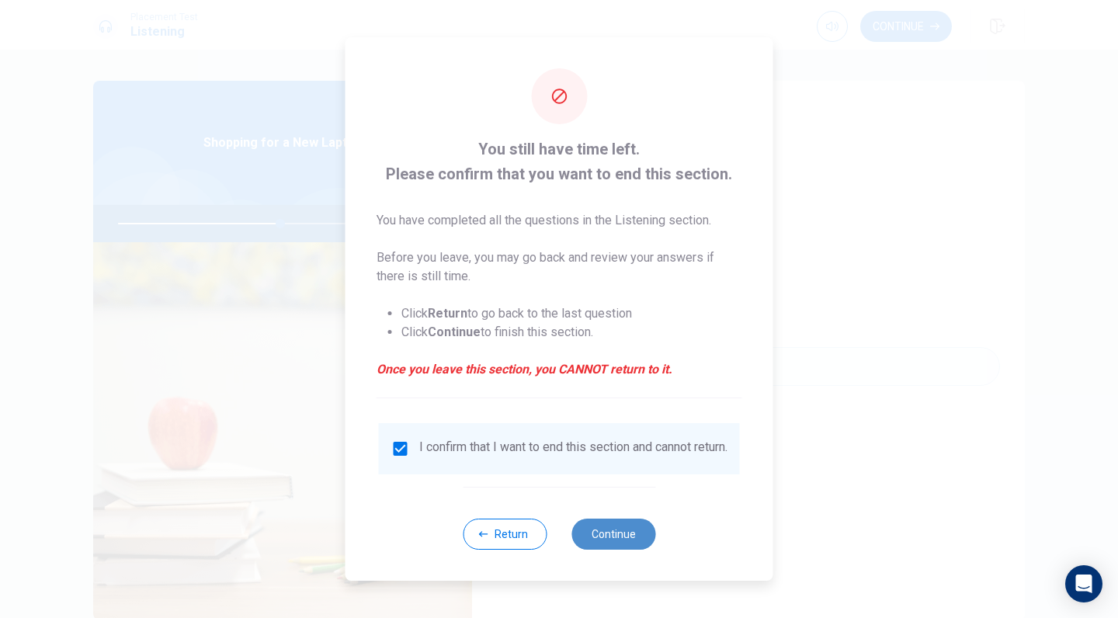
click at [626, 541] on button "Continue" at bounding box center [613, 534] width 84 height 31
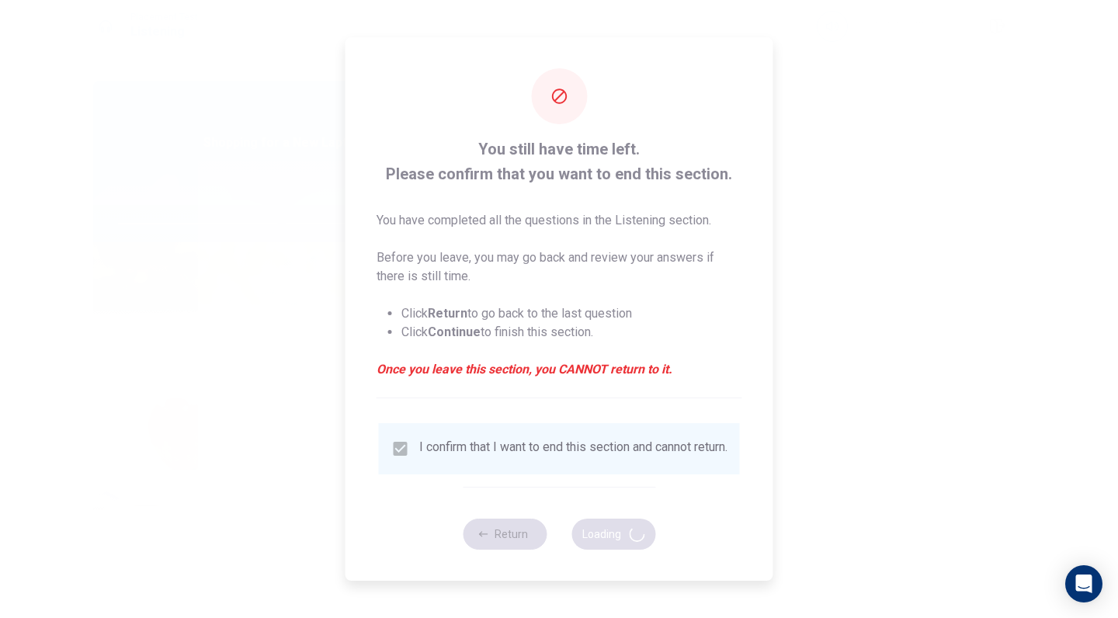
type input "59"
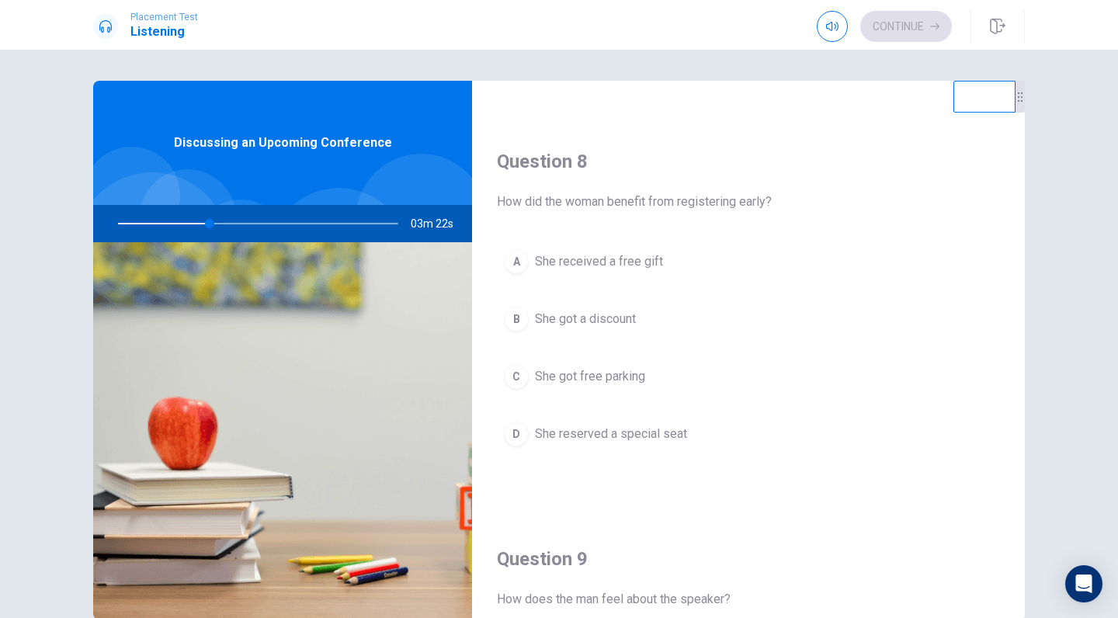
scroll to position [761, 0]
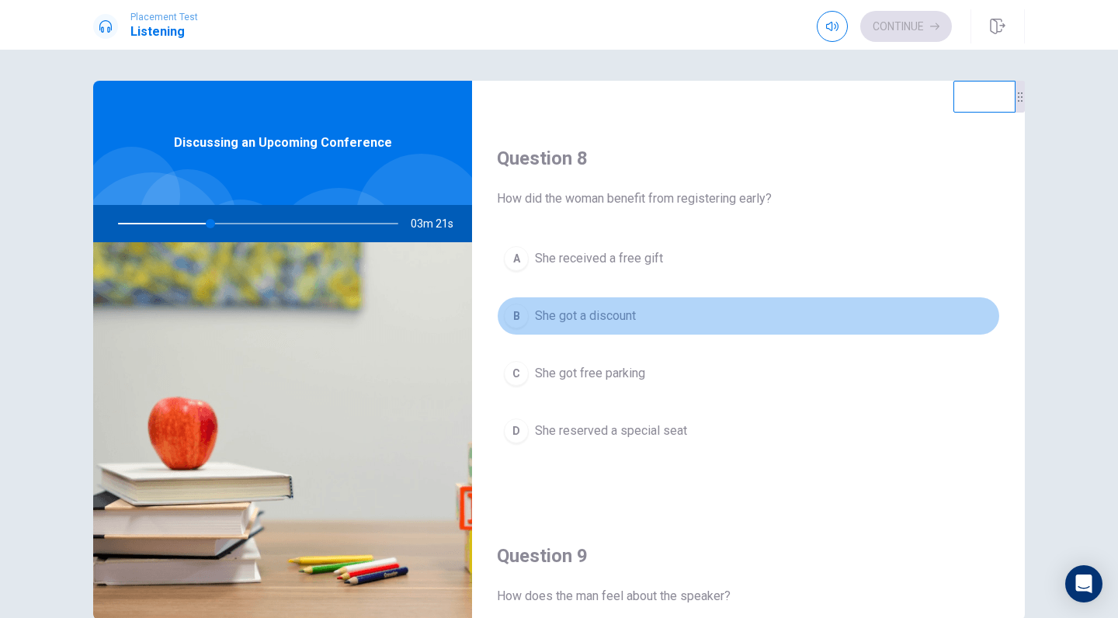
click at [526, 313] on div "B" at bounding box center [516, 316] width 25 height 25
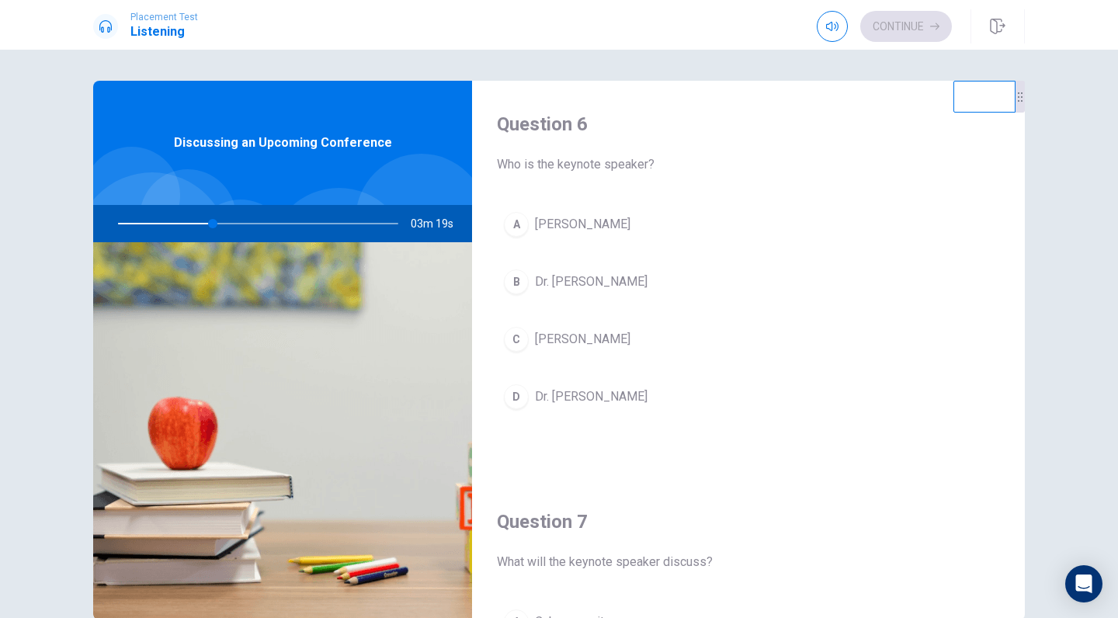
scroll to position [0, 0]
click at [515, 220] on div "A" at bounding box center [516, 224] width 25 height 25
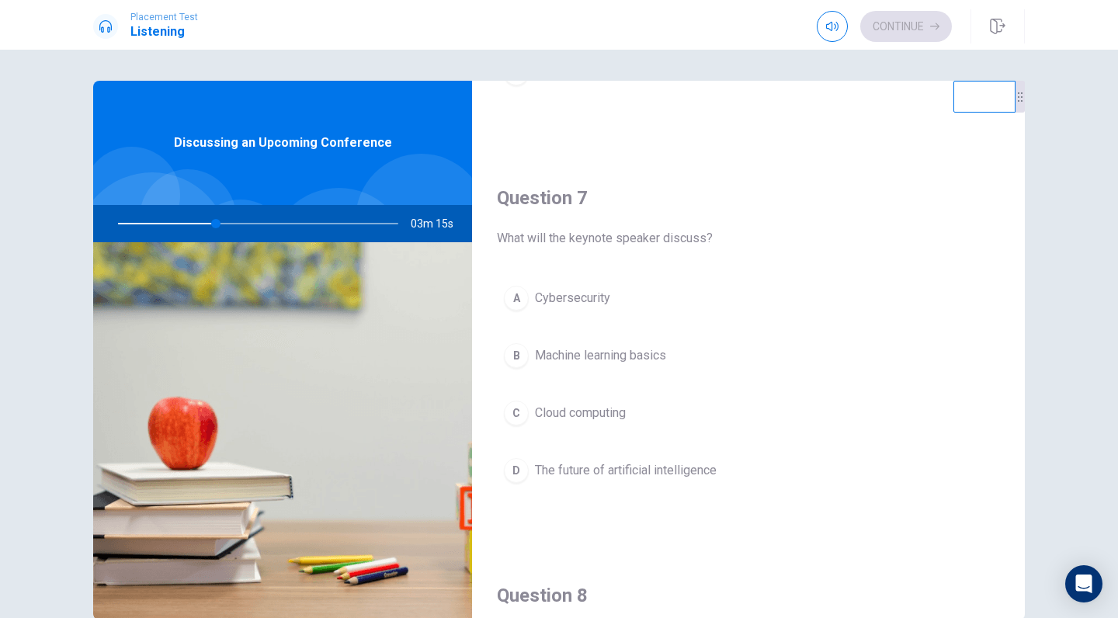
scroll to position [332, 0]
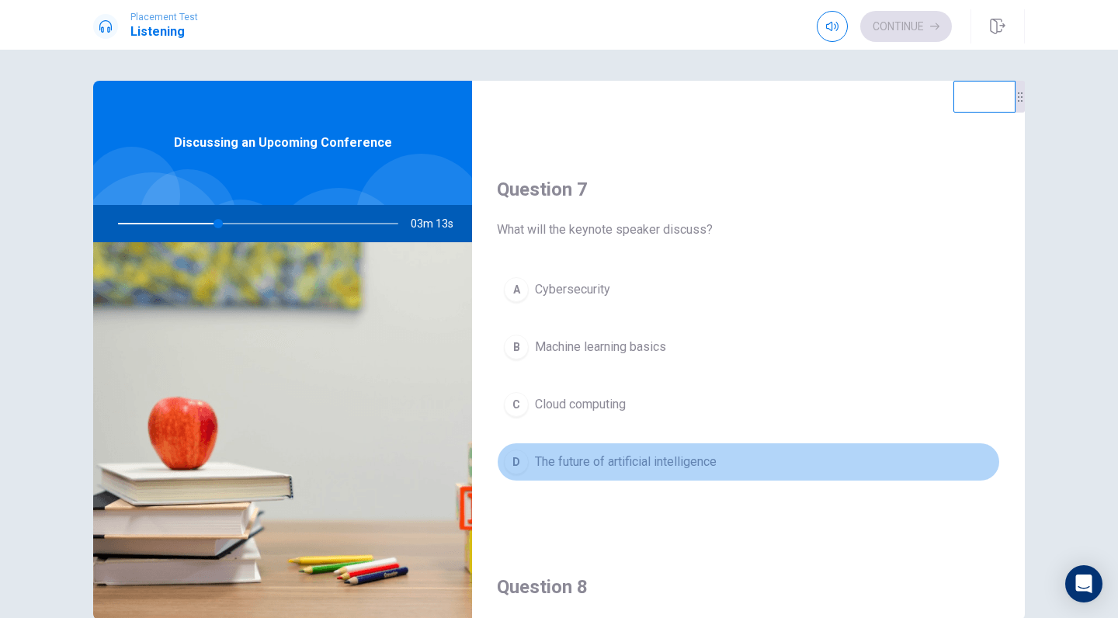
click at [516, 456] on div "D" at bounding box center [516, 461] width 25 height 25
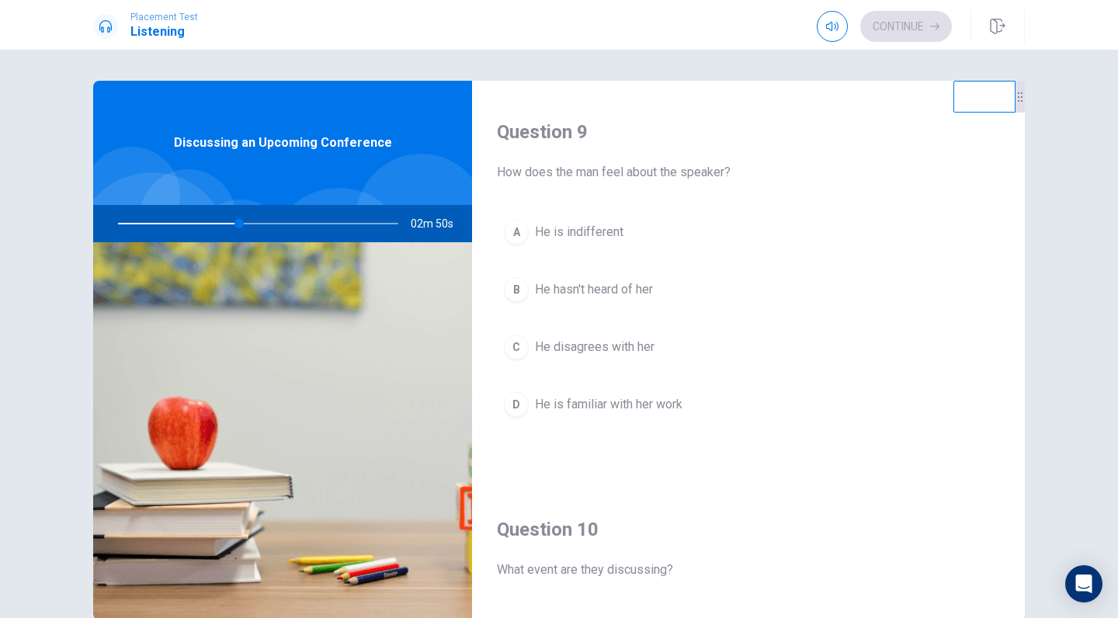
scroll to position [1184, 0]
click at [522, 404] on div "D" at bounding box center [516, 405] width 25 height 25
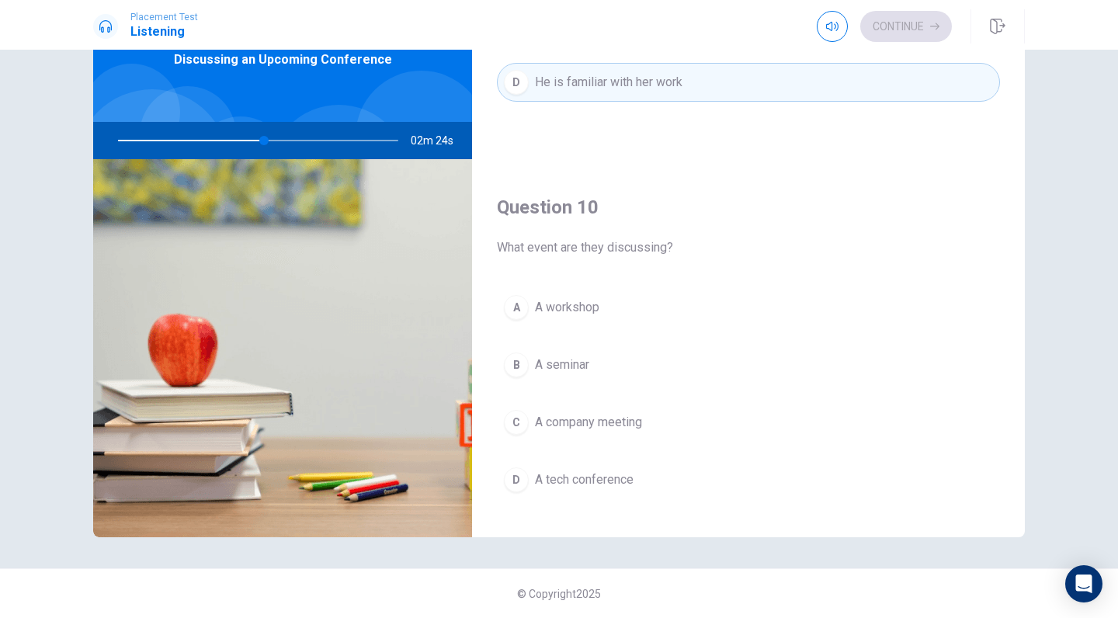
scroll to position [83, 0]
click at [512, 484] on div "D" at bounding box center [516, 479] width 25 height 25
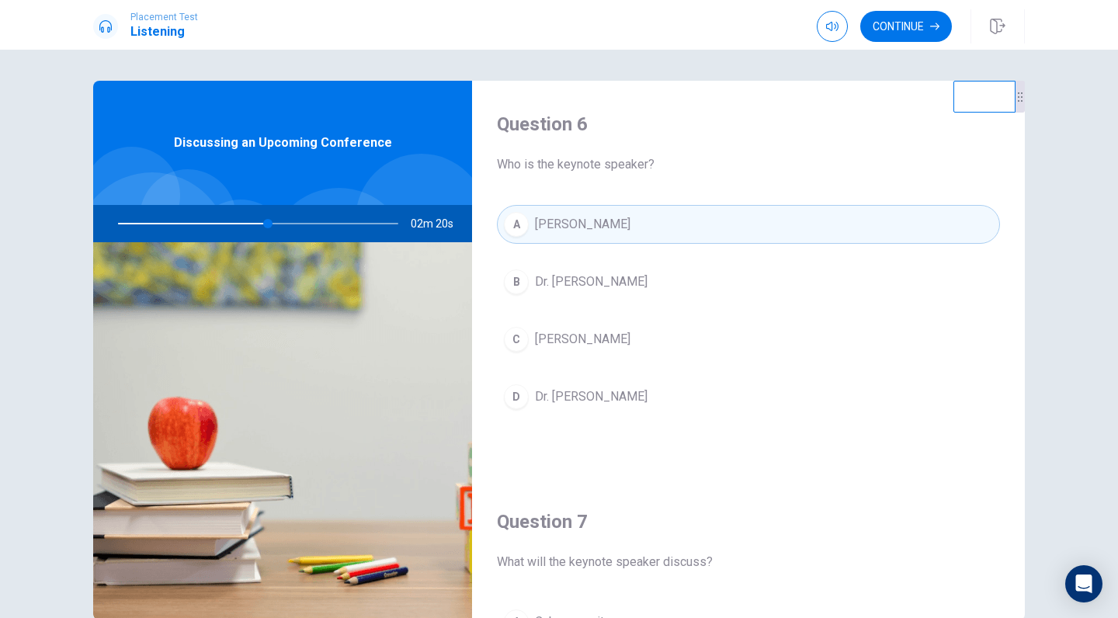
scroll to position [0, 0]
click at [911, 17] on button "Continue" at bounding box center [906, 26] width 92 height 31
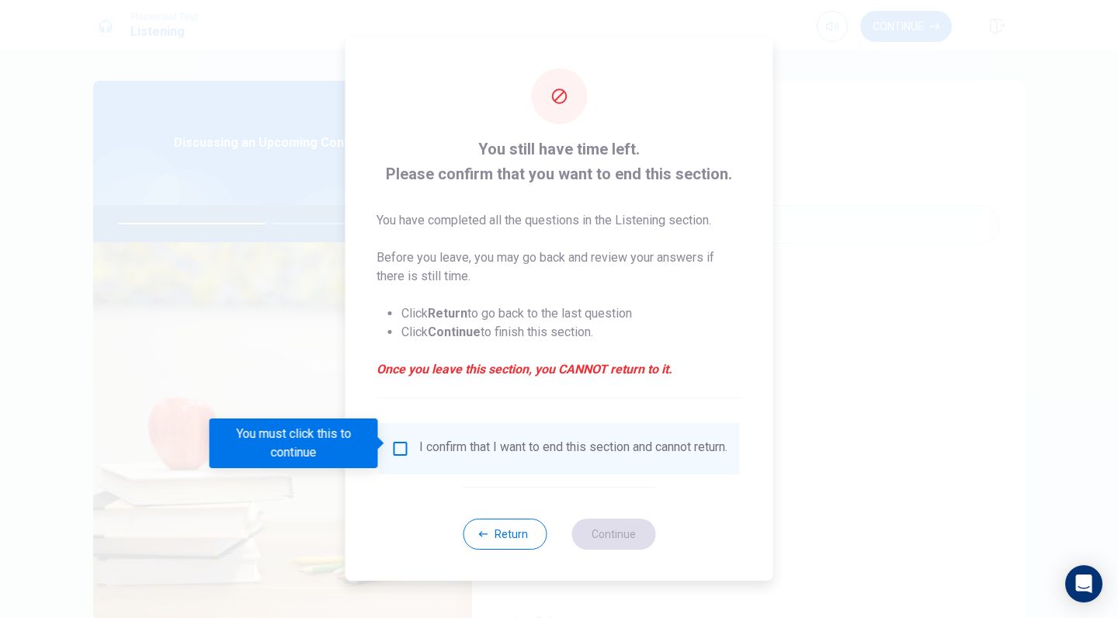
click at [402, 444] on input "You must click this to continue" at bounding box center [400, 448] width 19 height 19
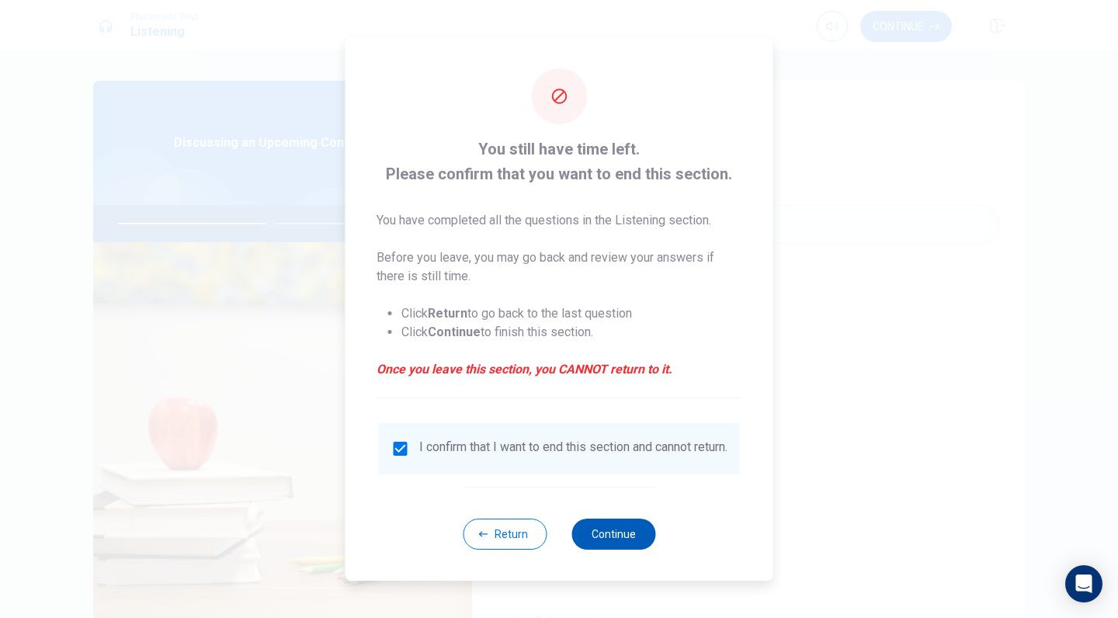
click at [618, 536] on button "Continue" at bounding box center [613, 534] width 84 height 31
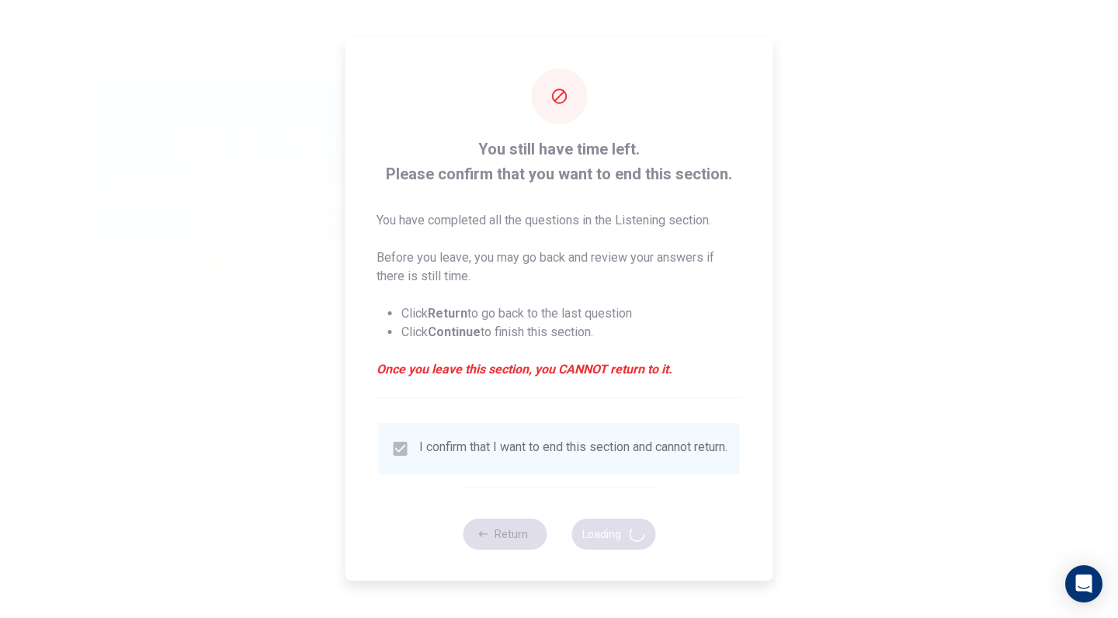
type input "55"
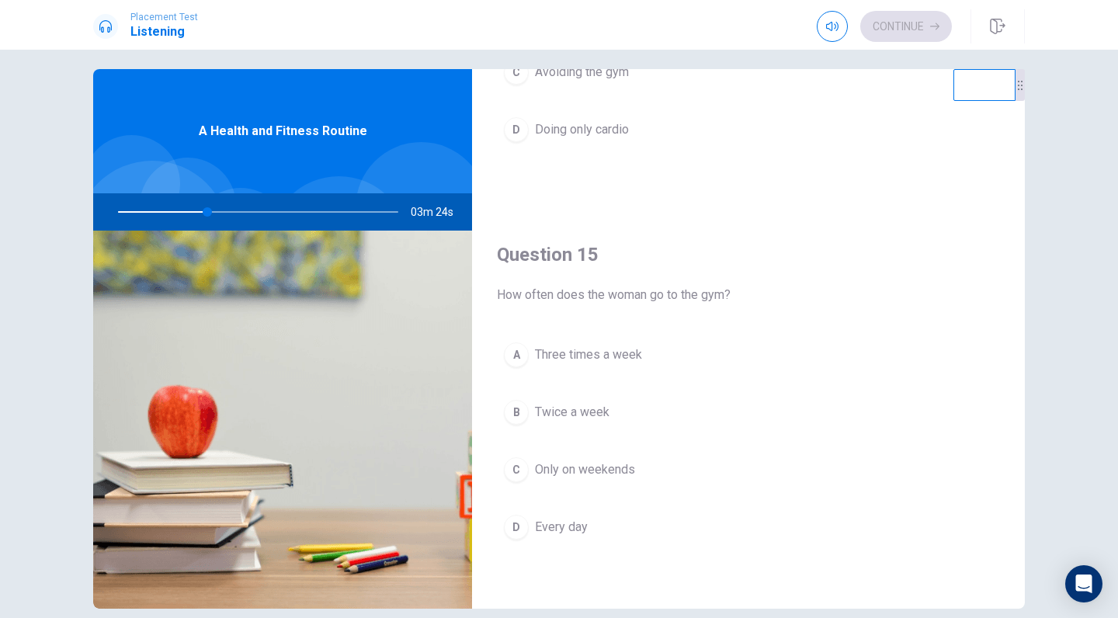
scroll to position [16, 0]
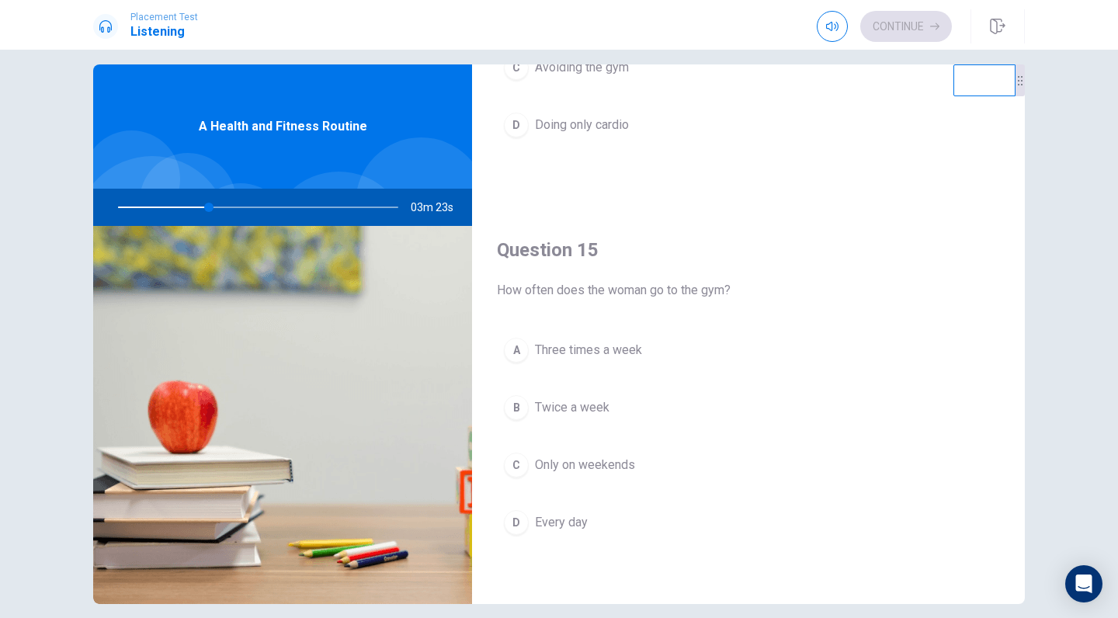
click at [518, 352] on div "A" at bounding box center [516, 350] width 25 height 25
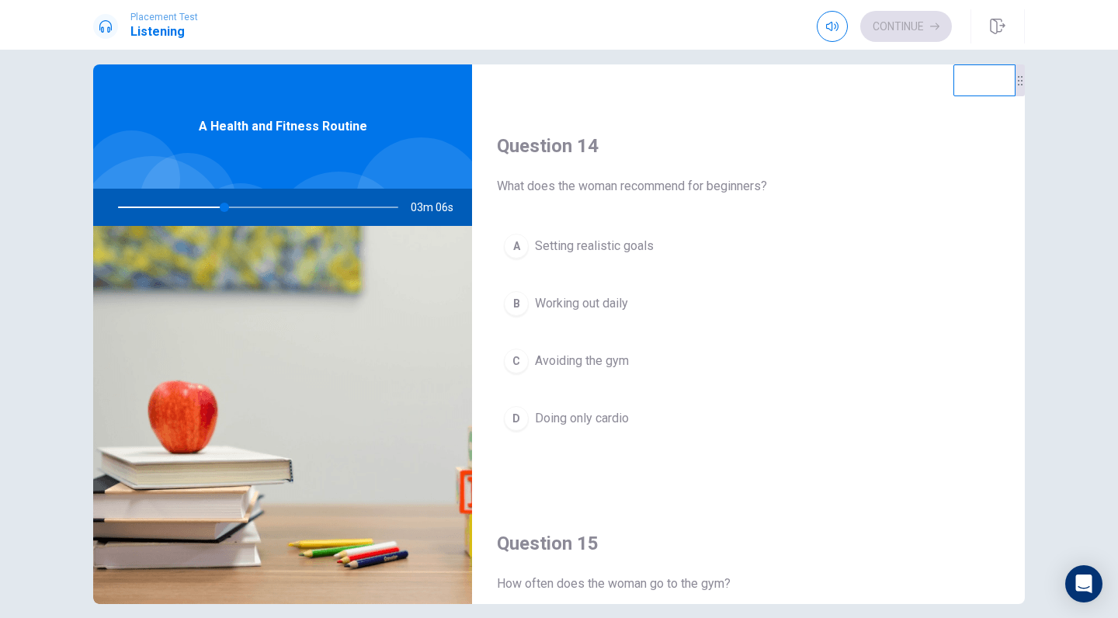
scroll to position [1155, 0]
click at [515, 242] on div "A" at bounding box center [516, 245] width 25 height 25
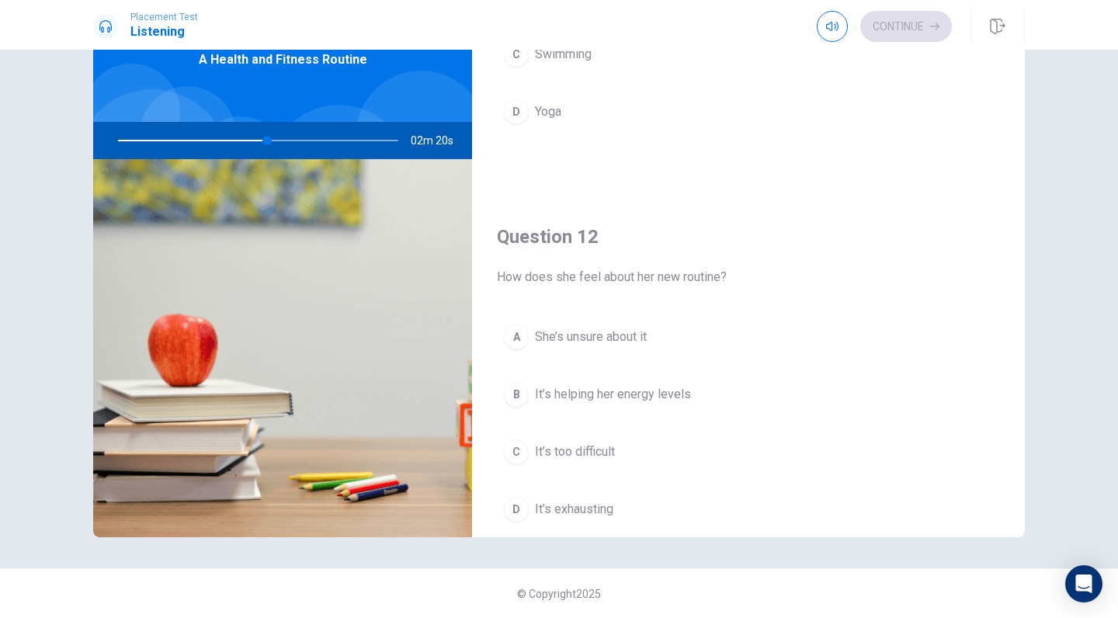
scroll to position [83, 0]
click at [510, 392] on div "B" at bounding box center [516, 394] width 25 height 25
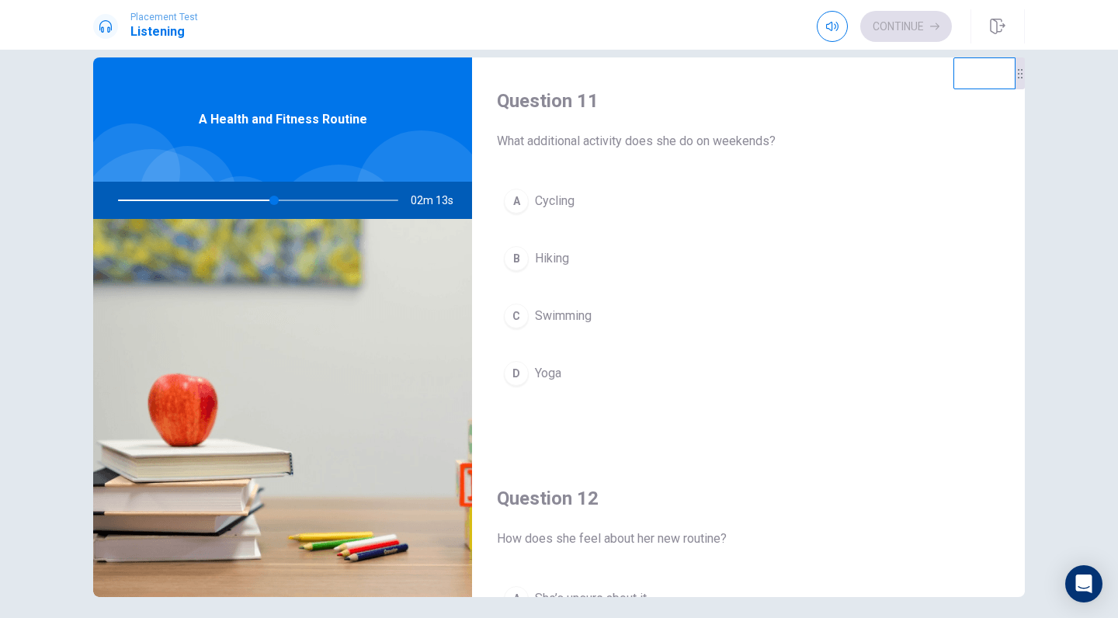
scroll to position [19, 0]
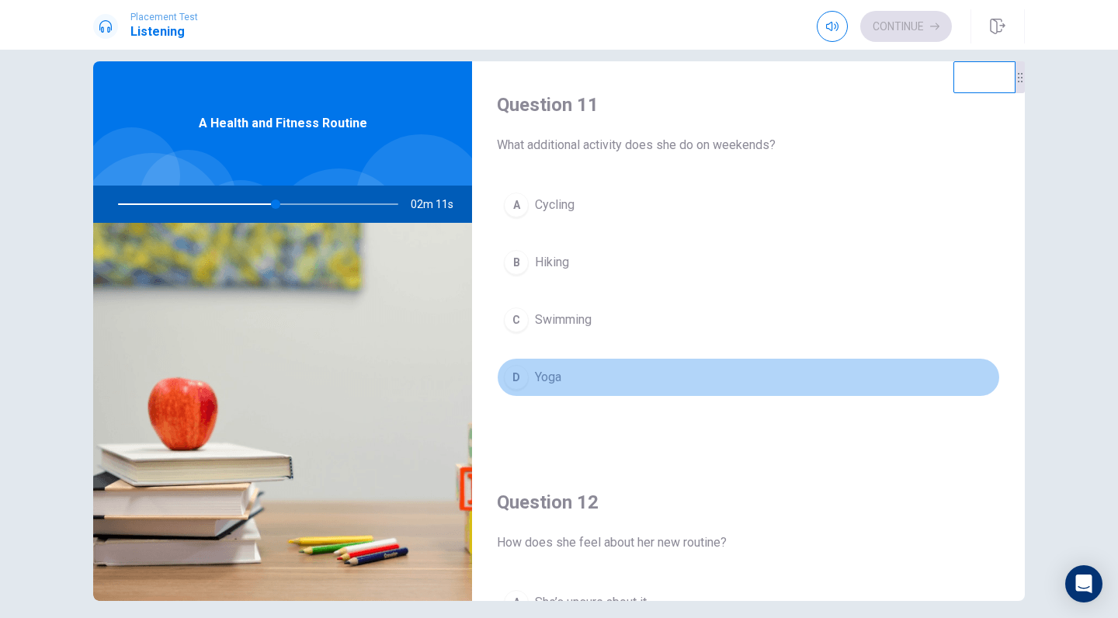
click at [517, 369] on div "D" at bounding box center [516, 377] width 25 height 25
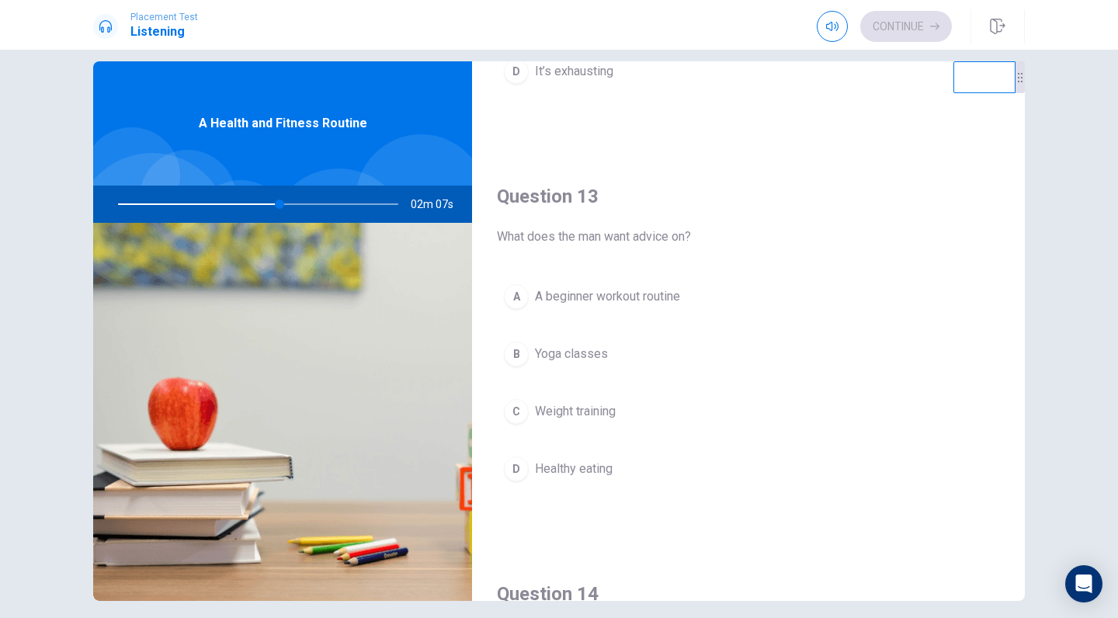
scroll to position [708, 0]
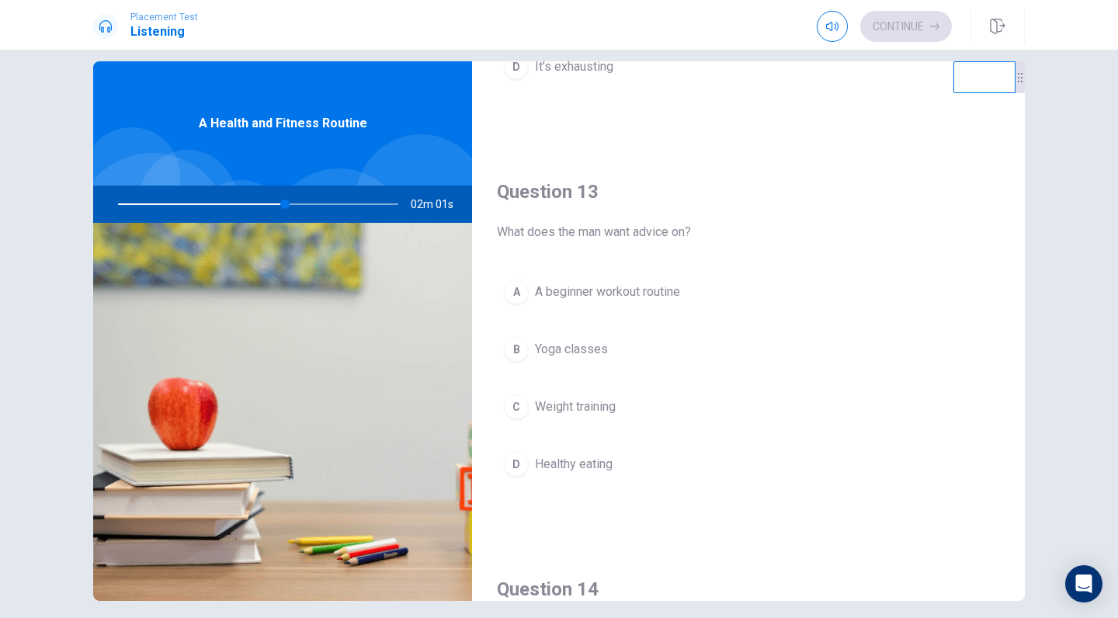
click at [518, 408] on div "C" at bounding box center [516, 406] width 25 height 25
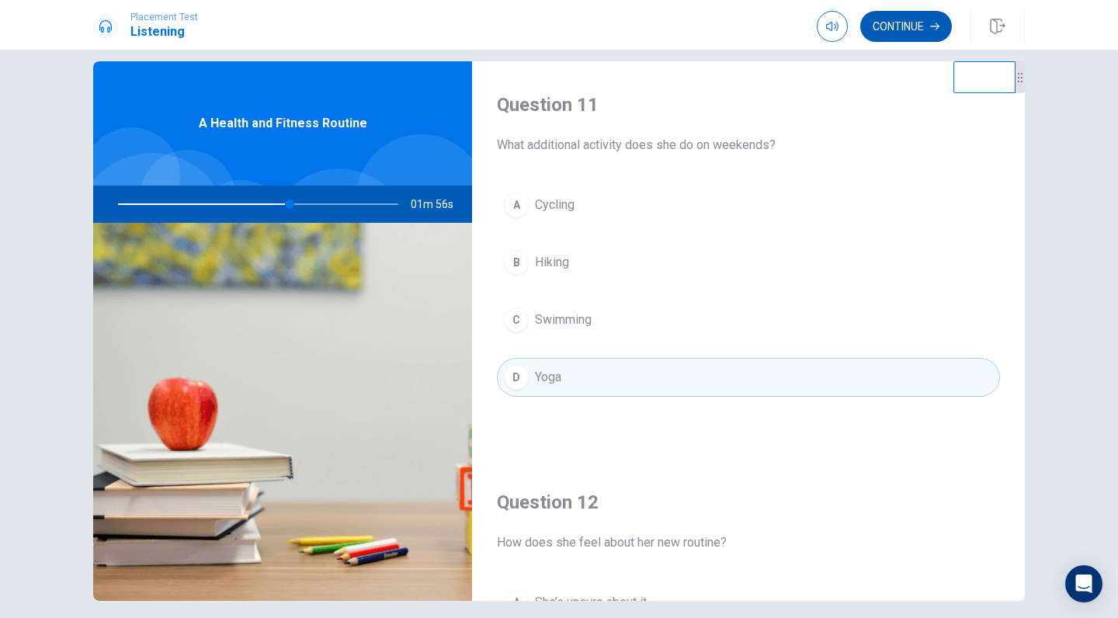
scroll to position [0, 0]
click at [893, 19] on button "Continue" at bounding box center [906, 26] width 92 height 31
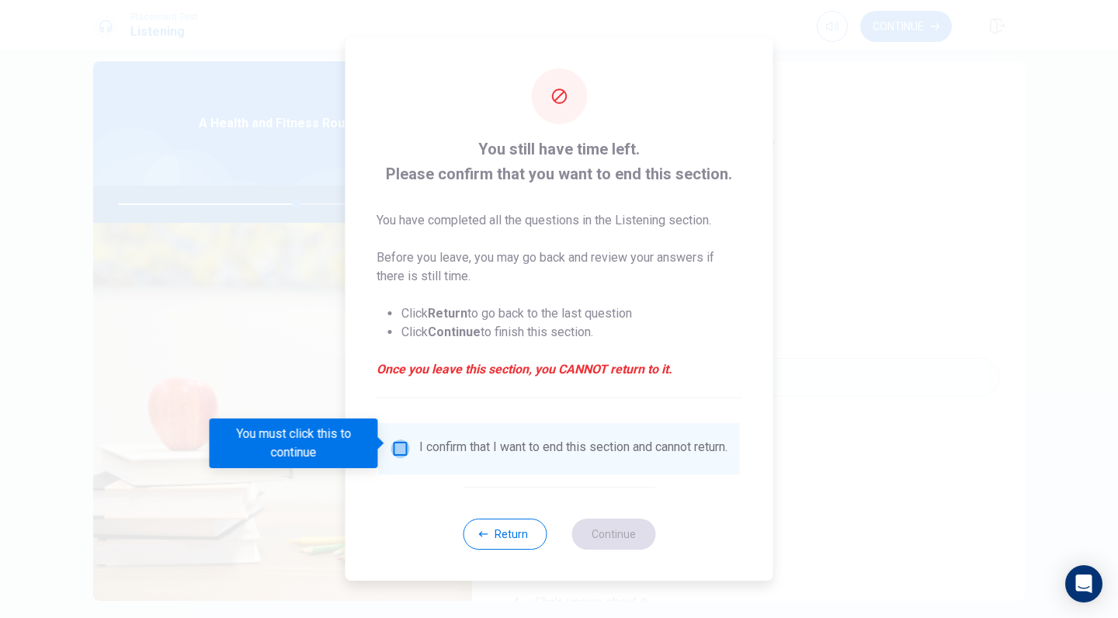
click at [399, 439] on input "You must click this to continue" at bounding box center [400, 448] width 19 height 19
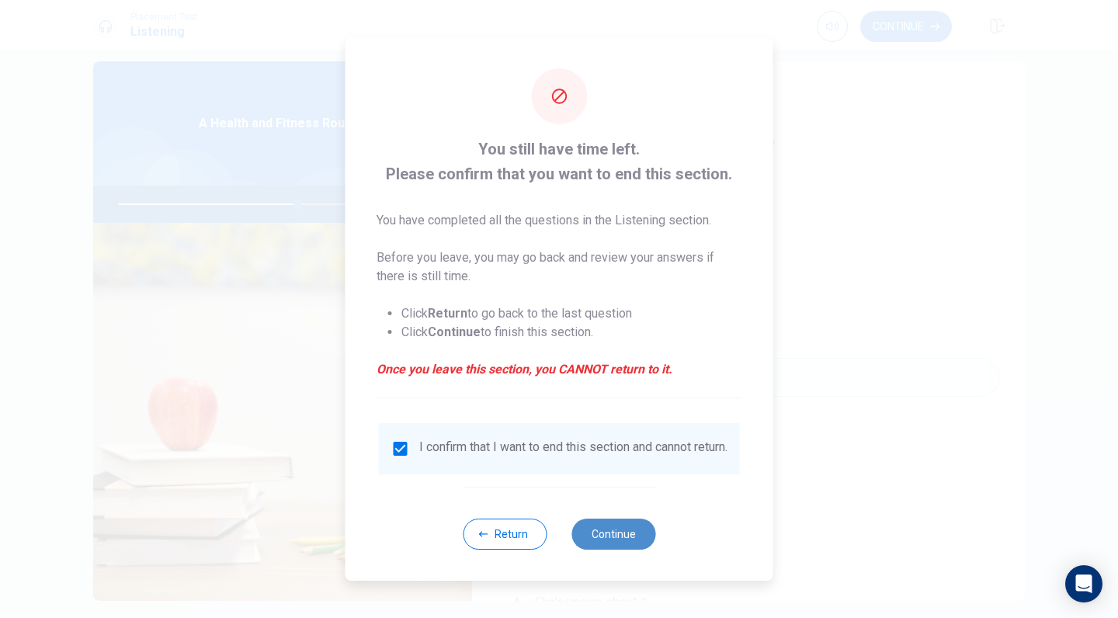
click at [620, 537] on button "Continue" at bounding box center [613, 534] width 84 height 31
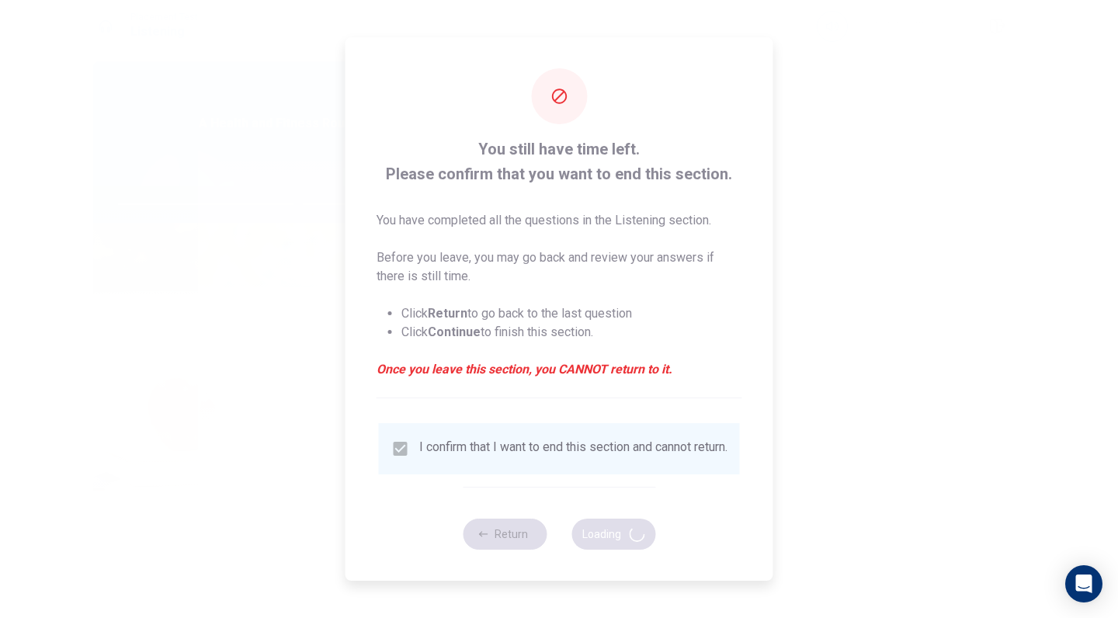
type input "65"
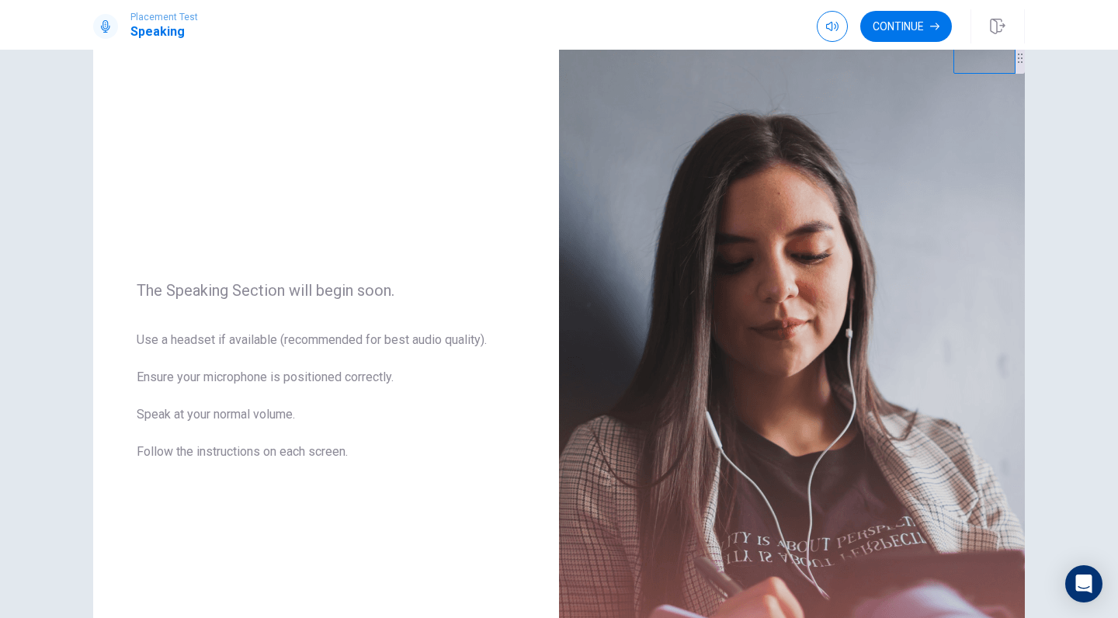
scroll to position [37, 0]
click at [924, 15] on button "Continue" at bounding box center [906, 26] width 92 height 31
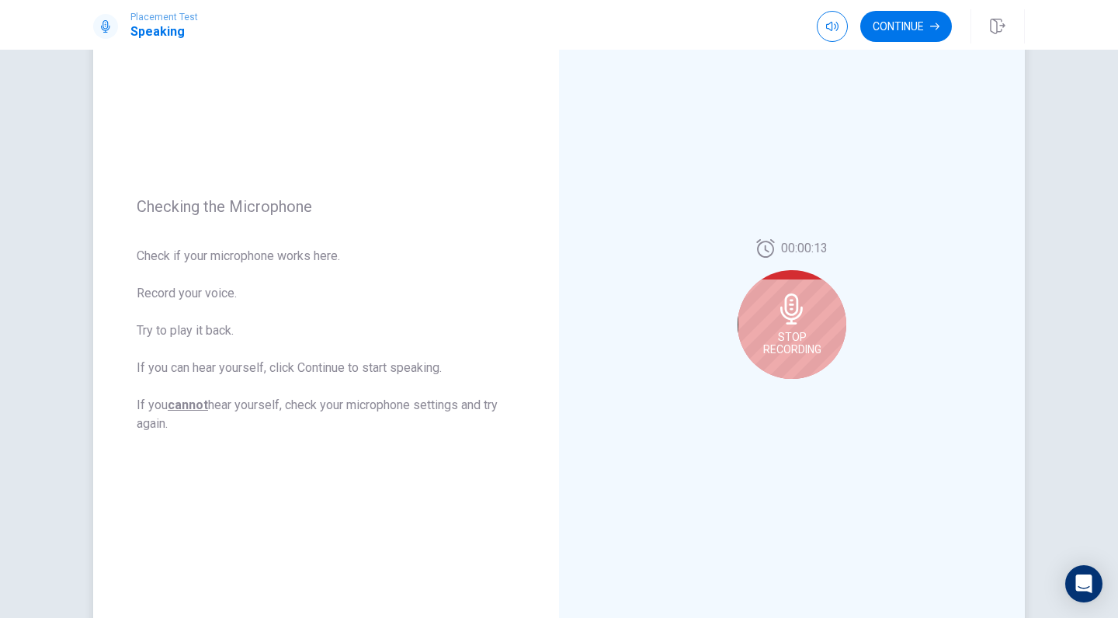
scroll to position [109, 0]
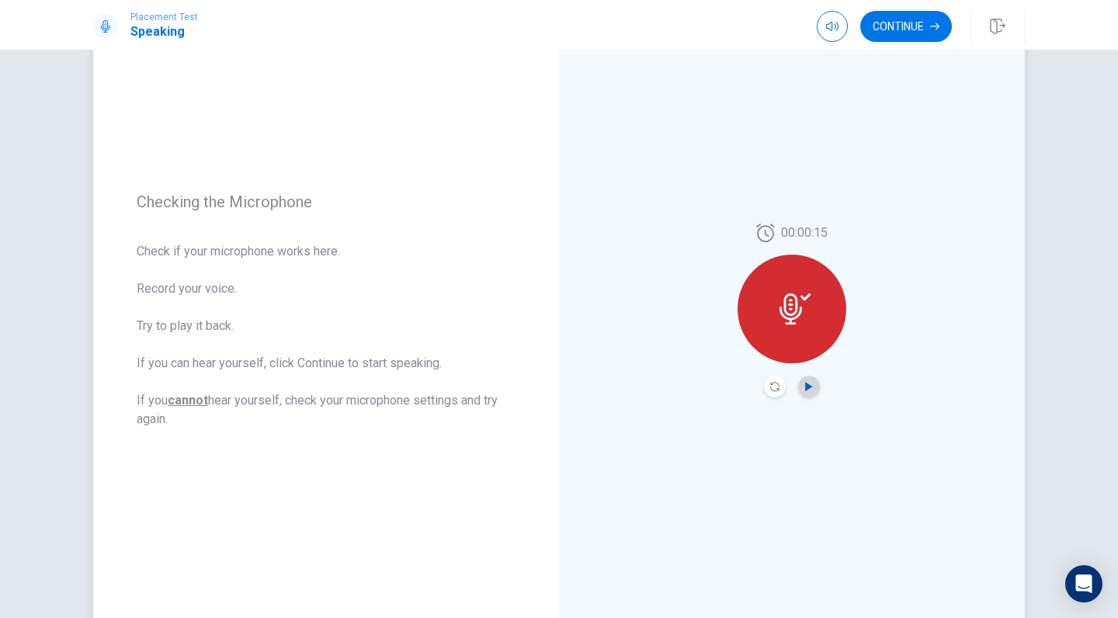
click at [809, 383] on icon "Play Audio" at bounding box center [808, 386] width 9 height 9
click at [776, 388] on icon "Record Again" at bounding box center [774, 386] width 9 height 9
click at [798, 394] on div at bounding box center [792, 387] width 56 height 22
click at [807, 387] on icon "Play Audio" at bounding box center [808, 386] width 7 height 9
click at [915, 23] on button "Continue" at bounding box center [906, 26] width 92 height 31
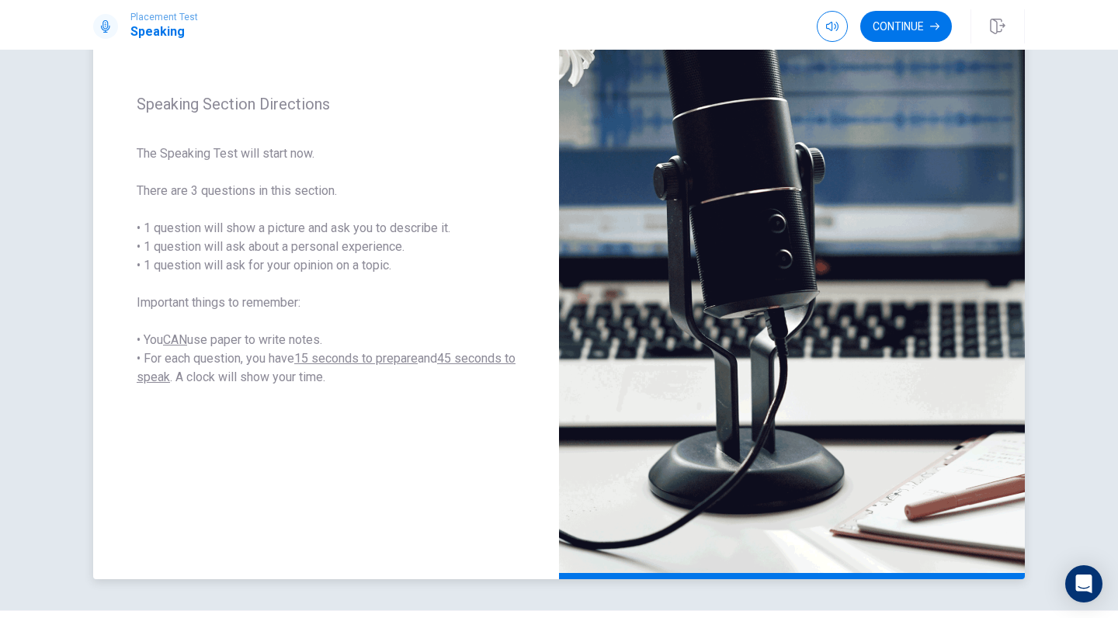
scroll to position [180, 0]
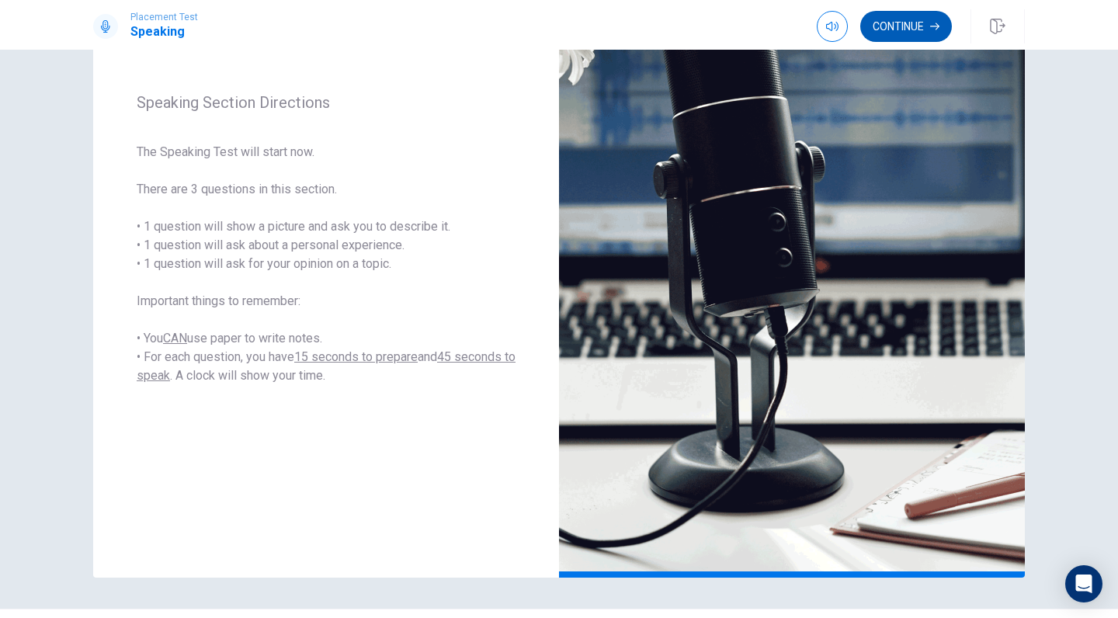
click at [896, 19] on button "Continue" at bounding box center [906, 26] width 92 height 31
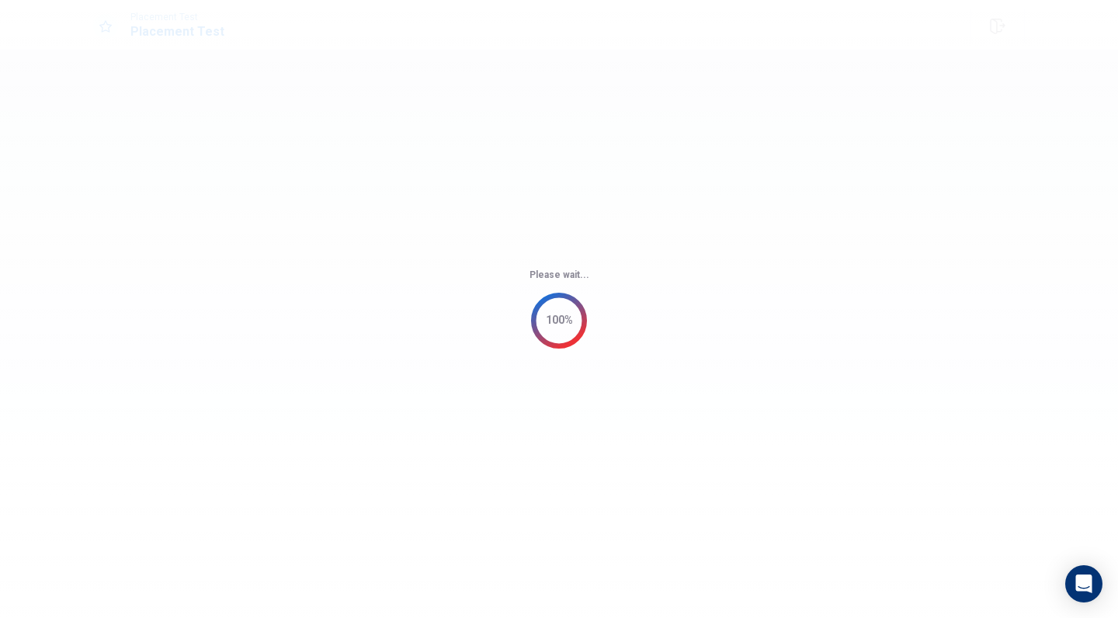
scroll to position [0, 0]
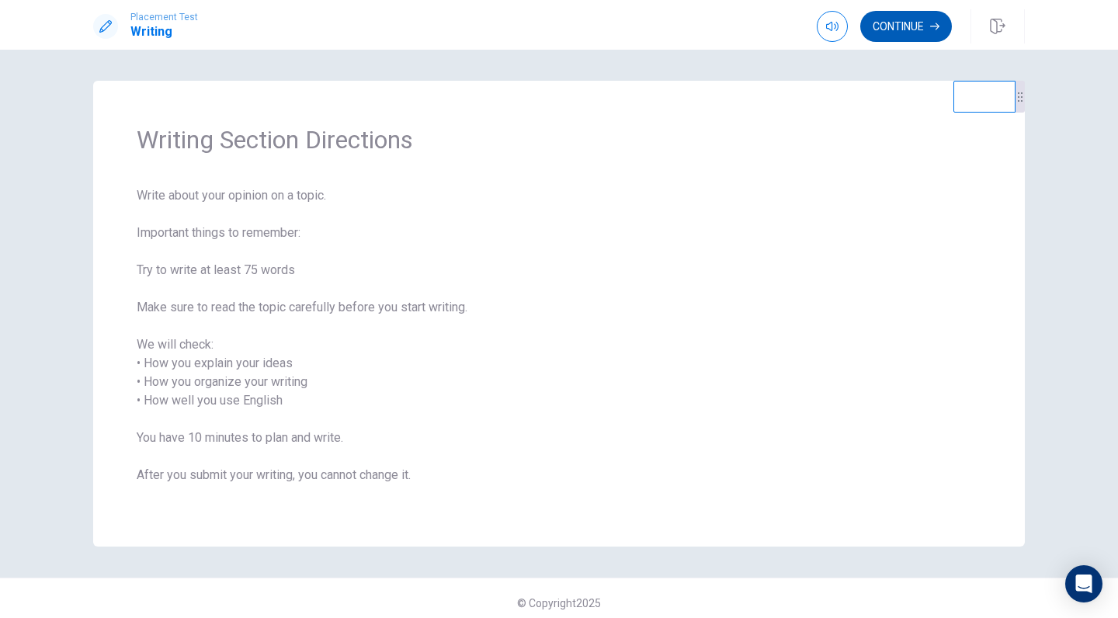
click at [896, 24] on button "Continue" at bounding box center [906, 26] width 92 height 31
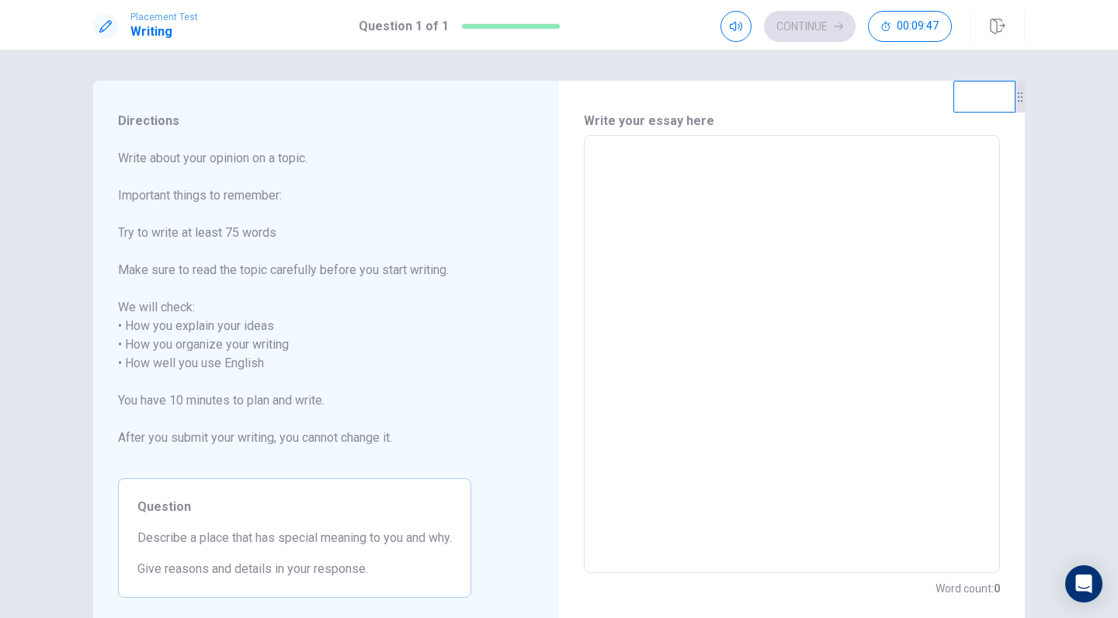
click at [737, 179] on textarea at bounding box center [792, 354] width 394 height 412
type textarea "I"
type textarea "x"
type textarea "I"
type textarea "x"
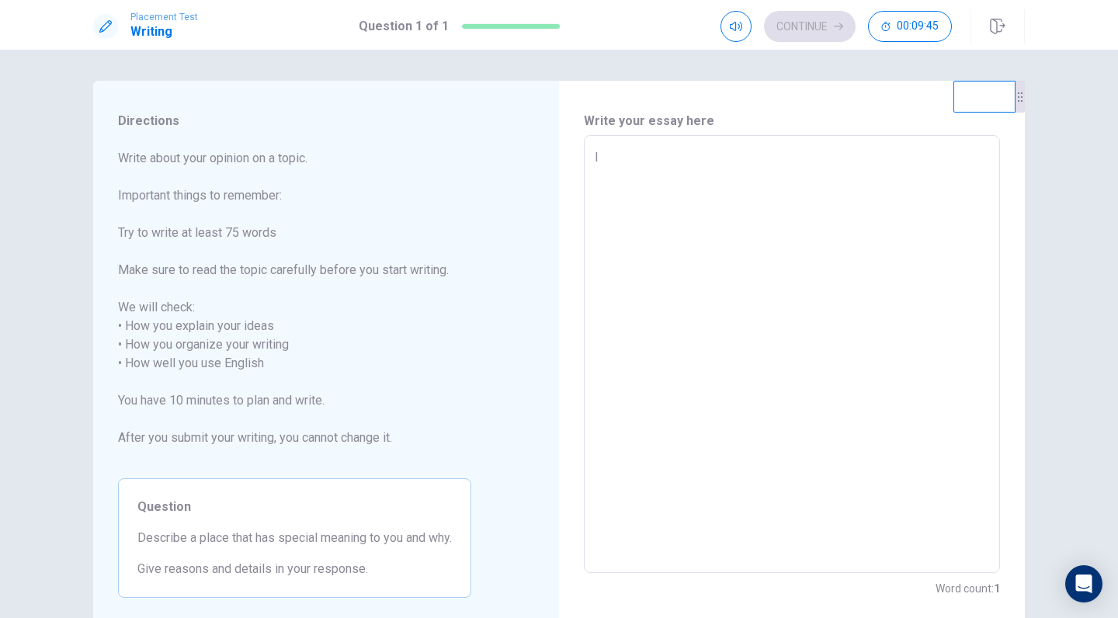
type textarea "I h"
type textarea "x"
type textarea "I"
type textarea "x"
type textarea "I t"
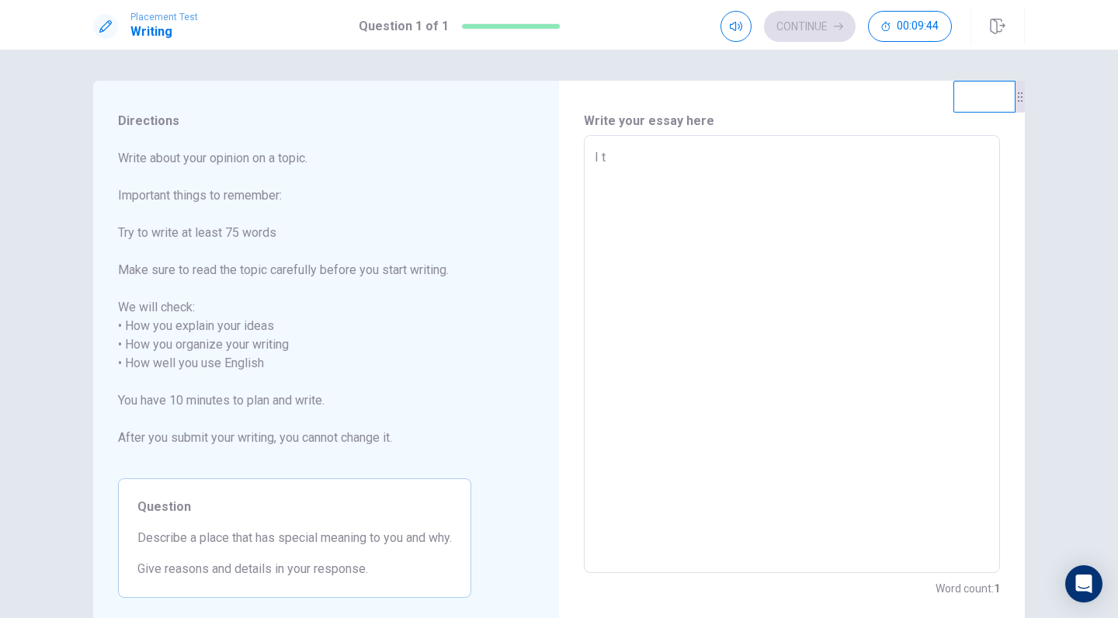
type textarea "x"
type textarea "I th"
type textarea "x"
type textarea "I thi"
type textarea "x"
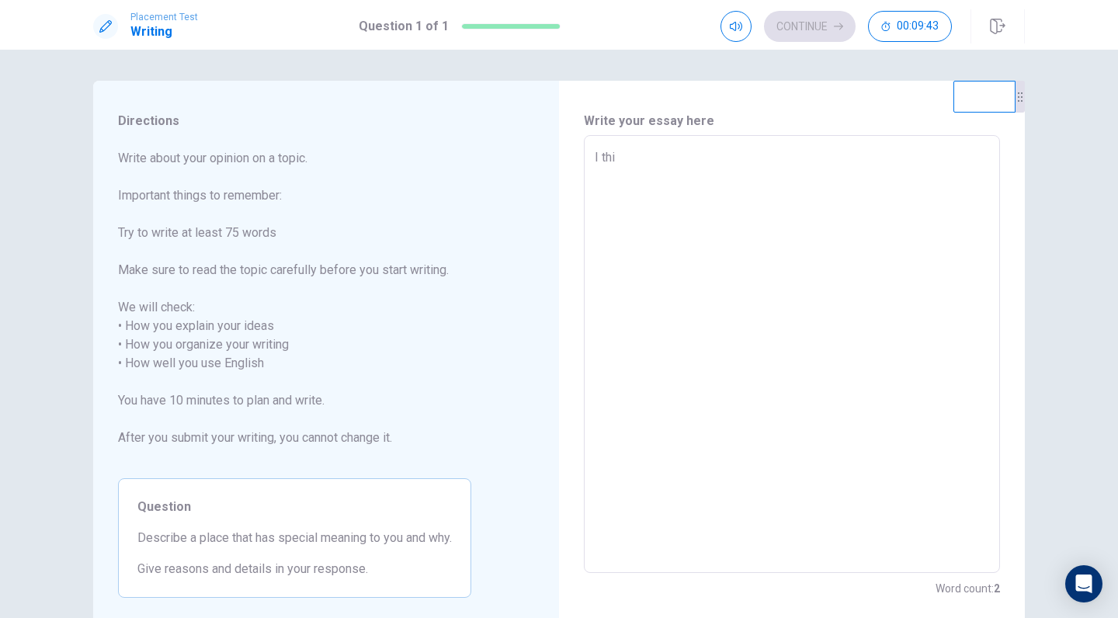
type textarea "I thin"
type textarea "x"
type textarea "I think"
type textarea "x"
type textarea "I think"
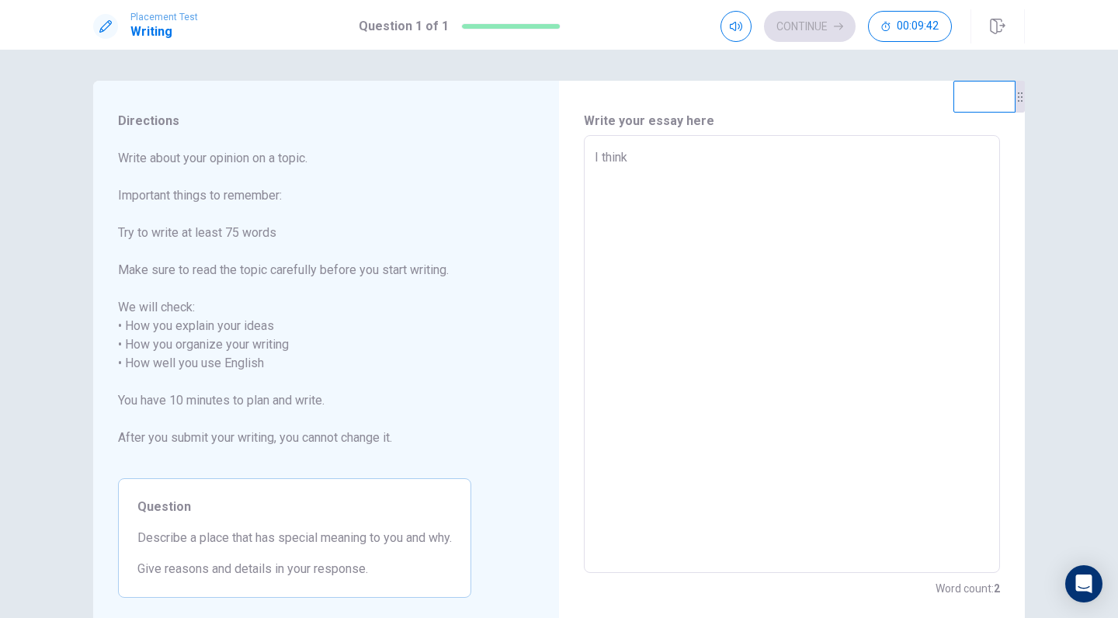
type textarea "x"
type textarea "I think m"
type textarea "x"
type textarea "I think my"
type textarea "x"
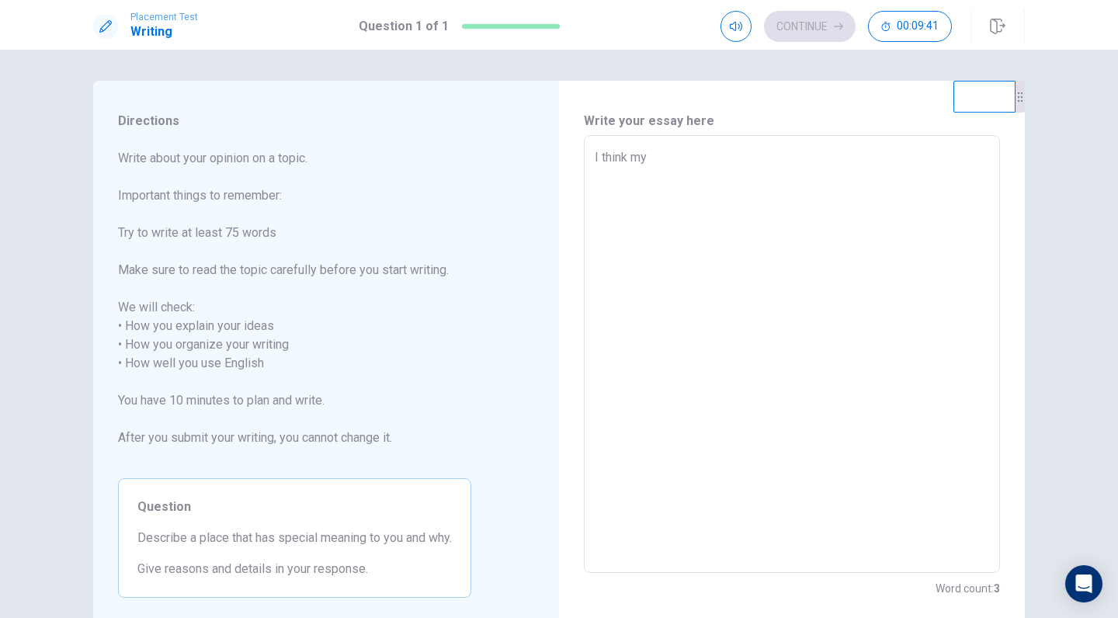
type textarea "I think my"
type textarea "x"
type textarea "I think my s"
type textarea "x"
type textarea "I think my sp"
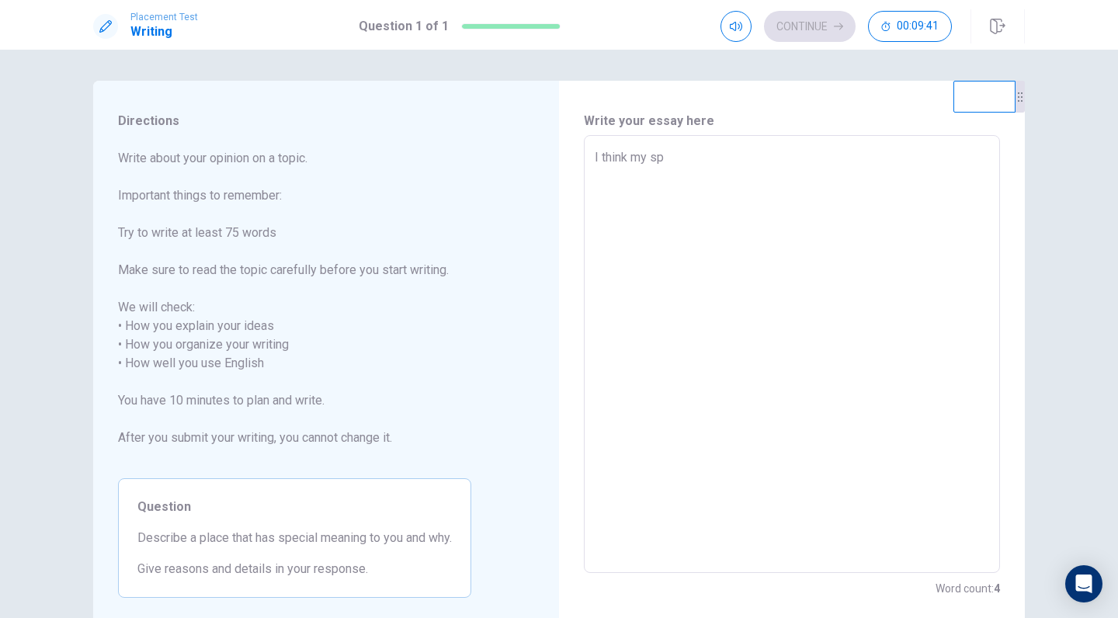
type textarea "x"
type textarea "I think my spe"
type textarea "x"
type textarea "I think my spec"
type textarea "x"
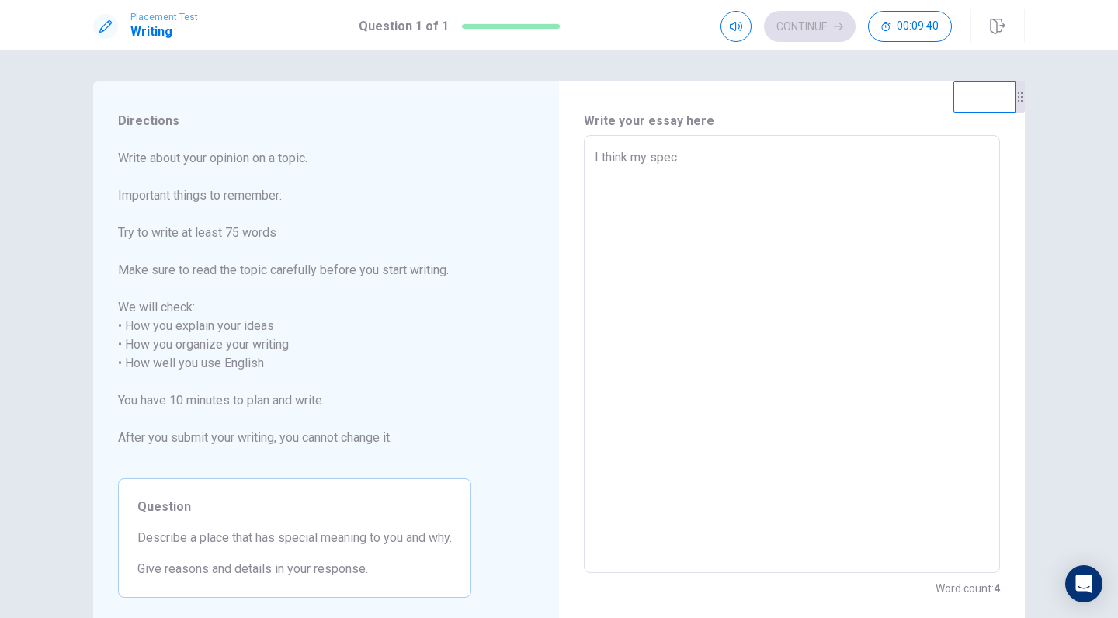
type textarea "I think my speci"
type textarea "x"
type textarea "I think my specia"
type textarea "x"
type textarea "I think my special"
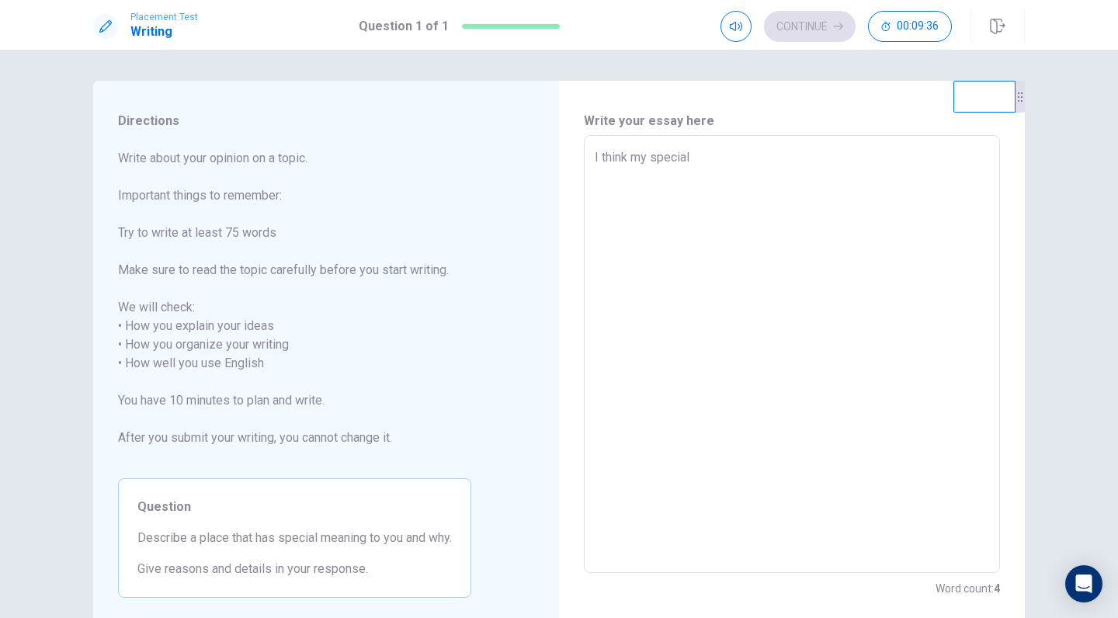
type textarea "x"
type textarea "I think my specia"
type textarea "x"
type textarea "I think my speci"
type textarea "x"
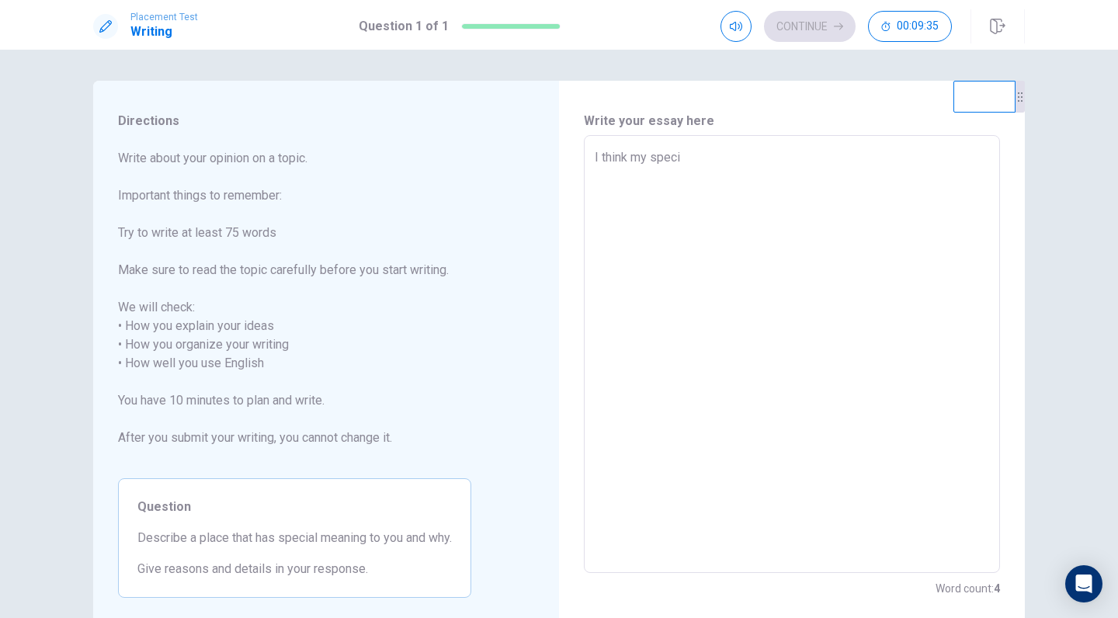
type textarea "I think my spec"
type textarea "x"
type textarea "I think my spe"
type textarea "x"
type textarea "I think my sp"
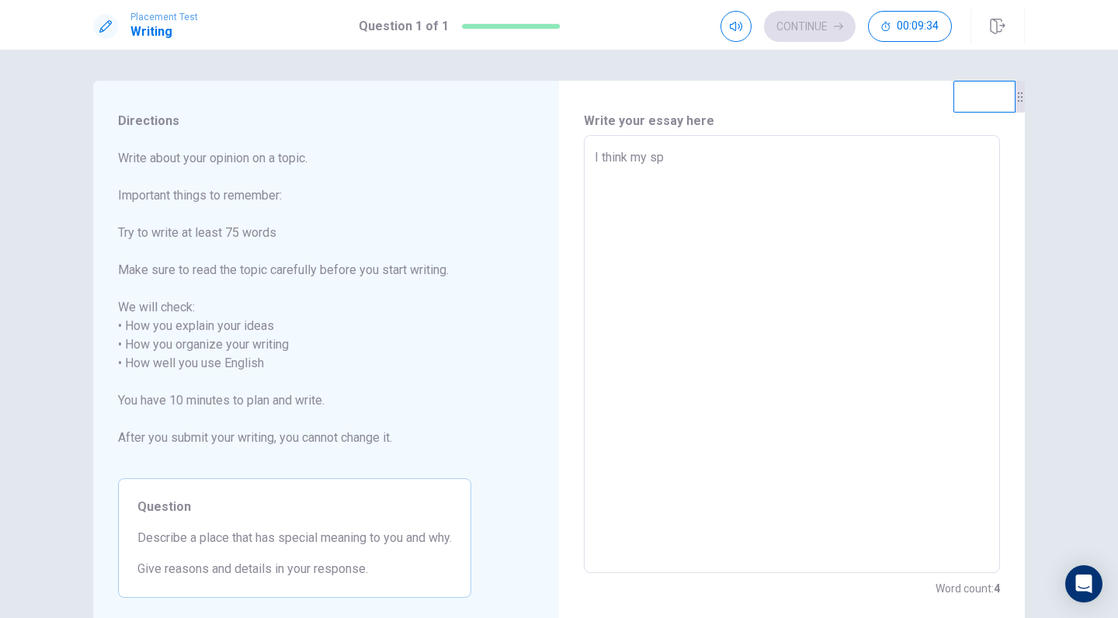
type textarea "x"
type textarea "I think my s"
type textarea "x"
type textarea "I think my"
type textarea "x"
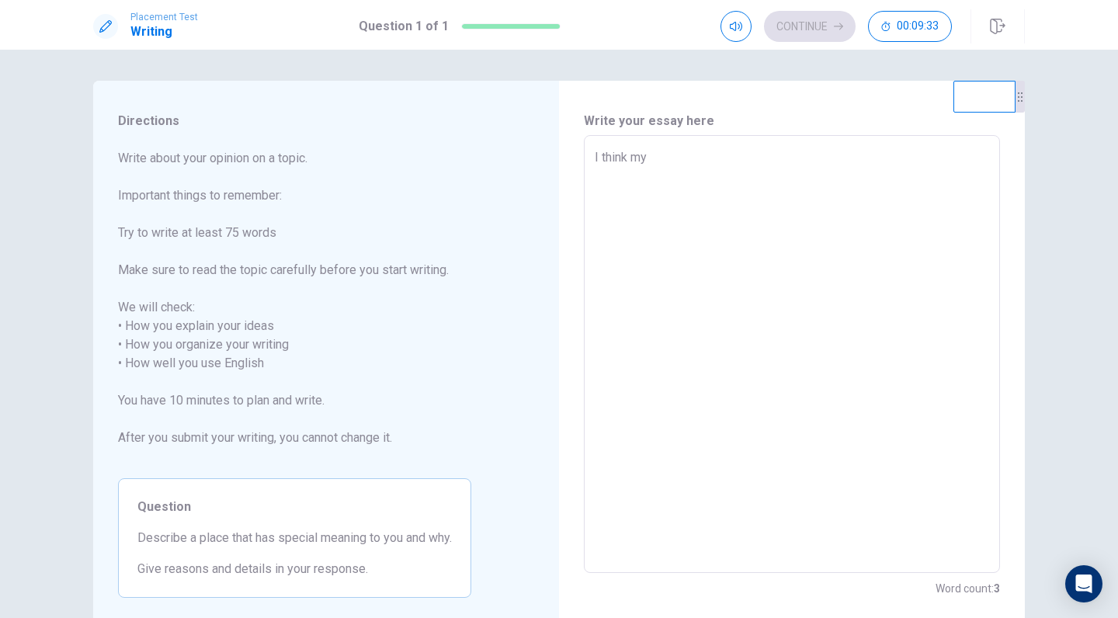
type textarea "I think my f"
type textarea "x"
type textarea "I think my fa"
type textarea "x"
type textarea "I think my fav"
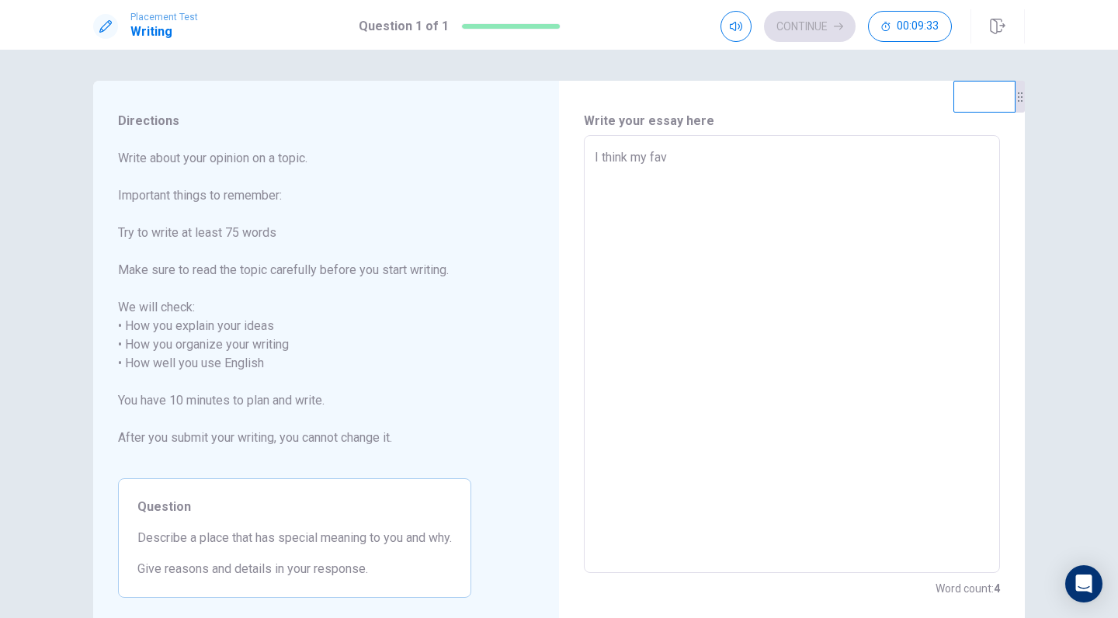
type textarea "x"
type textarea "I think my favo"
type textarea "x"
type textarea "I think my favor"
type textarea "x"
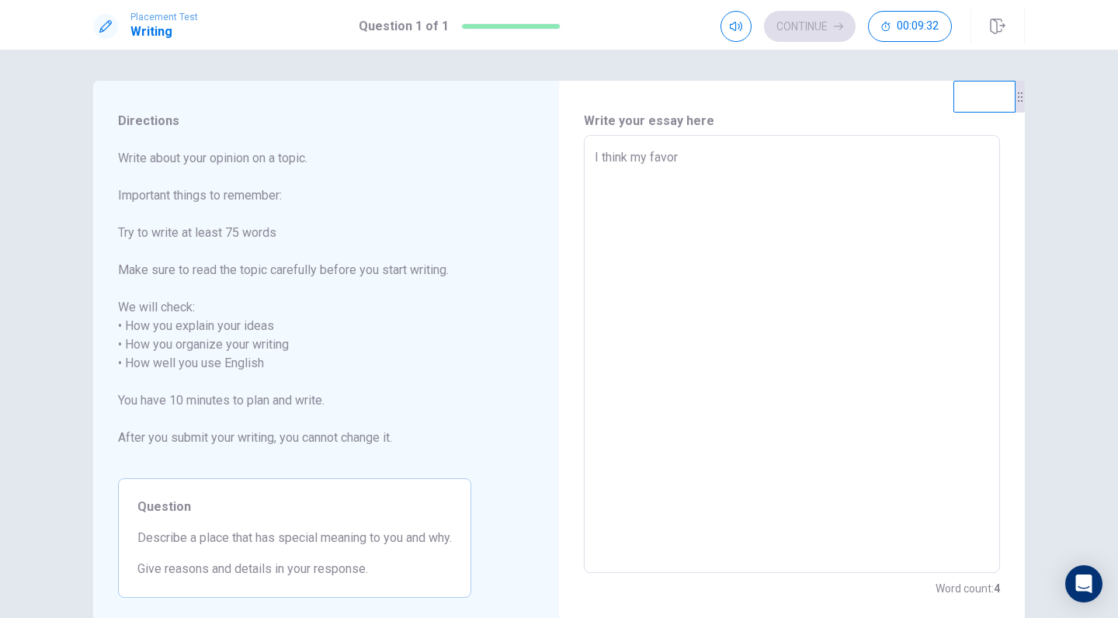
type textarea "I think my favori"
type textarea "x"
type textarea "I think my favorit"
type textarea "x"
type textarea "I think my favorite"
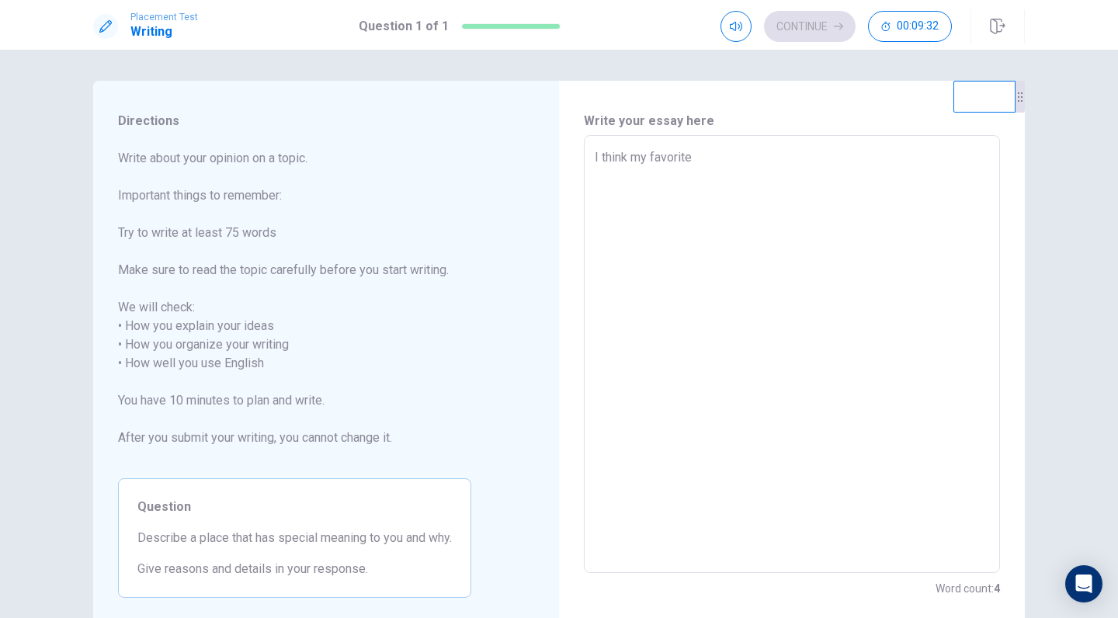
type textarea "x"
type textarea "I think my favorite"
type textarea "x"
type textarea "I think my favorite p"
type textarea "x"
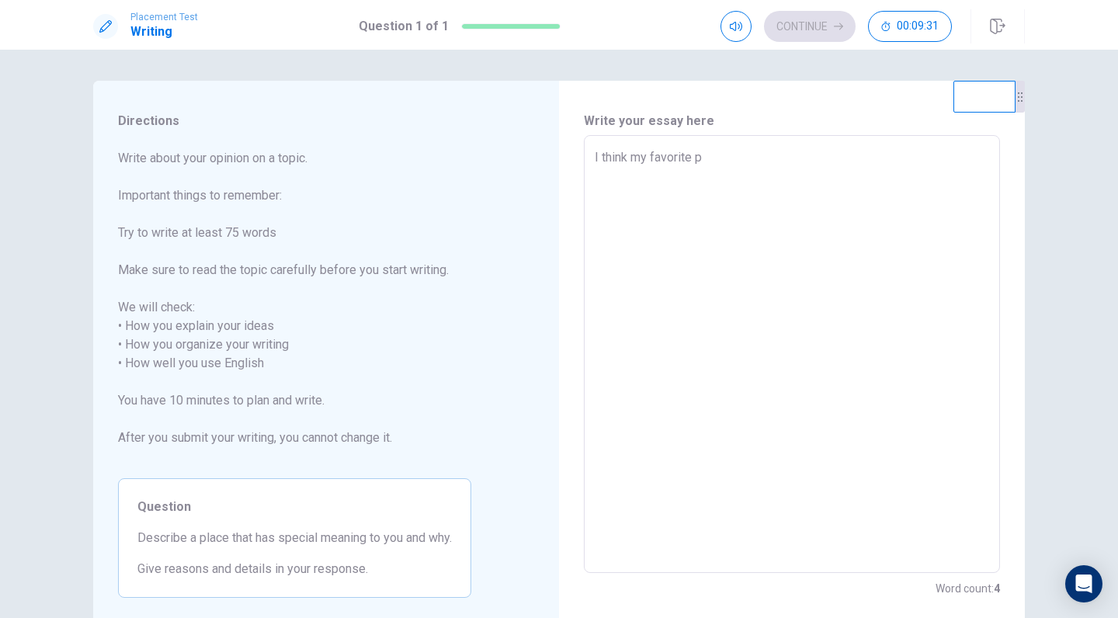
type textarea "I think my favorite pl"
type textarea "x"
type textarea "I think my favorite pla"
type textarea "x"
type textarea "I think my favorite plac"
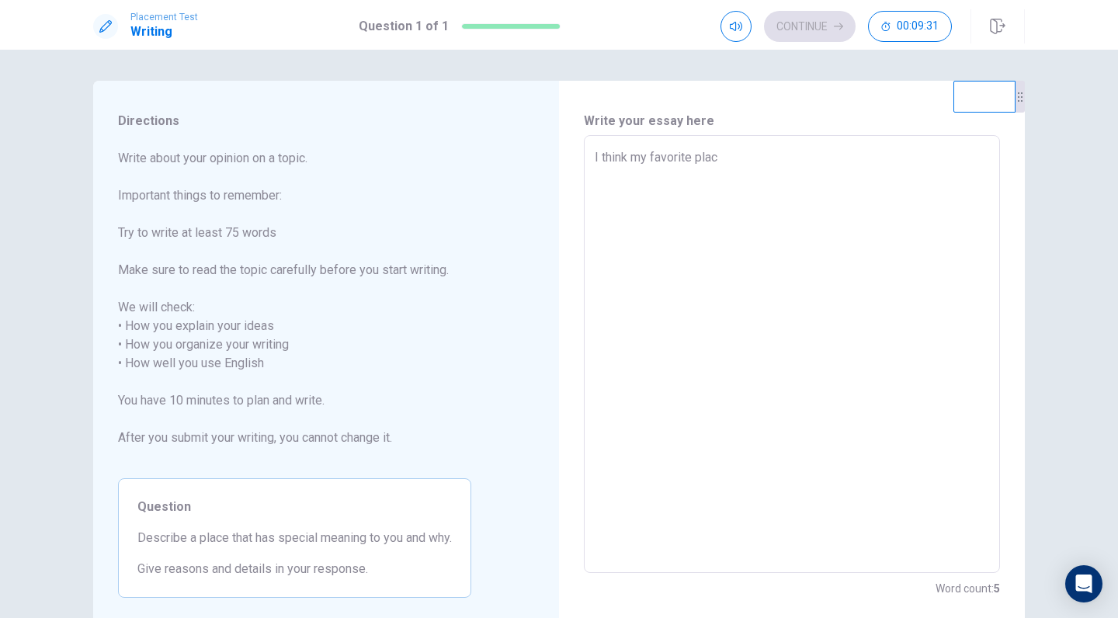
type textarea "x"
type textarea "I think my favorite place"
type textarea "x"
type textarea "I think my favorite place"
type textarea "x"
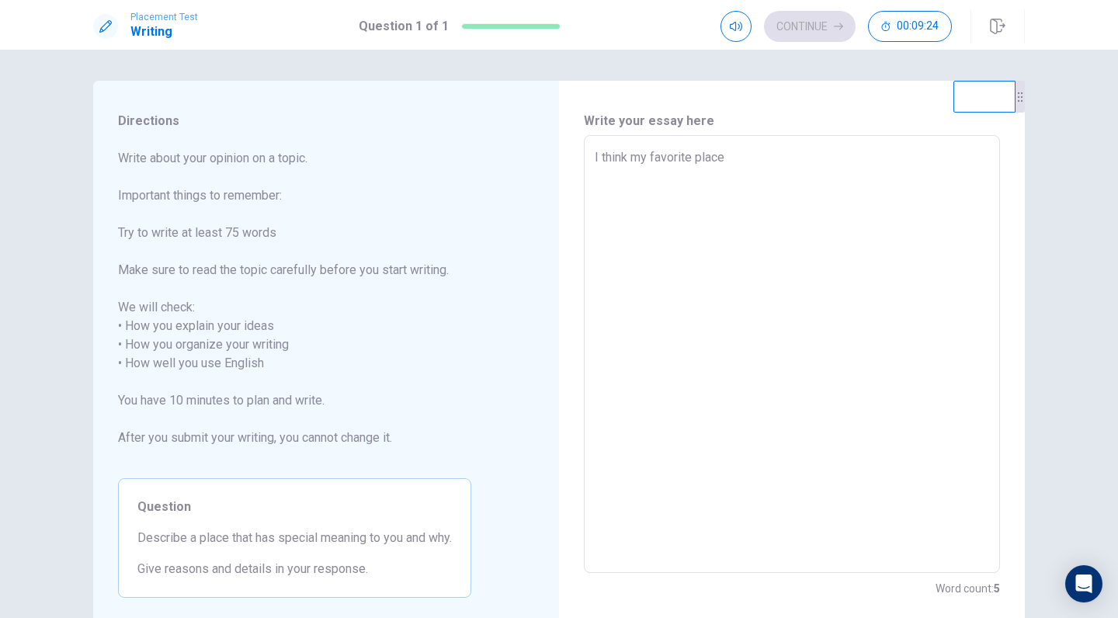
type textarea "I think my favorite place i"
type textarea "x"
type textarea "I think my favorite place in"
type textarea "x"
type textarea "I think my favorite place in"
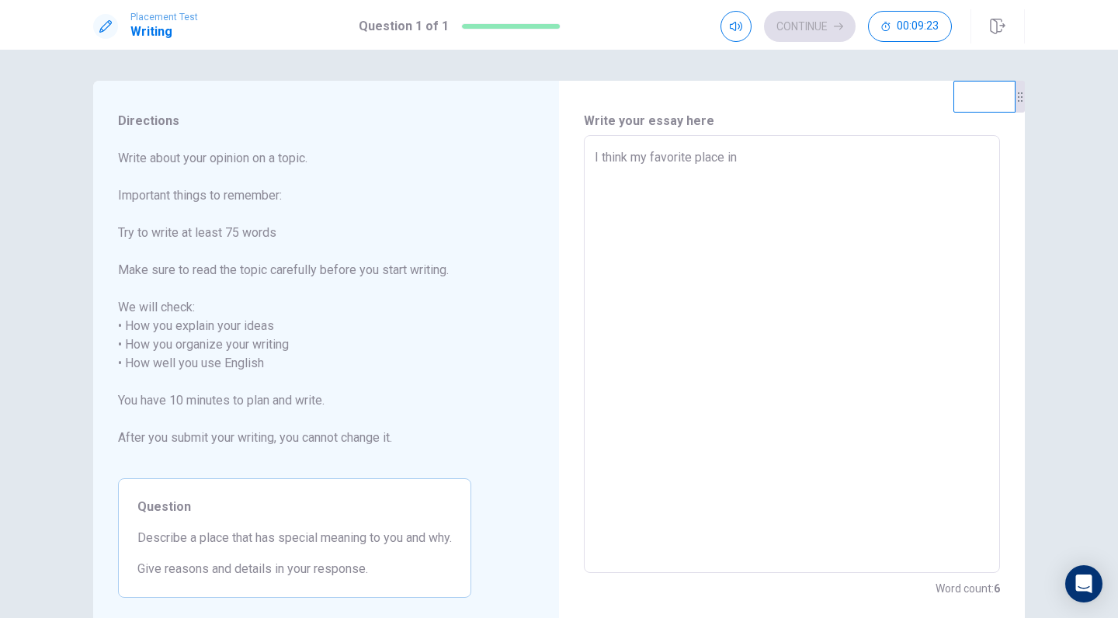
type textarea "x"
type textarea "I think my favorite place in t"
type textarea "x"
type textarea "I think my favorite place in th"
type textarea "x"
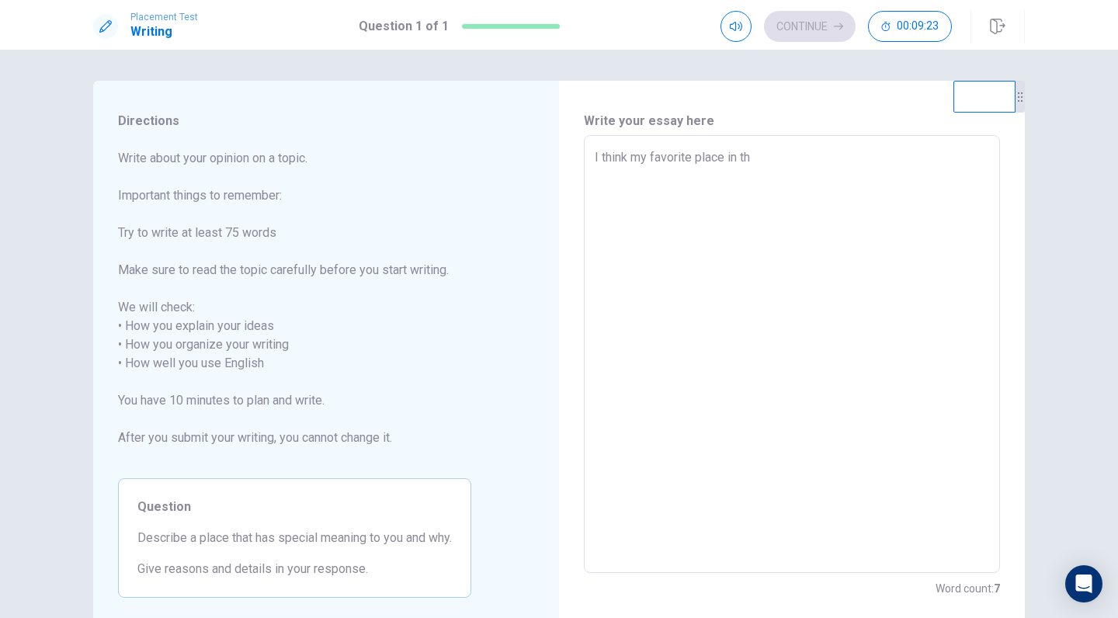
type textarea "I think my favorite place in the"
type textarea "x"
type textarea "I think my favorite place in the"
type textarea "x"
type textarea "I think my favorite place in the w"
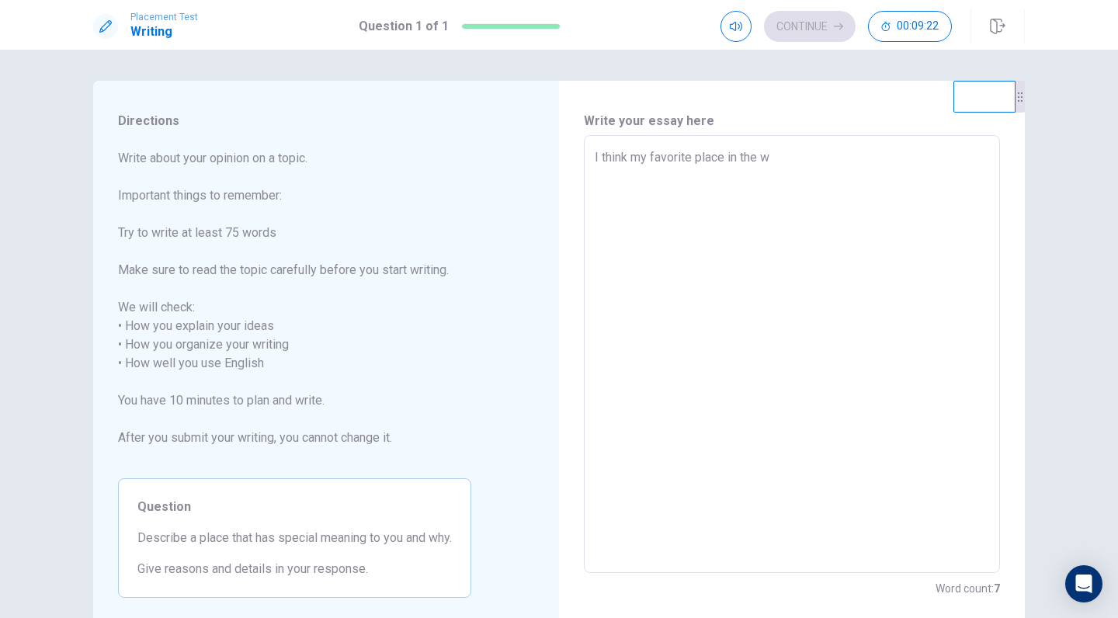
type textarea "x"
type textarea "I think my favorite place in the wo"
type textarea "x"
type textarea "I think my favorite place in the wor"
type textarea "x"
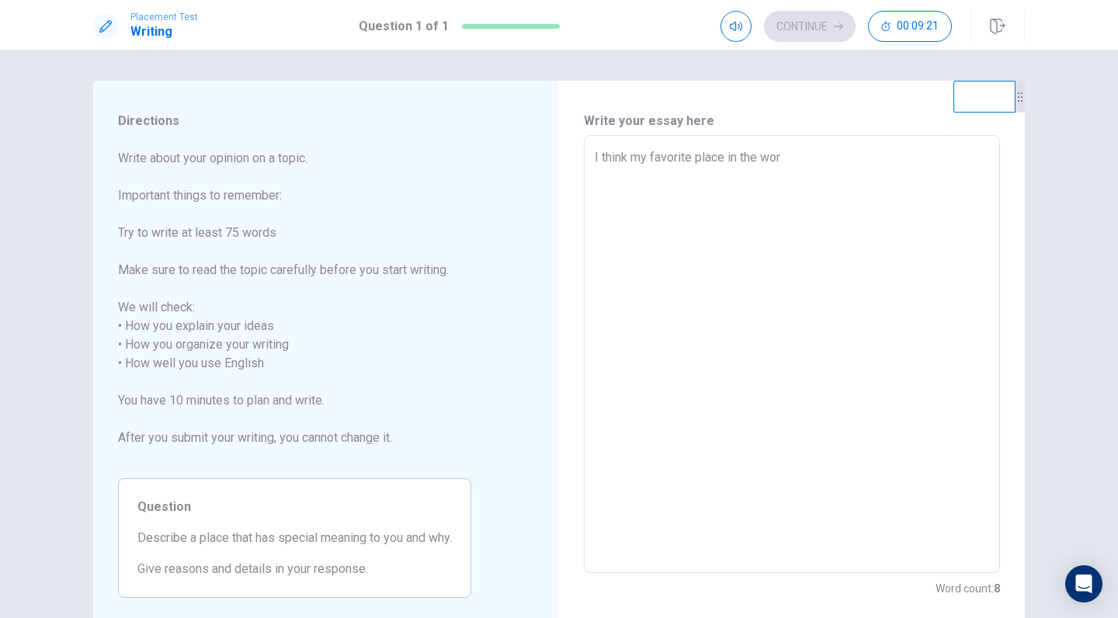
type textarea "I think my favorite place in the worl"
type textarea "x"
type textarea "I think my favorite place in the world"
type textarea "x"
type textarea "I think my favorite place in the world"
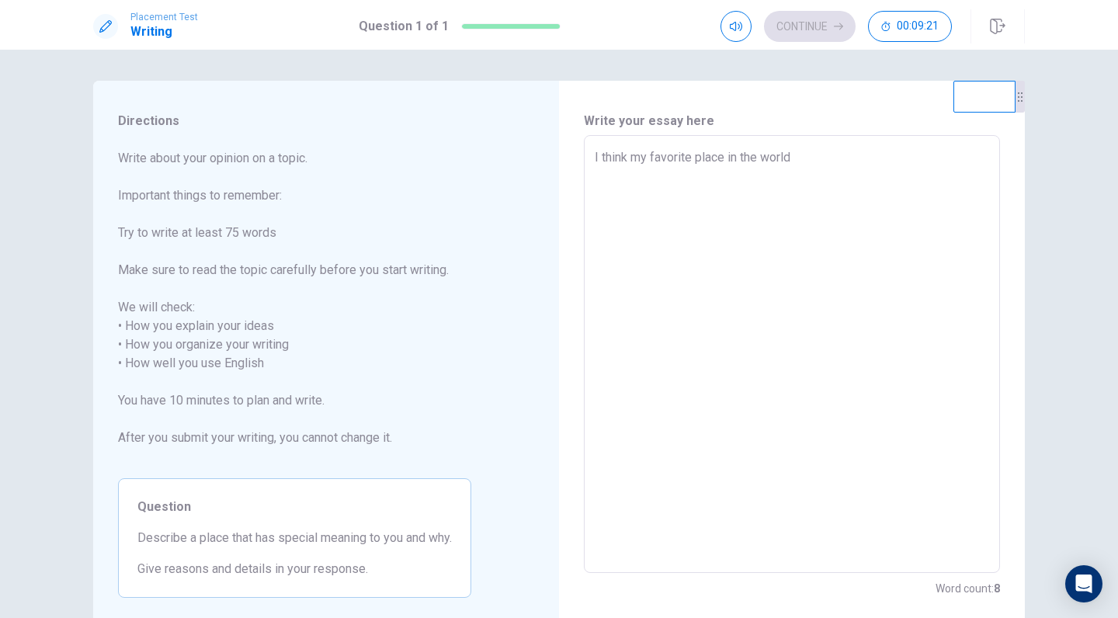
type textarea "x"
type textarea "I think my favorite place in the world i"
type textarea "x"
type textarea "I think my favorite place in the world is"
type textarea "x"
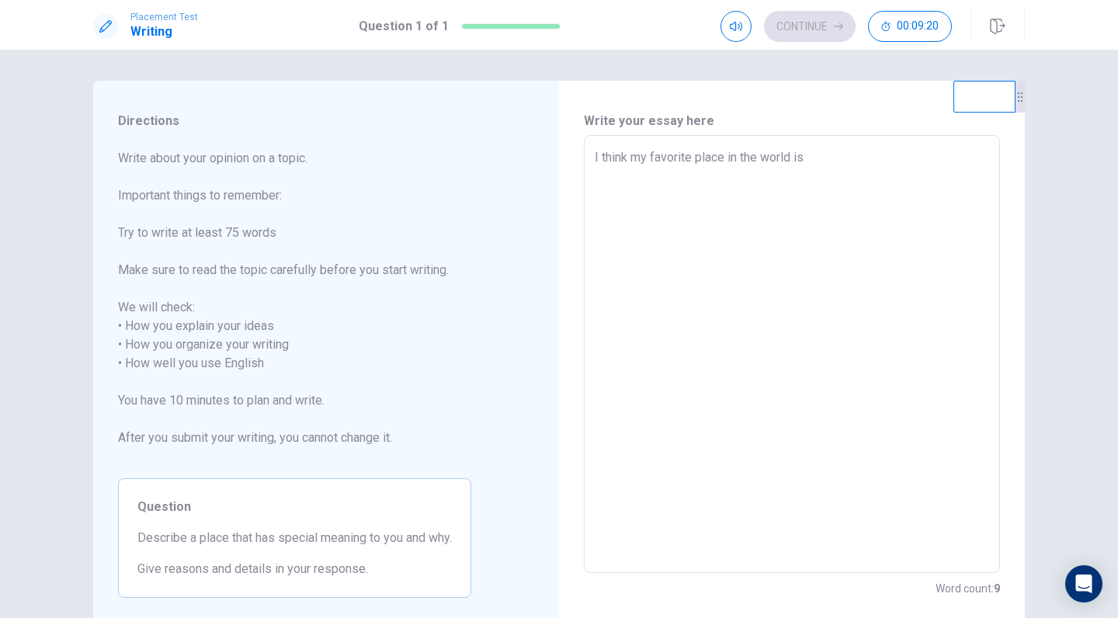
type textarea "I think my favorite place in the world is"
type textarea "x"
type textarea "I think my favorite place in the world is m"
type textarea "x"
type textarea "I think my favorite place in the world is my"
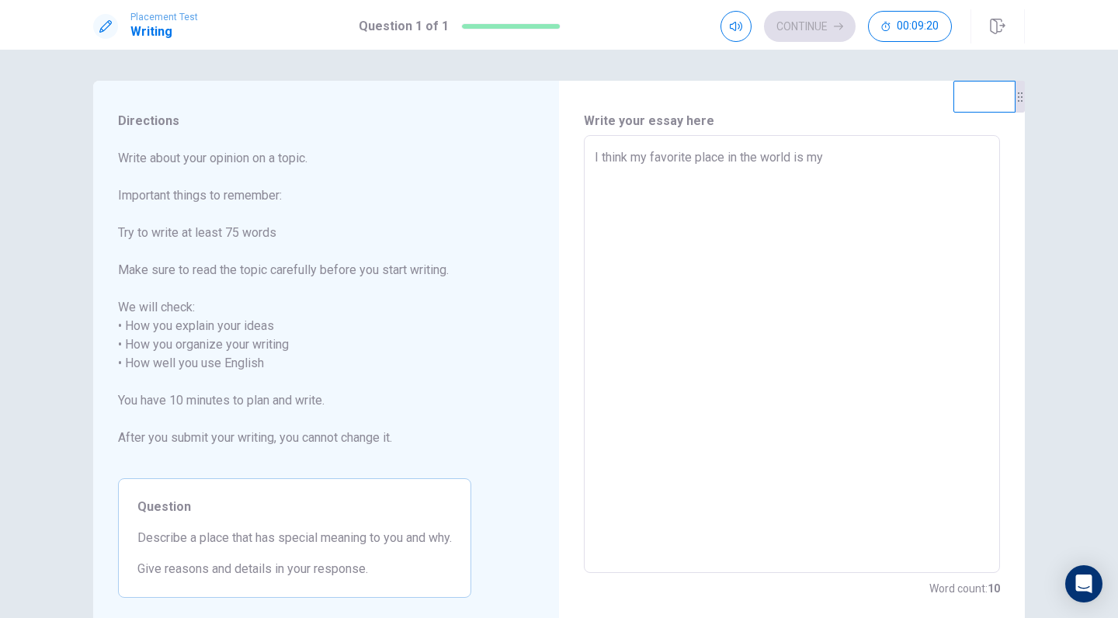
type textarea "x"
type textarea "I think my favorite place in the world is my"
type textarea "x"
type textarea "I think my favorite place in the world is my f"
type textarea "x"
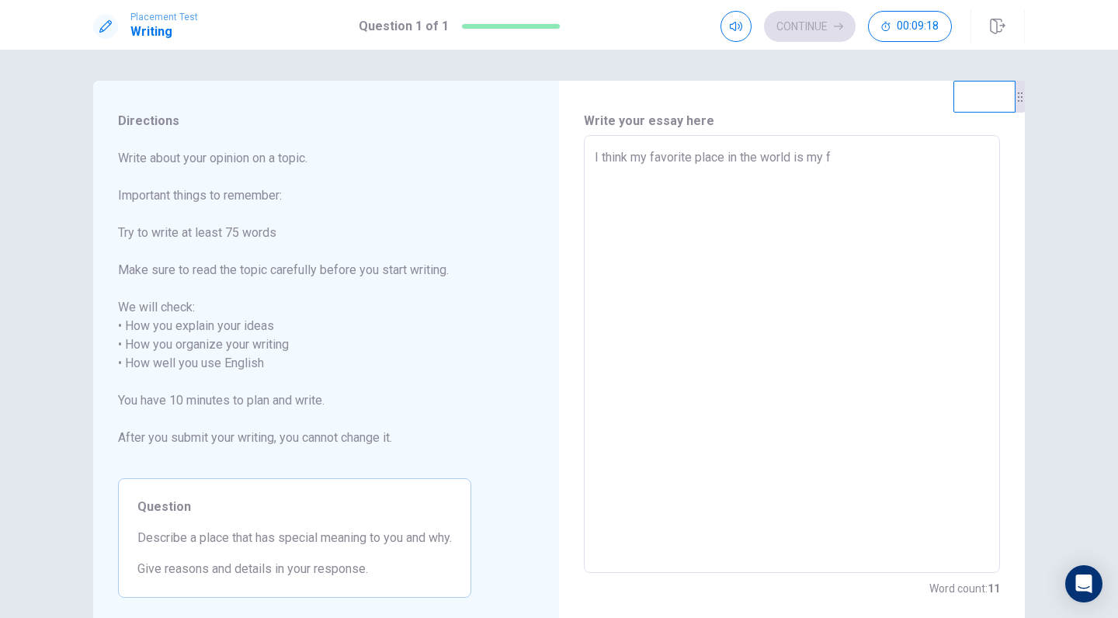
type textarea "I think my favorite place in the world is my fa"
type textarea "x"
type textarea "I think my favorite place in the world is my fam"
type textarea "x"
type textarea "I think my favorite place in the world is my fami"
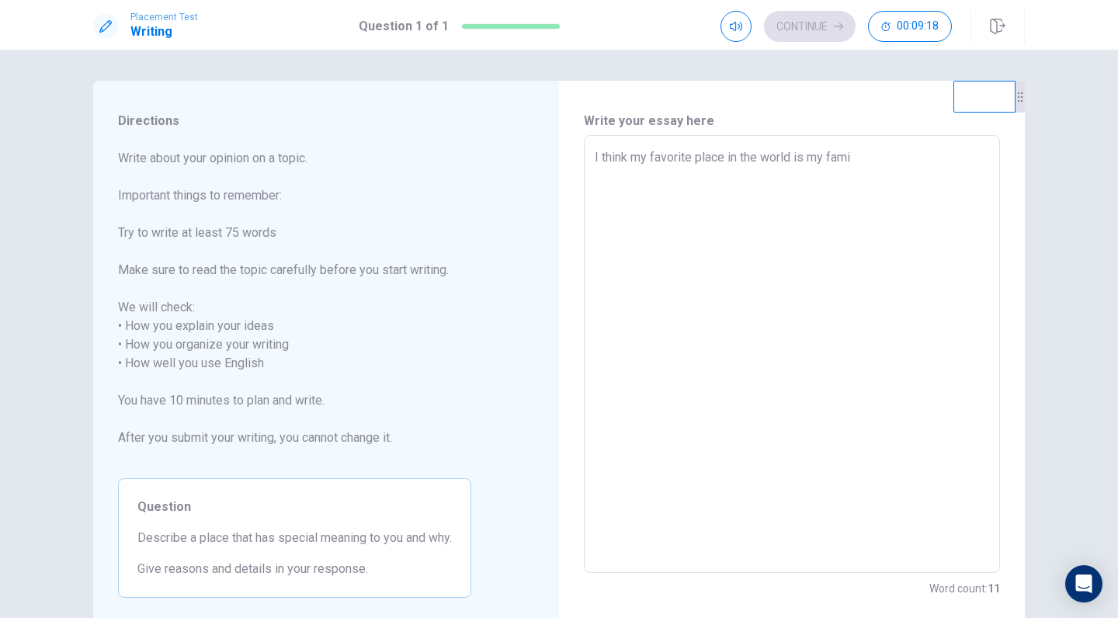
type textarea "x"
type textarea "I think my favorite place in the world is my famil"
type textarea "x"
type textarea "I think my favorite place in the world is my family"
type textarea "x"
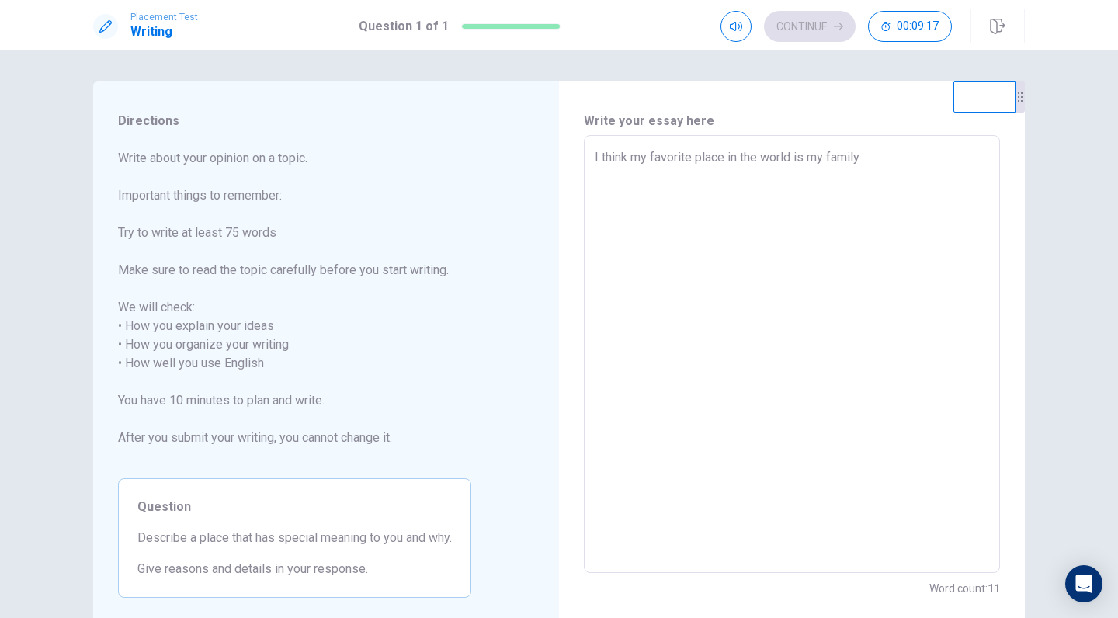
type textarea "I think my favorite place in the world is my family'"
type textarea "x"
type textarea "I think my favorite place in the world is my family's"
type textarea "x"
type textarea "I think my favorite place in the world is my family's"
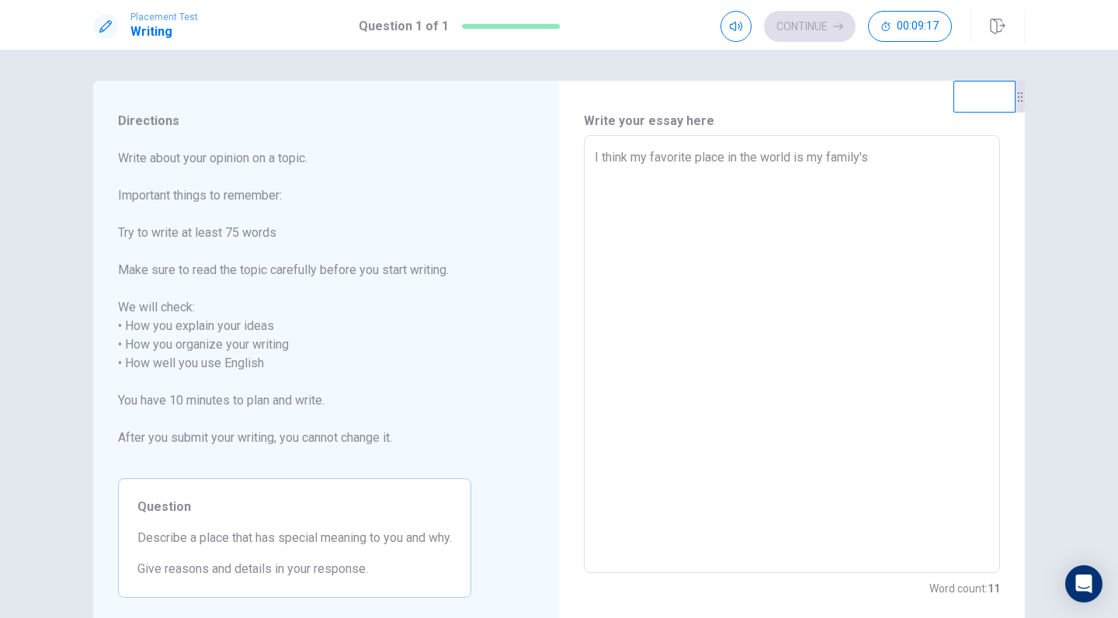
type textarea "x"
type textarea "I think my favorite place in the world is my family's h"
type textarea "x"
type textarea "I think my favorite place in the world is my family's ho"
type textarea "x"
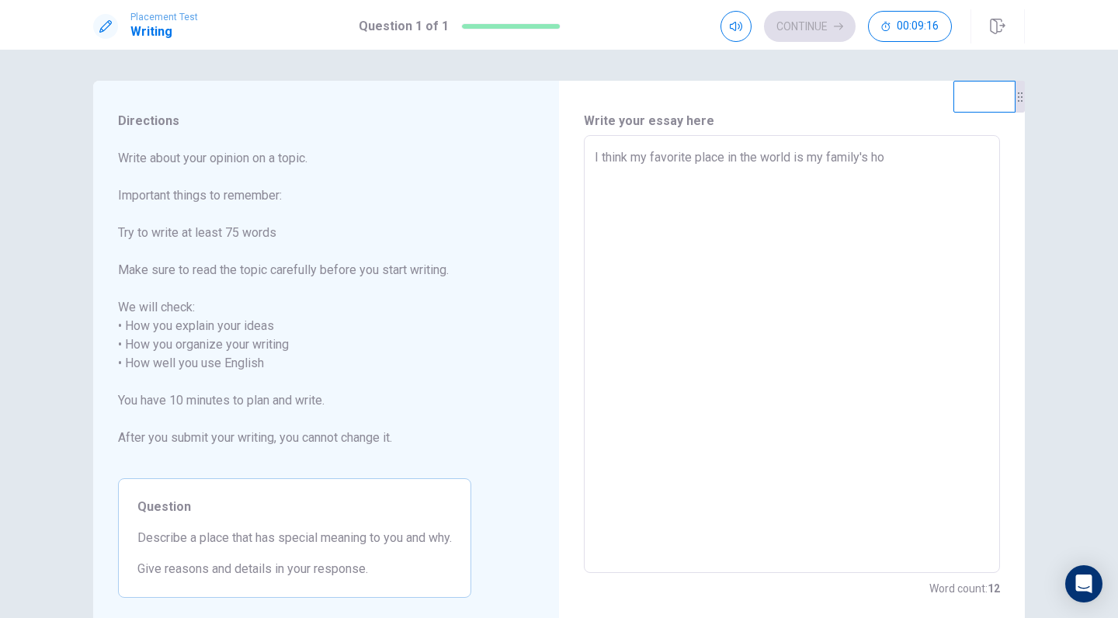
type textarea "I think my favorite place in the world is my family's hou"
type textarea "x"
type textarea "I think my favorite place in the world is my family's hous"
type textarea "x"
type textarea "I think my favorite place in the world is my family's house"
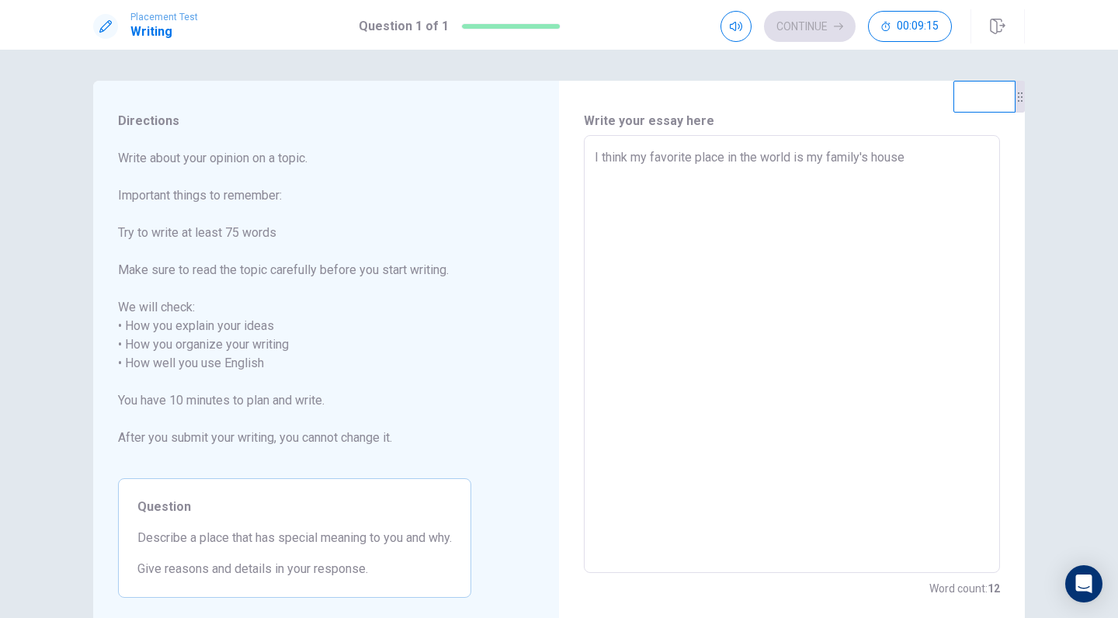
type textarea "x"
type textarea "I think my favorite place in the world is my family's house"
type textarea "x"
type textarea "I think my favorite place in the world is my family's house"
type textarea "x"
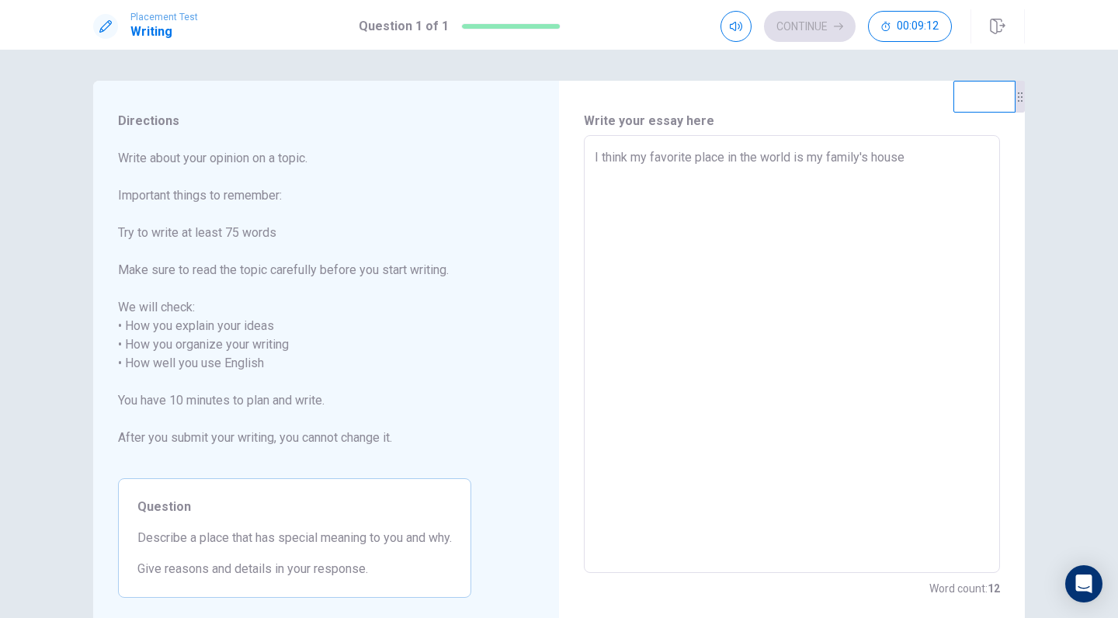
type textarea "I think my favorite place in the world is my family's house."
type textarea "x"
type textarea "I think my favorite place in the world is my family's house."
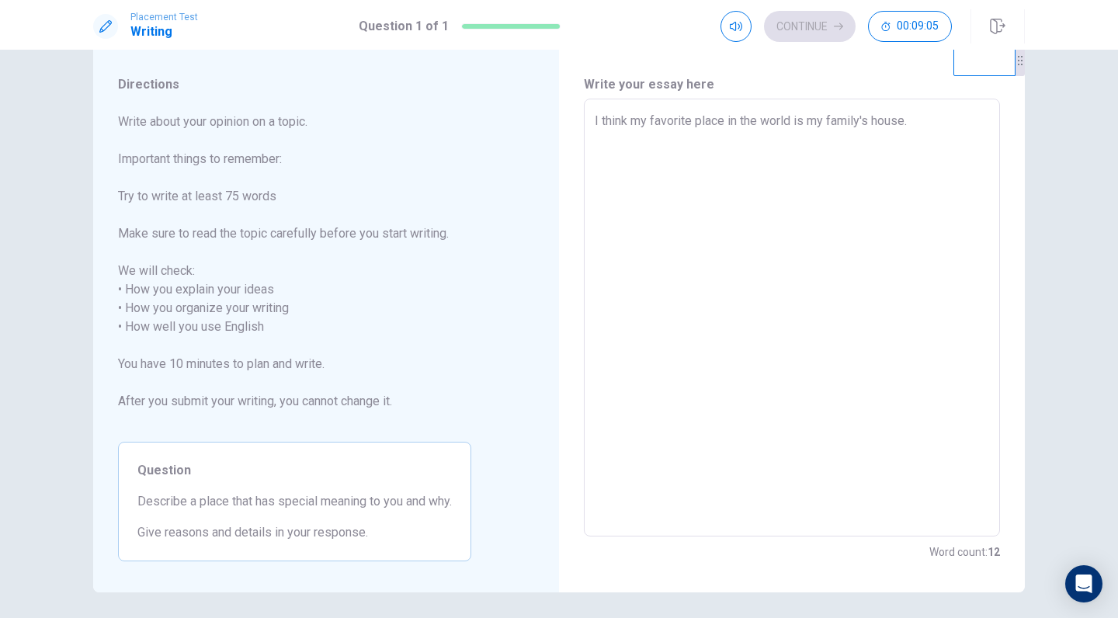
scroll to position [36, 0]
type textarea "x"
type textarea "I think my favorite place in the world is my family's house. I"
type textarea "x"
type textarea "I think my favorite place in the world is my family's house. I"
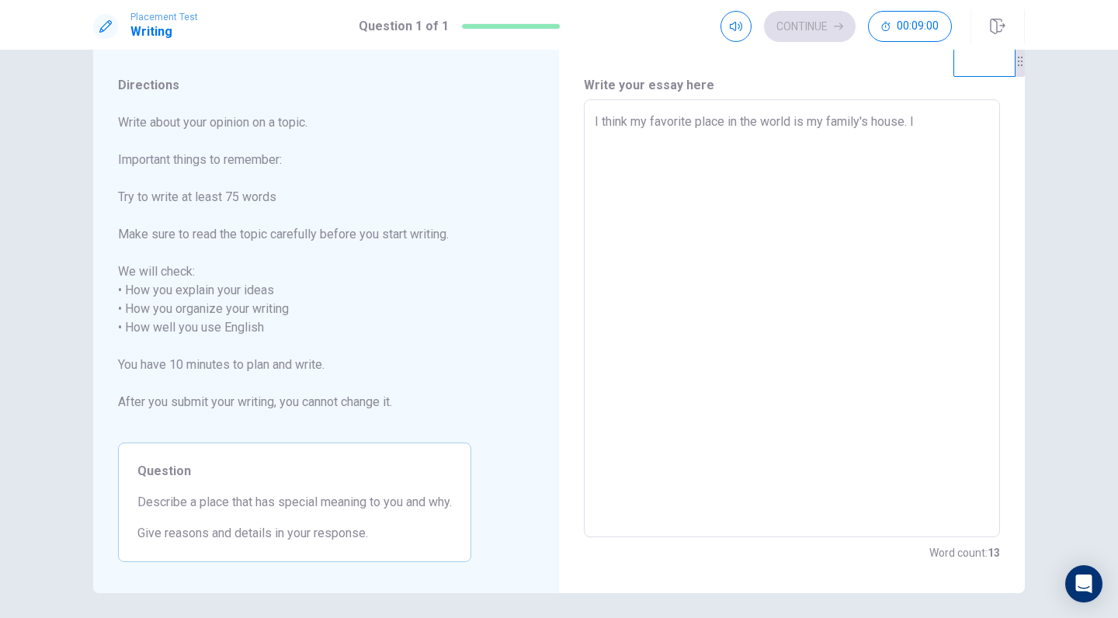
type textarea "x"
type textarea "I think my favorite place in the world is my family's house. I l"
type textarea "x"
type textarea "I think my favorite place in the world is my family's house. I li"
type textarea "x"
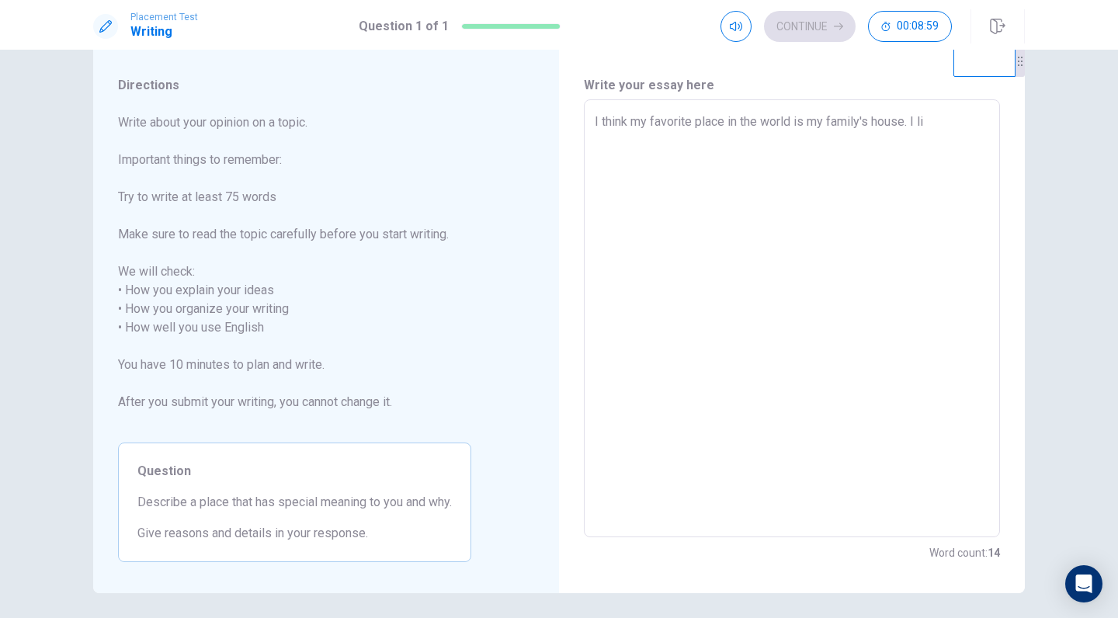
type textarea "I think my favorite place in the world is my family's house. I liv"
type textarea "x"
type textarea "I think my favorite place in the world is my family's house. I live"
type textarea "x"
type textarea "I think my favorite place in the world is my family's house. I live"
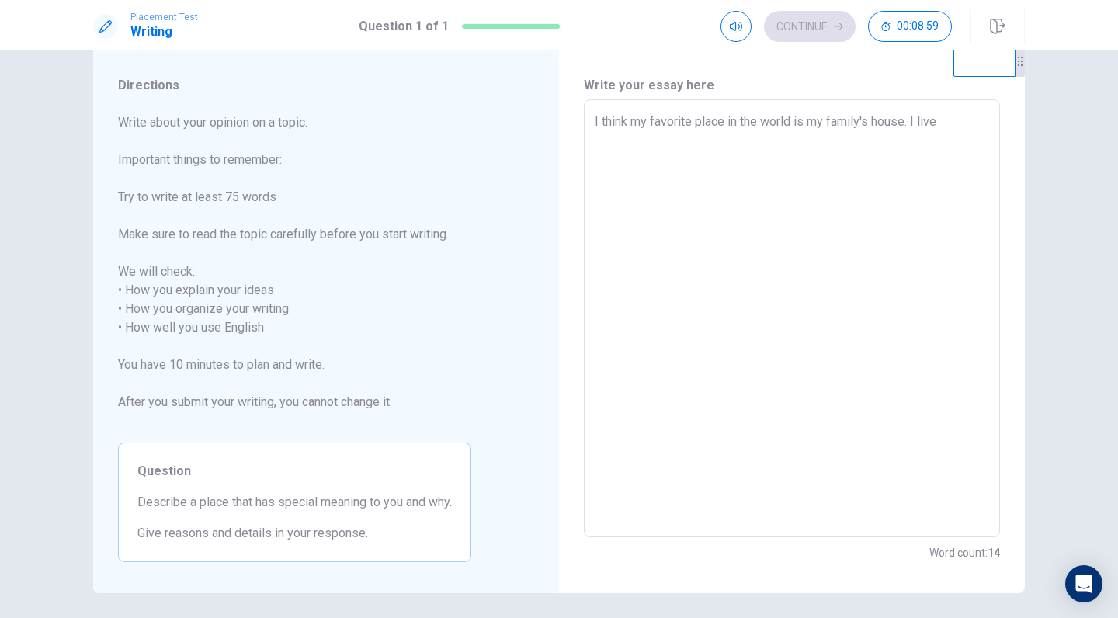
type textarea "x"
type textarea "I think my favorite place in the world is my family's house. I live i"
type textarea "x"
type textarea "I think my favorite place in the world is my family's house. I live in"
type textarea "x"
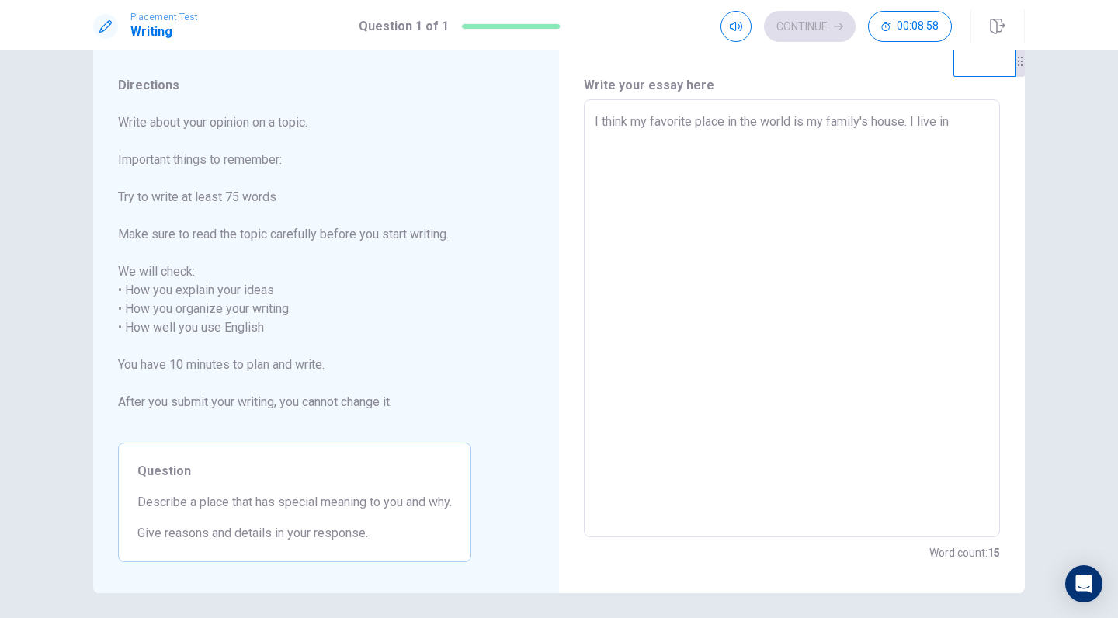
type textarea "I think my favorite place in the world is my family's house. I live in"
type textarea "x"
type textarea "I think my favorite place in the world is my family's house. I live in t"
type textarea "x"
type textarea "I think my favorite place in the world is my family's house. I live in th"
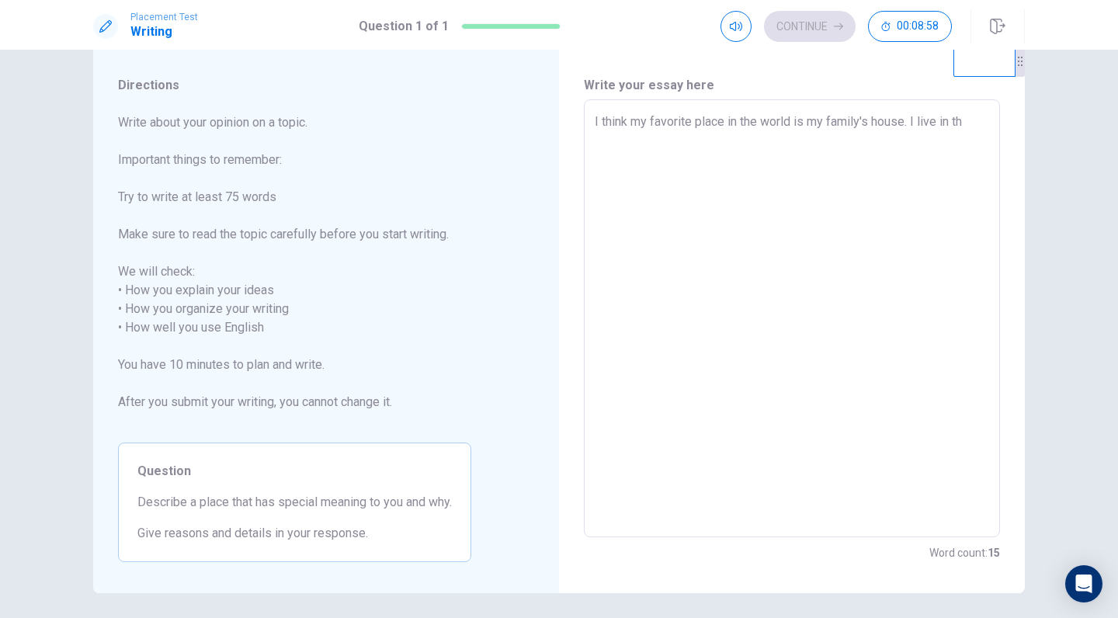
type textarea "x"
type textarea "I think my favorite place in the world is my family's house. I live in thi"
type textarea "x"
type textarea "I think my favorite place in the world is my family's house. I live in this"
type textarea "x"
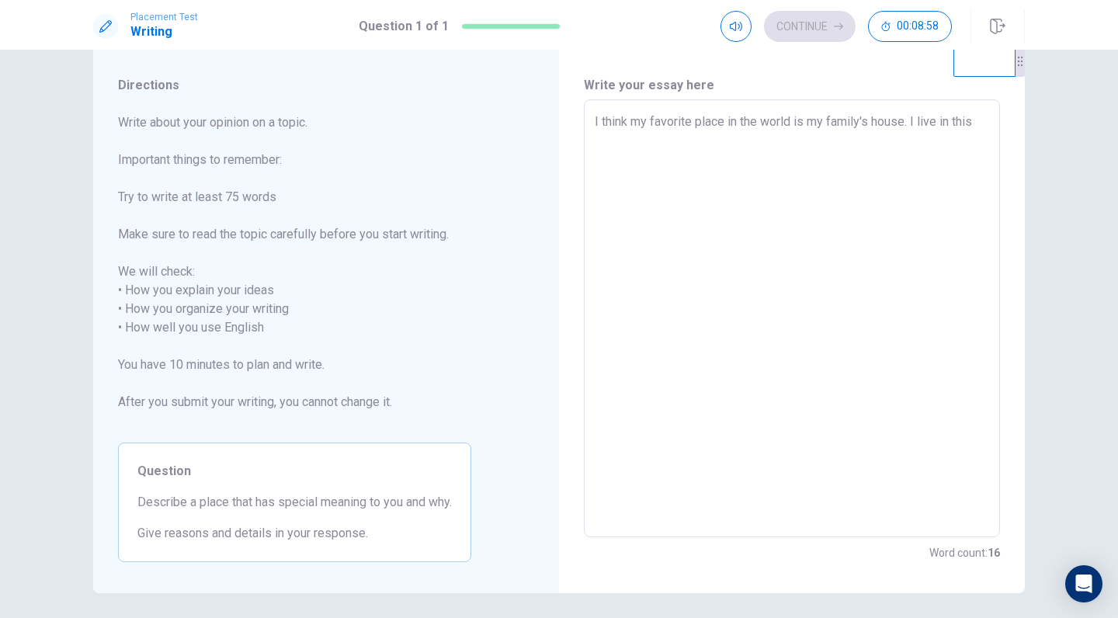
type textarea "I think my favorite place in the world is my family's house. I live in this"
type textarea "x"
type textarea "I think my favorite place in the world is my family's house. I live in this h"
type textarea "x"
type textarea "I think my favorite place in the world is my family's house. I live in this ho"
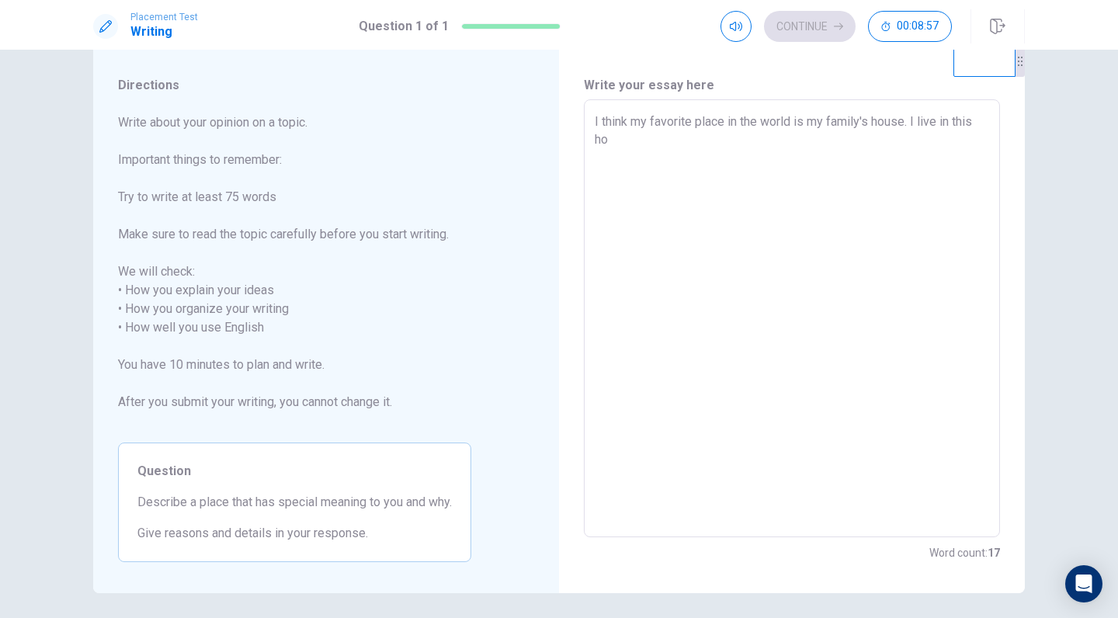
type textarea "x"
type textarea "I think my favorite place in the world is my family's house. I live in this hou"
type textarea "x"
type textarea "I think my favorite place in the world is my family's house. I live in this hous"
type textarea "x"
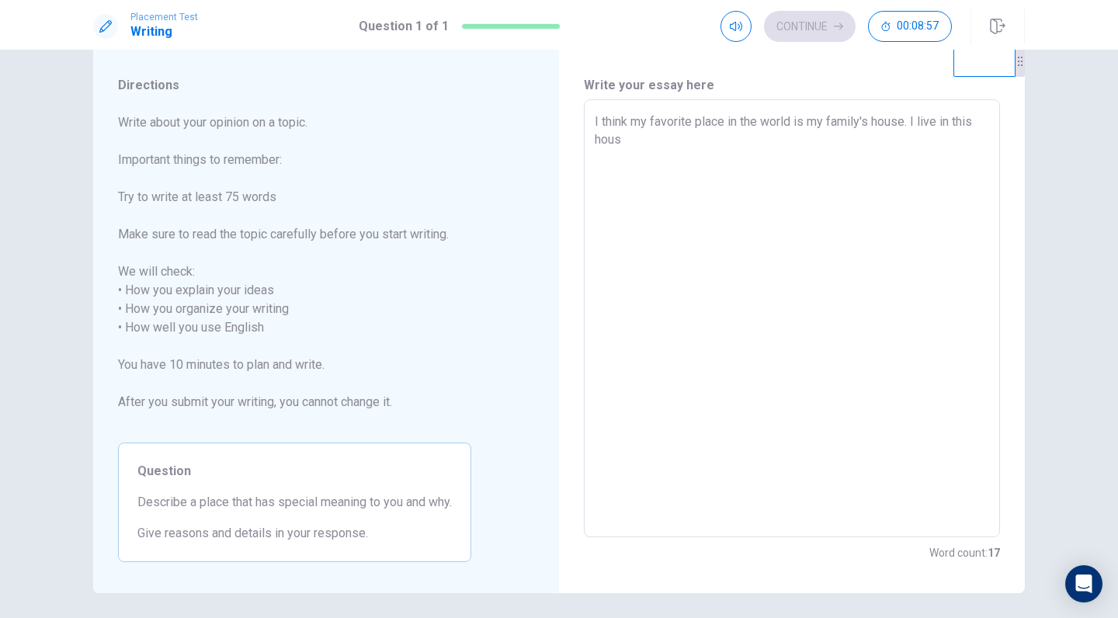
type textarea "I think my favorite place in the world is my family's house. I live in this hou…"
click at [669, 365] on textarea "I think my favorite place in the world is my family's house. I live in this hou…" at bounding box center [792, 319] width 394 height 412
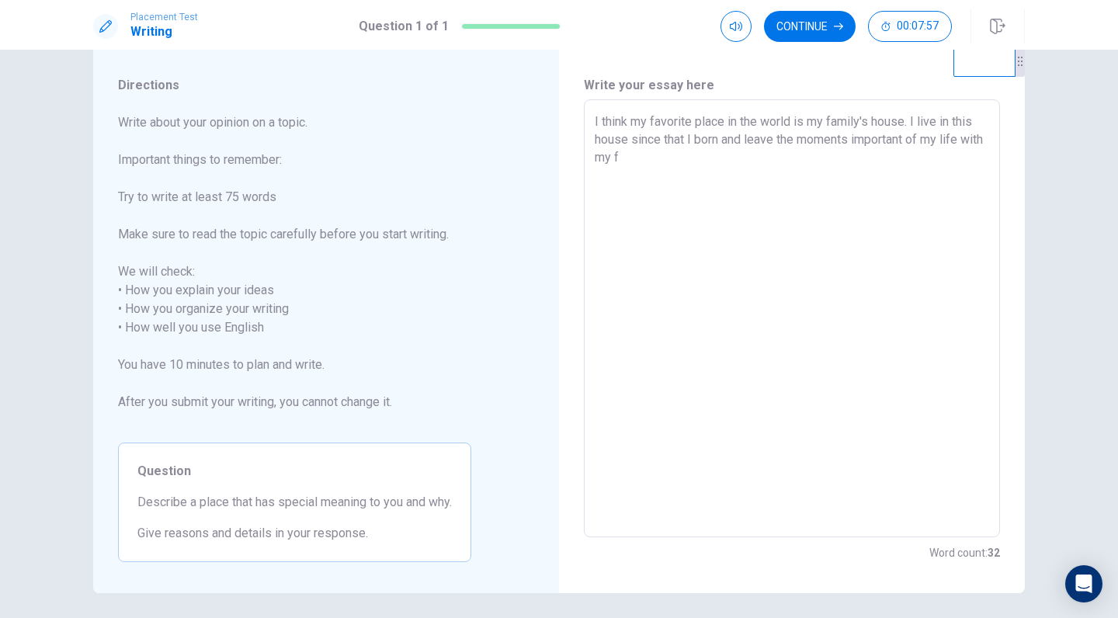
click at [671, 338] on button "Click to reconnect" at bounding box center [672, 338] width 117 height 31
click at [712, 166] on textarea "I think my favorite place in the world is my family's house. I live in this hou…" at bounding box center [792, 319] width 394 height 412
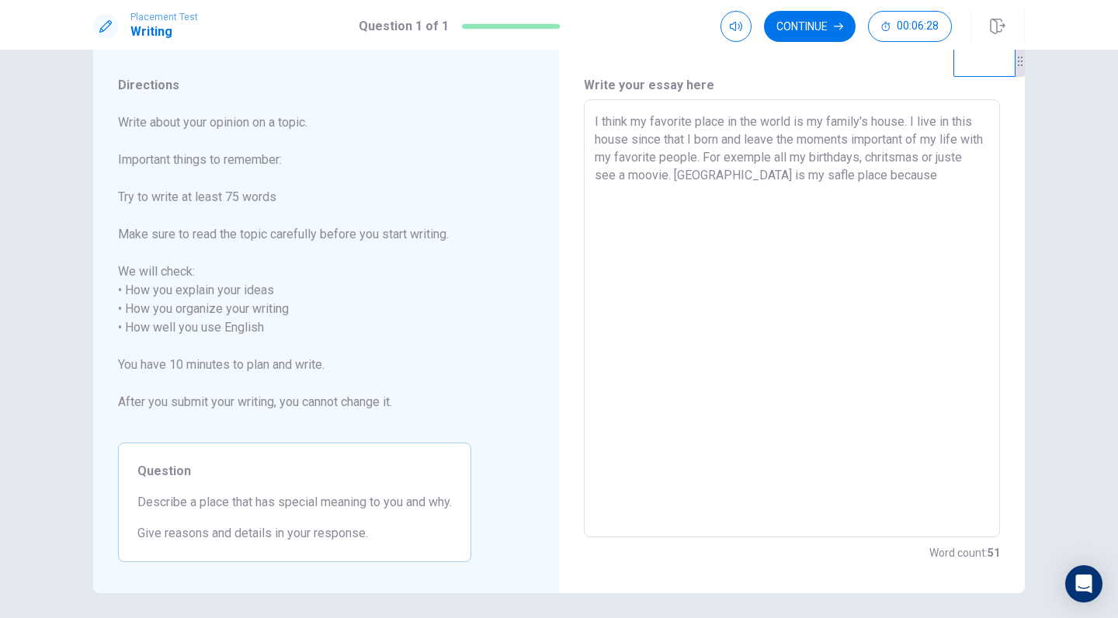
click at [713, 175] on textarea "I think my favorite place in the world is my family's house. I live in this hou…" at bounding box center [792, 319] width 394 height 412
click at [930, 172] on textarea "I think my favorite place in the world is my family's house. I live in this hou…" at bounding box center [792, 319] width 394 height 412
click at [722, 171] on textarea "I think my favorite place in the world is my family's house. I live in this hou…" at bounding box center [792, 319] width 394 height 412
click at [932, 186] on textarea "I think my favorite place in the world is my family's house. I live in this hou…" at bounding box center [792, 319] width 394 height 412
click at [702, 181] on textarea "I think my favorite place in the world is my family's house. I live in this hou…" at bounding box center [792, 319] width 394 height 412
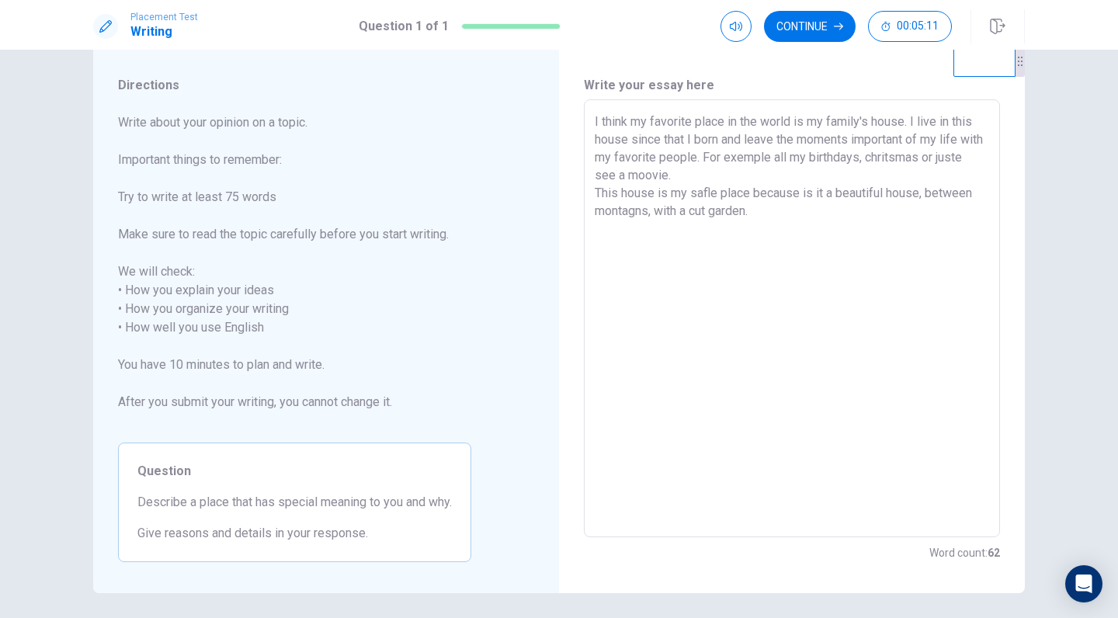
click at [805, 210] on textarea "I think my favorite place in the world is my family's house. I live in this hou…" at bounding box center [792, 319] width 394 height 412
click at [913, 121] on textarea "I think my favorite place in the world is my family's house. I live in this hou…" at bounding box center [792, 319] width 394 height 412
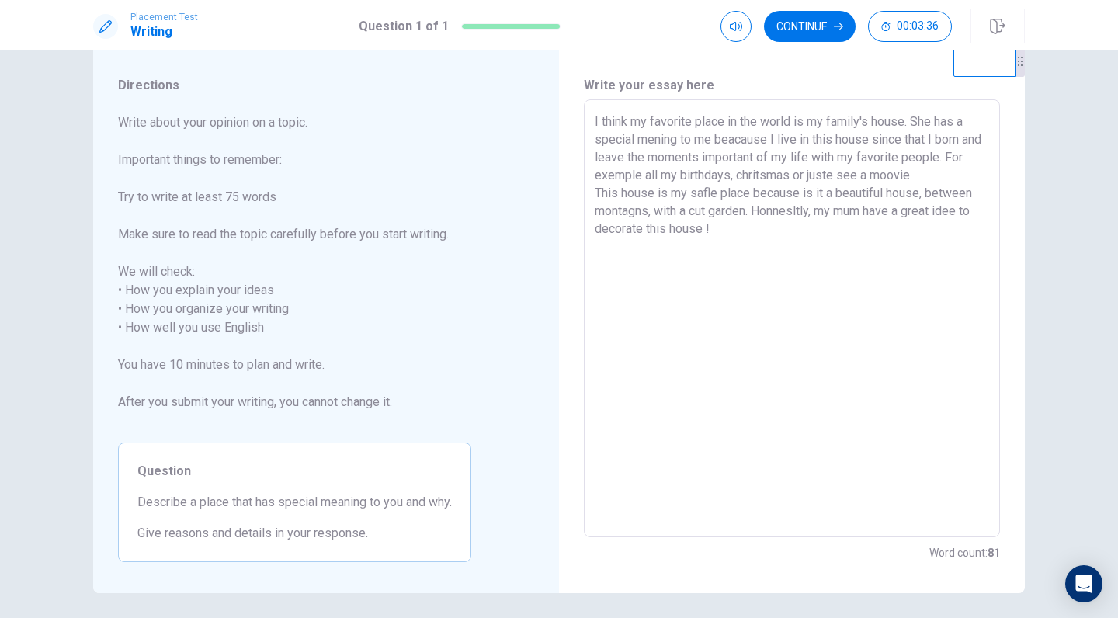
click at [486, 276] on div "Directions Write about your opinion on a topic. Important things to remember: T…" at bounding box center [294, 319] width 403 height 548
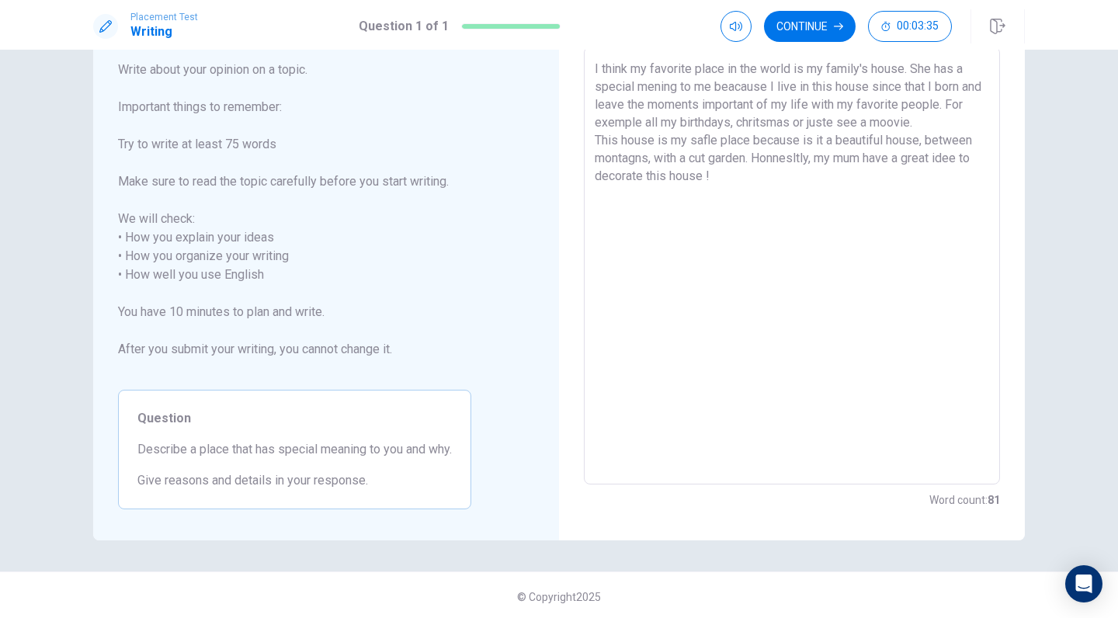
scroll to position [89, 0]
click at [822, 255] on textarea "I think my favorite place in the world is my family's house. She has a special …" at bounding box center [792, 265] width 394 height 412
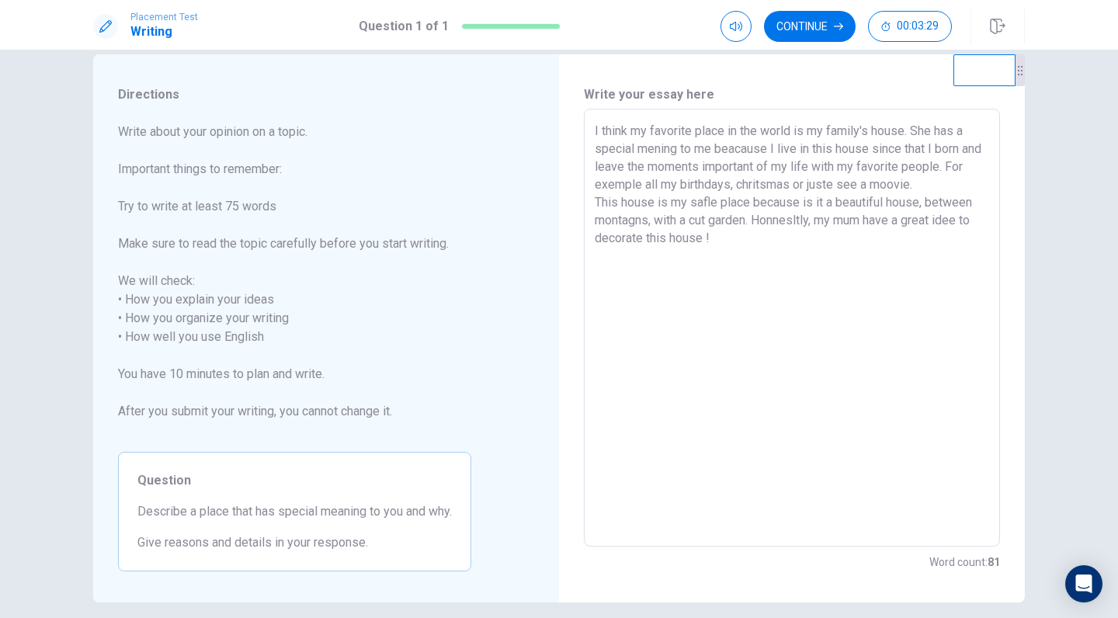
scroll to position [11, 0]
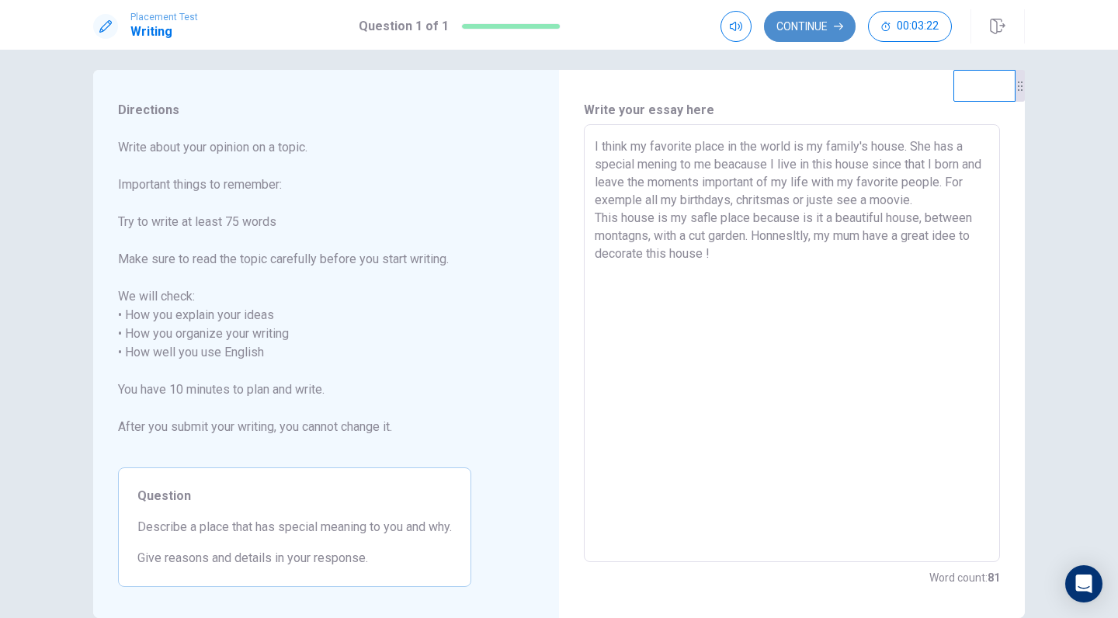
click at [805, 35] on button "Continue" at bounding box center [810, 26] width 92 height 31
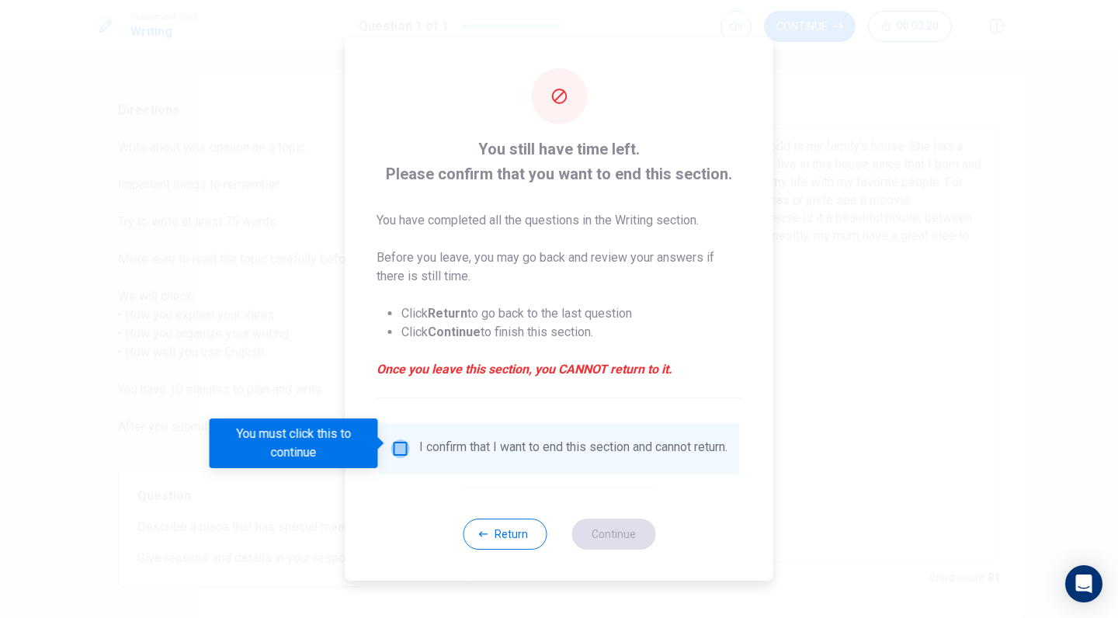
click at [395, 440] on input "You must click this to continue" at bounding box center [400, 448] width 19 height 19
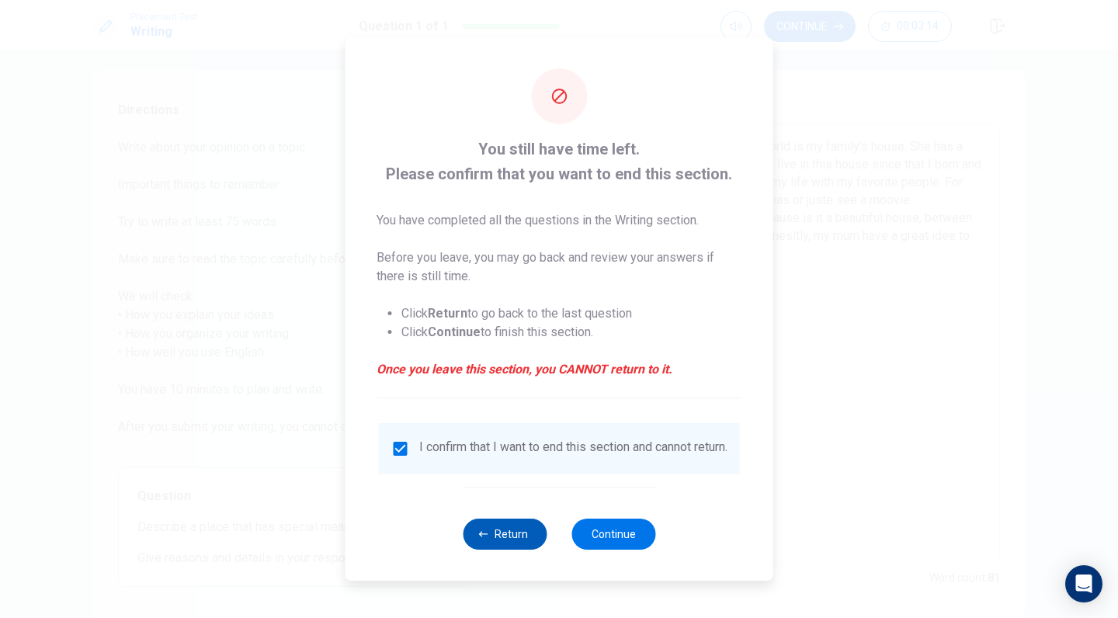
click at [475, 532] on button "Return" at bounding box center [505, 534] width 84 height 31
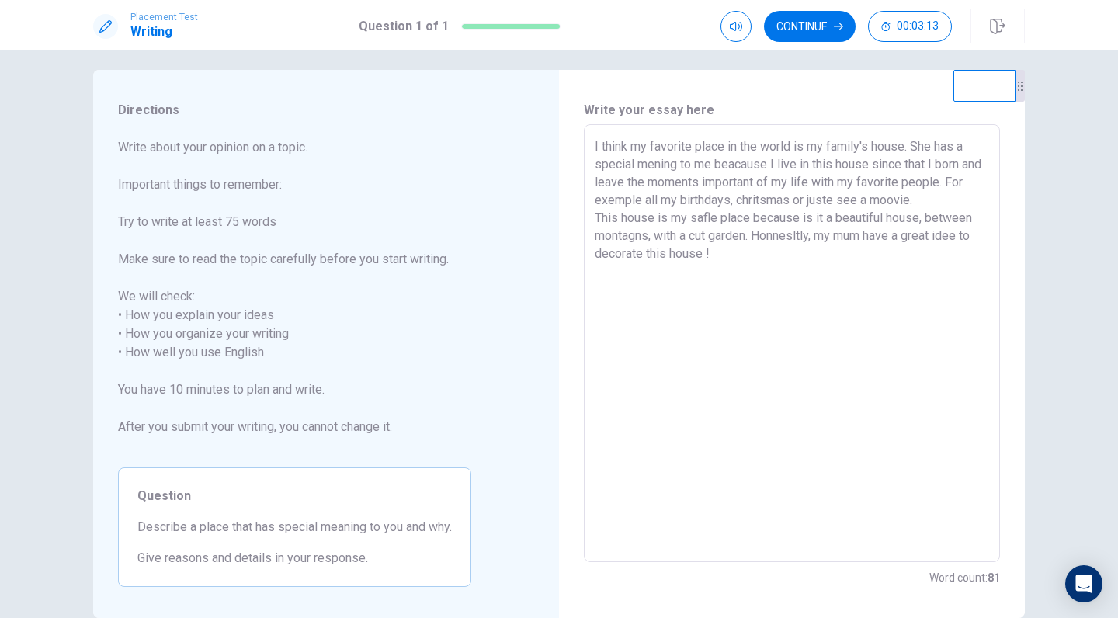
click at [921, 250] on textarea "I think my favorite place in the world is my family's house. She has a special …" at bounding box center [792, 343] width 394 height 412
click at [659, 290] on textarea "I think my favorite place in the world is my family's house. She has a special …" at bounding box center [792, 343] width 394 height 412
click at [768, 298] on textarea "I think my favorite place in the world is my family's house. She has a special …" at bounding box center [792, 343] width 394 height 412
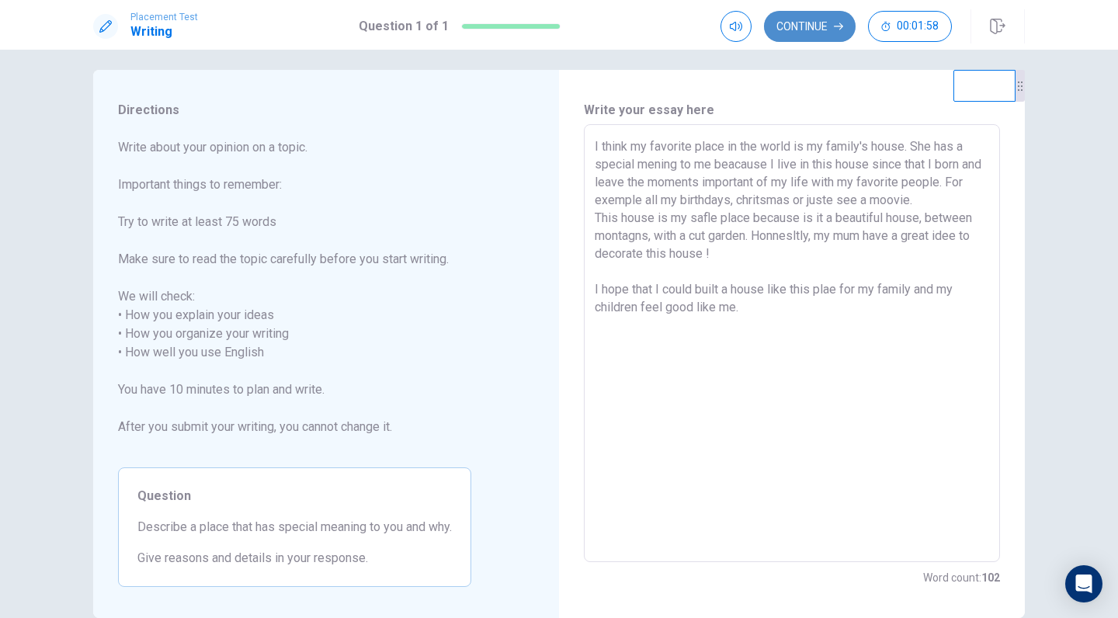
click at [799, 27] on button "Continue" at bounding box center [810, 26] width 92 height 31
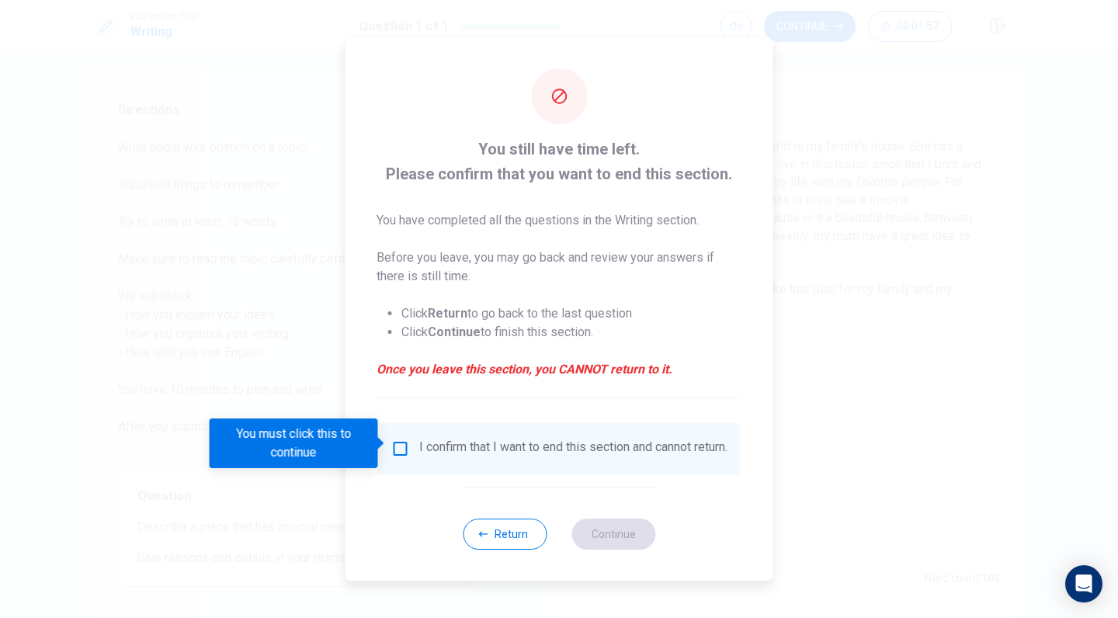
click at [394, 442] on input "You must click this to continue" at bounding box center [400, 448] width 19 height 19
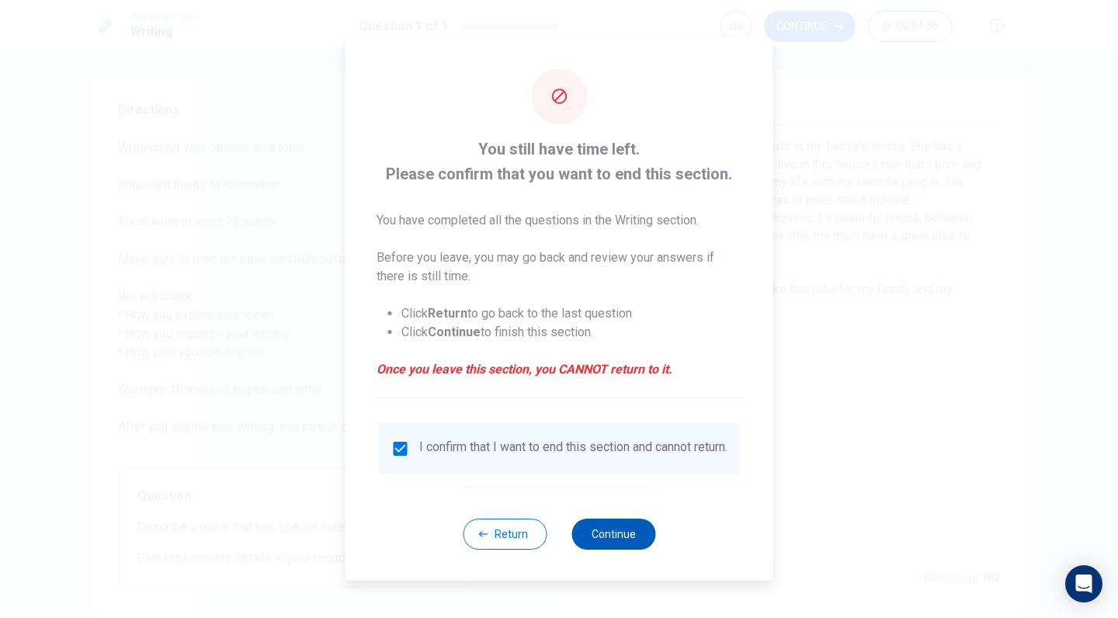
click at [603, 539] on button "Continue" at bounding box center [613, 534] width 84 height 31
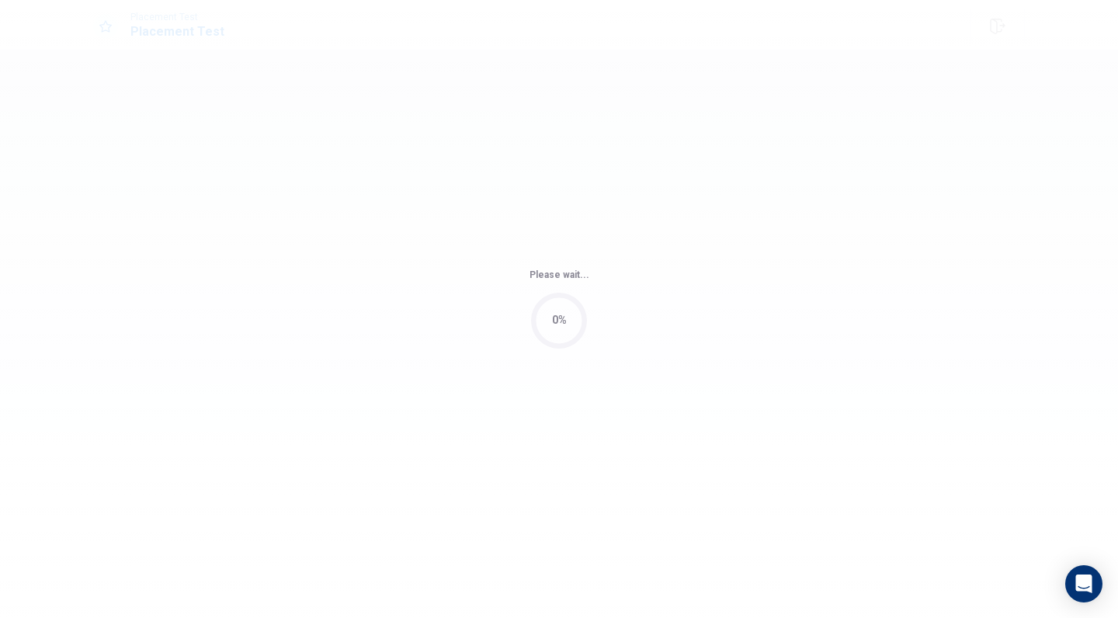
scroll to position [0, 0]
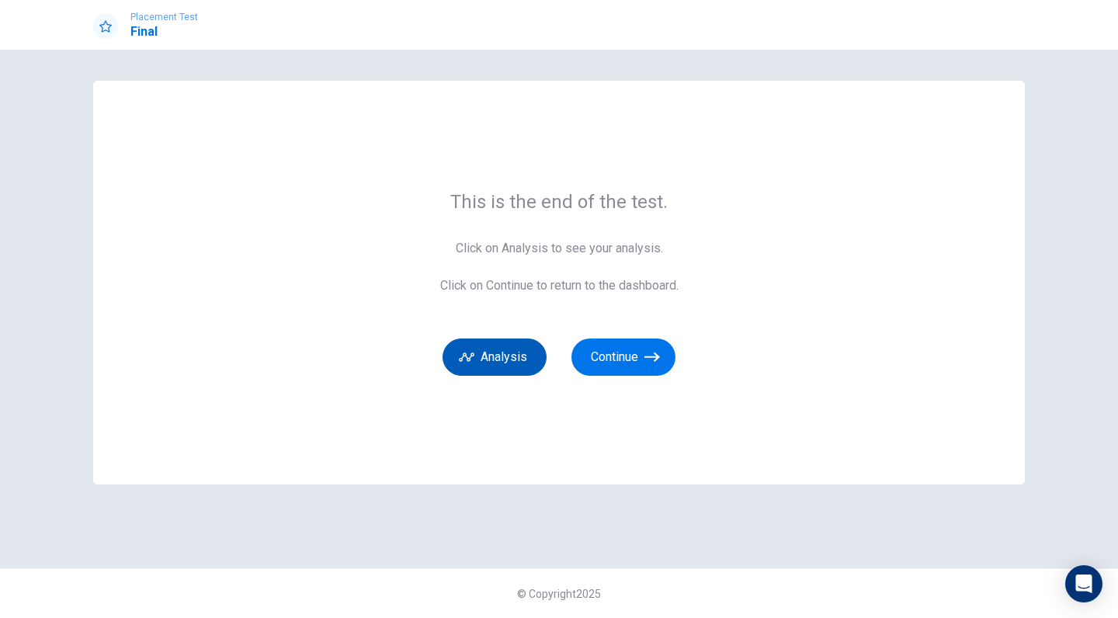
click at [525, 367] on button "Analysis" at bounding box center [494, 356] width 104 height 37
